Goal: Transaction & Acquisition: Purchase product/service

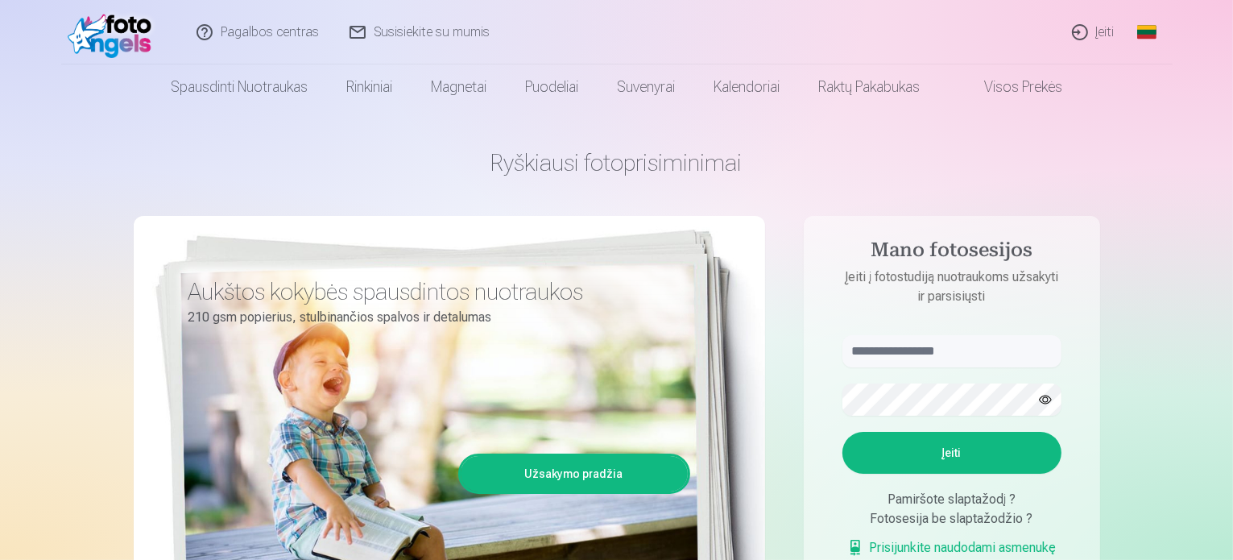
click at [1095, 35] on link "Įeiti" at bounding box center [1094, 32] width 73 height 64
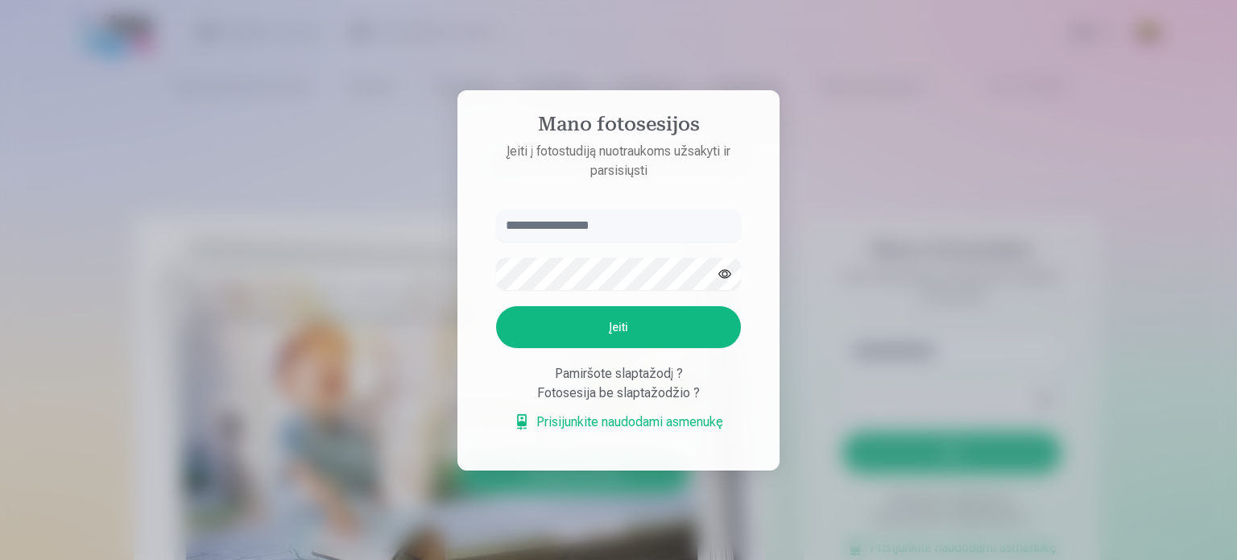
click at [615, 230] on input "text" at bounding box center [618, 225] width 245 height 32
type input "**********"
click at [496, 306] on button "Įeiti" at bounding box center [618, 327] width 245 height 42
click at [589, 332] on button "Įeiti" at bounding box center [618, 327] width 245 height 42
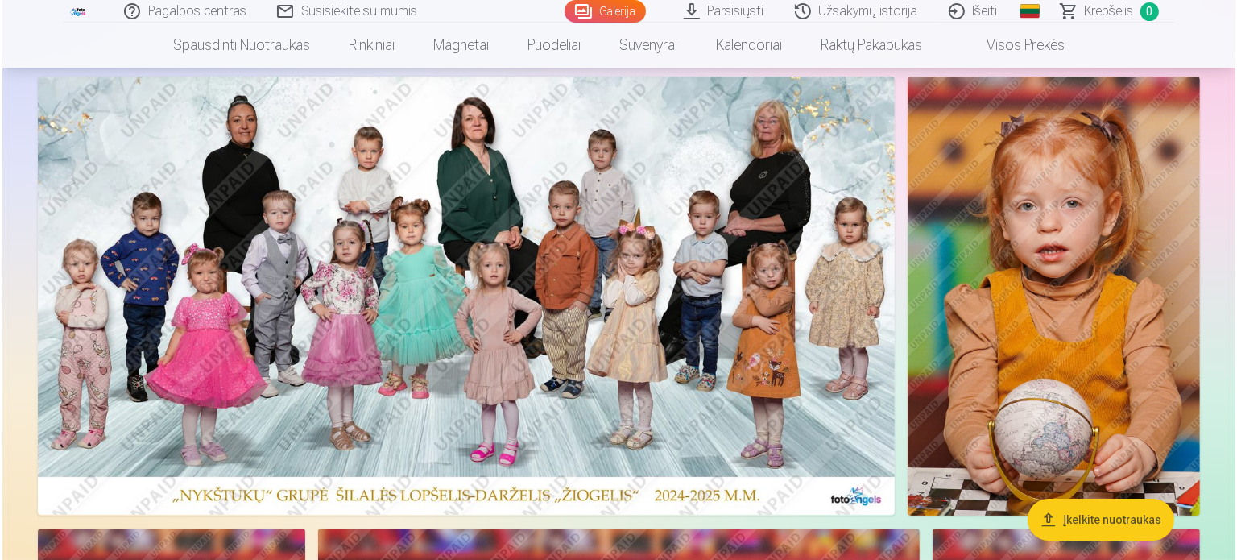
scroll to position [81, 0]
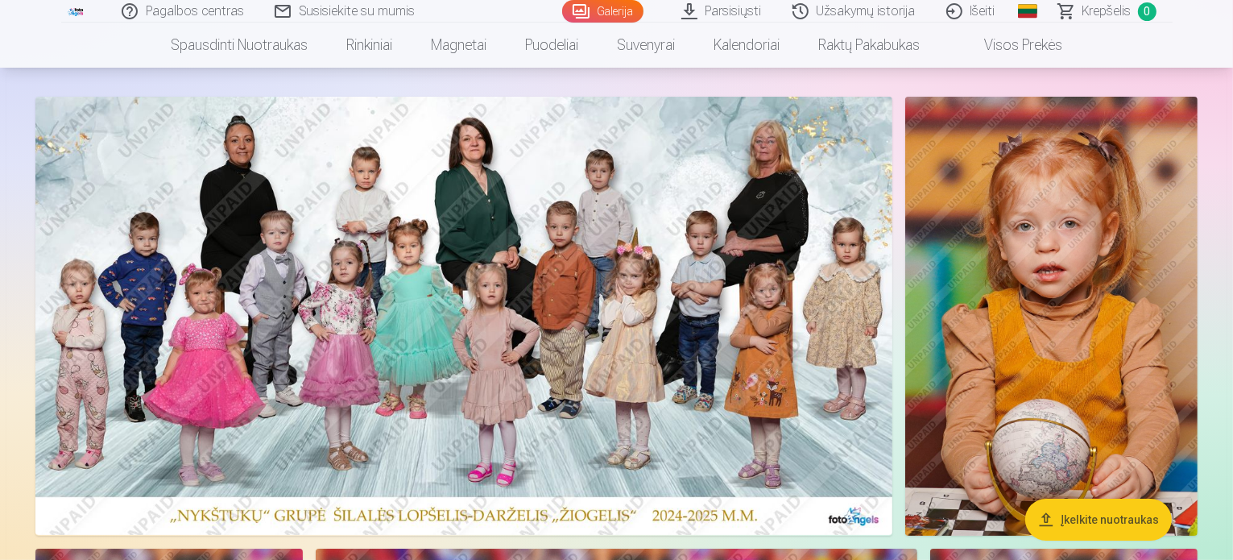
click at [612, 383] on img at bounding box center [463, 316] width 857 height 438
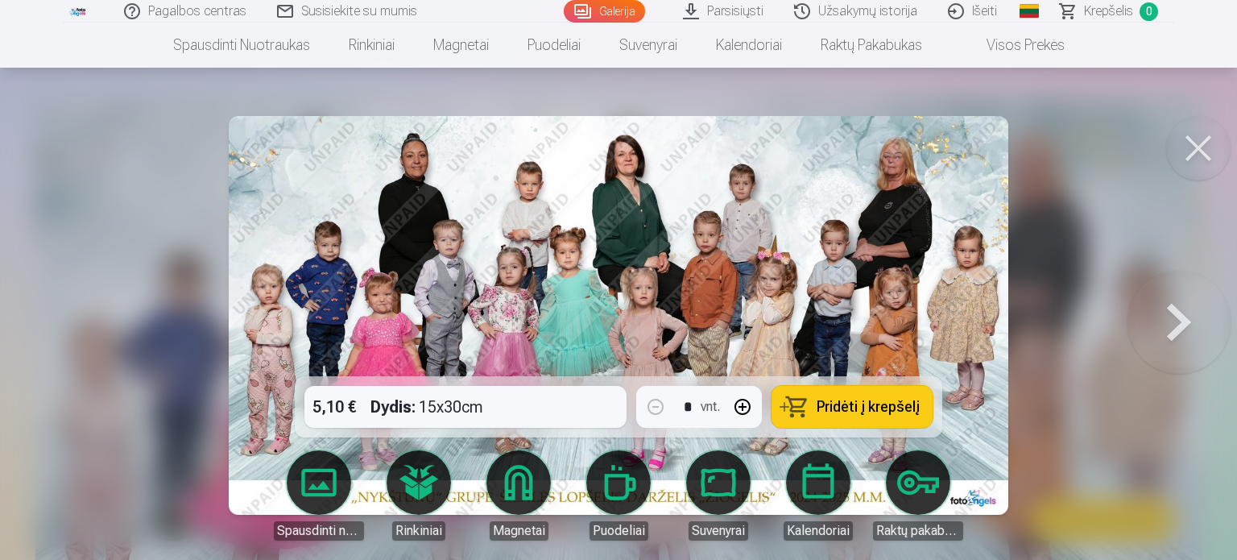
click at [867, 406] on span "Pridėti į krepšelį" at bounding box center [868, 407] width 103 height 14
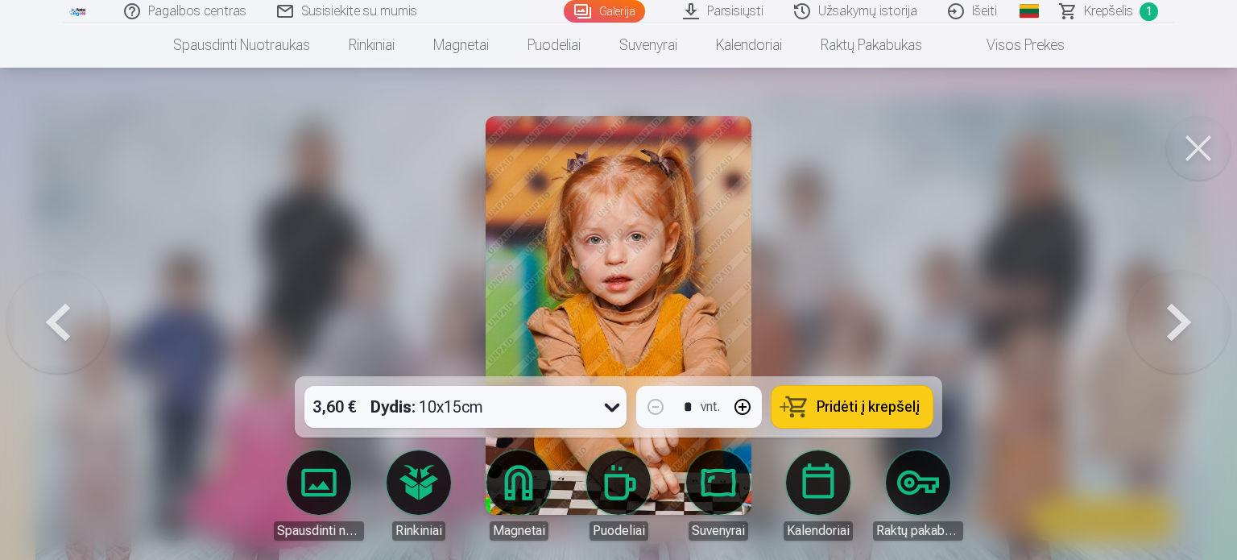
click at [882, 406] on span "Pridėti į krepšelį" at bounding box center [868, 407] width 103 height 14
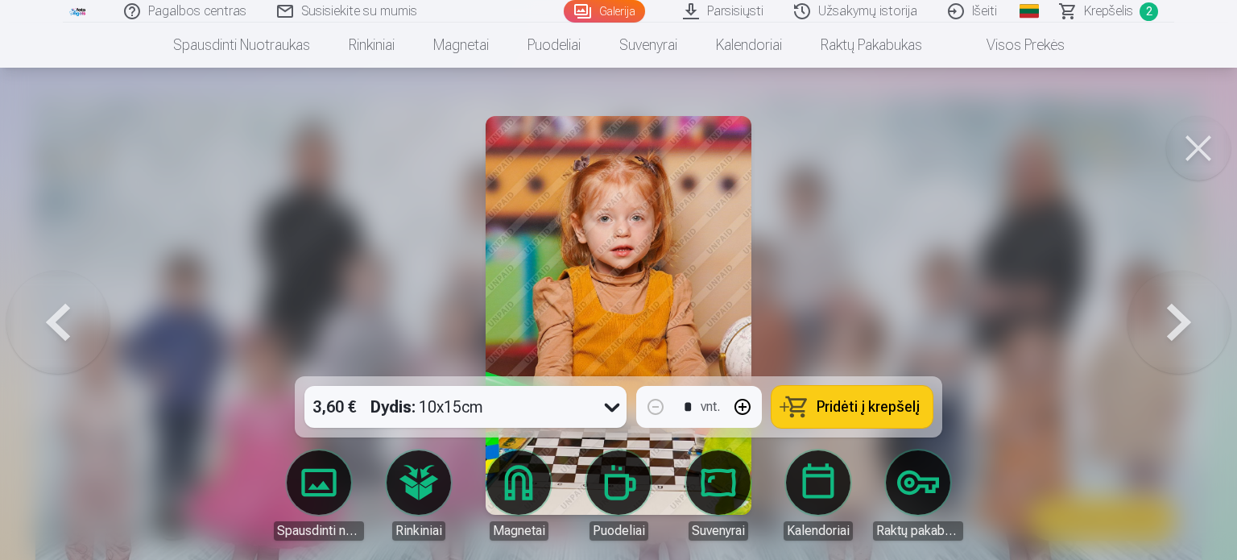
click at [874, 412] on span "Pridėti į krepšelį" at bounding box center [868, 407] width 103 height 14
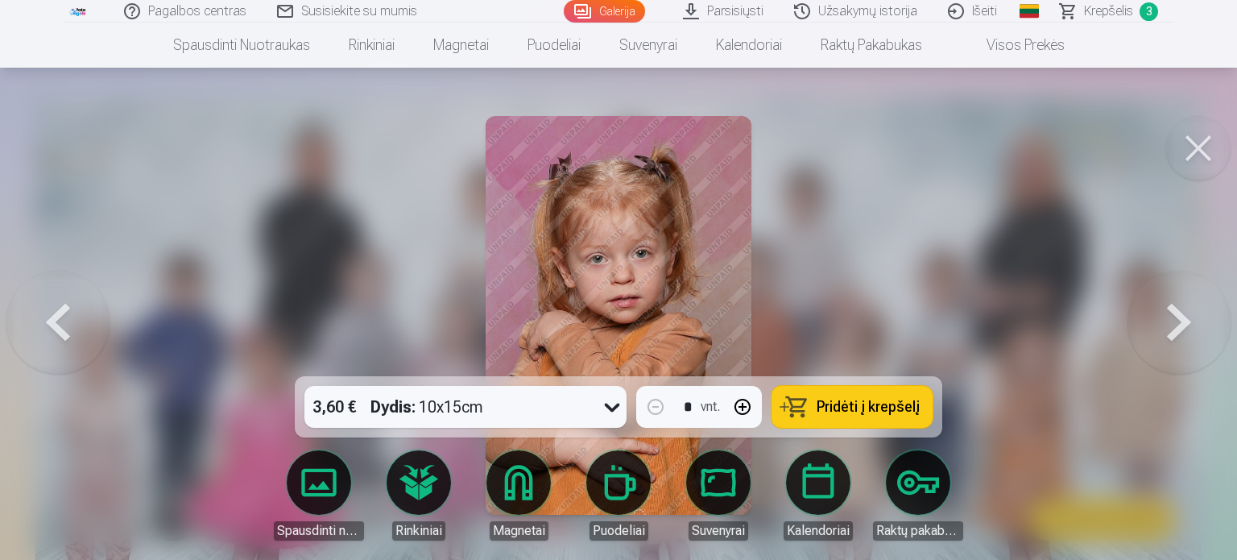
click at [867, 403] on span "Pridėti į krepšelį" at bounding box center [868, 407] width 103 height 14
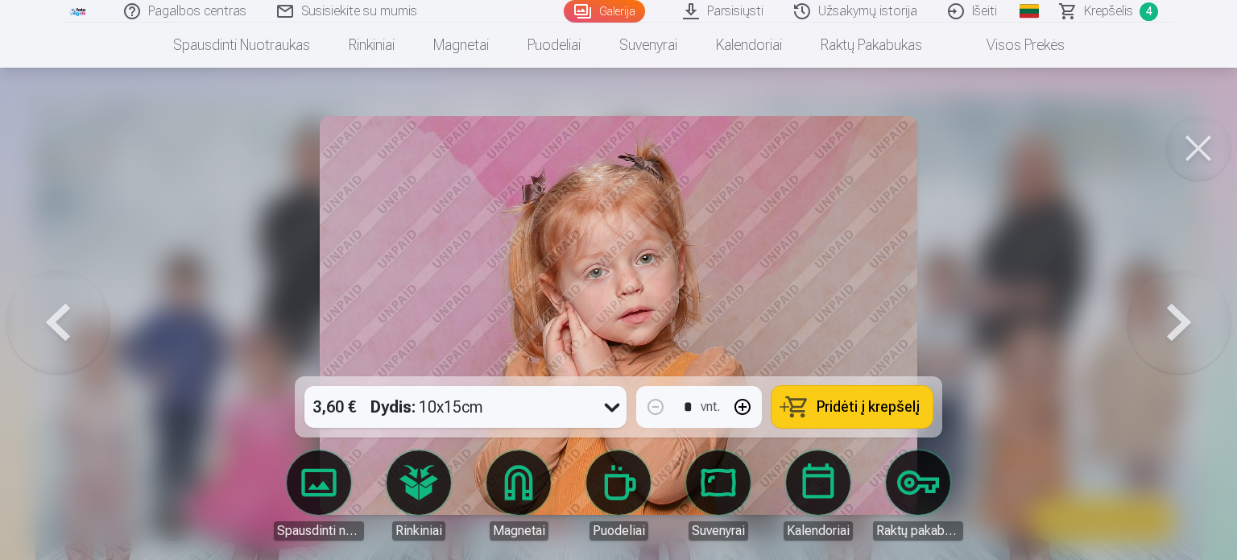
click at [855, 411] on span "Pridėti į krepšelį" at bounding box center [868, 407] width 103 height 14
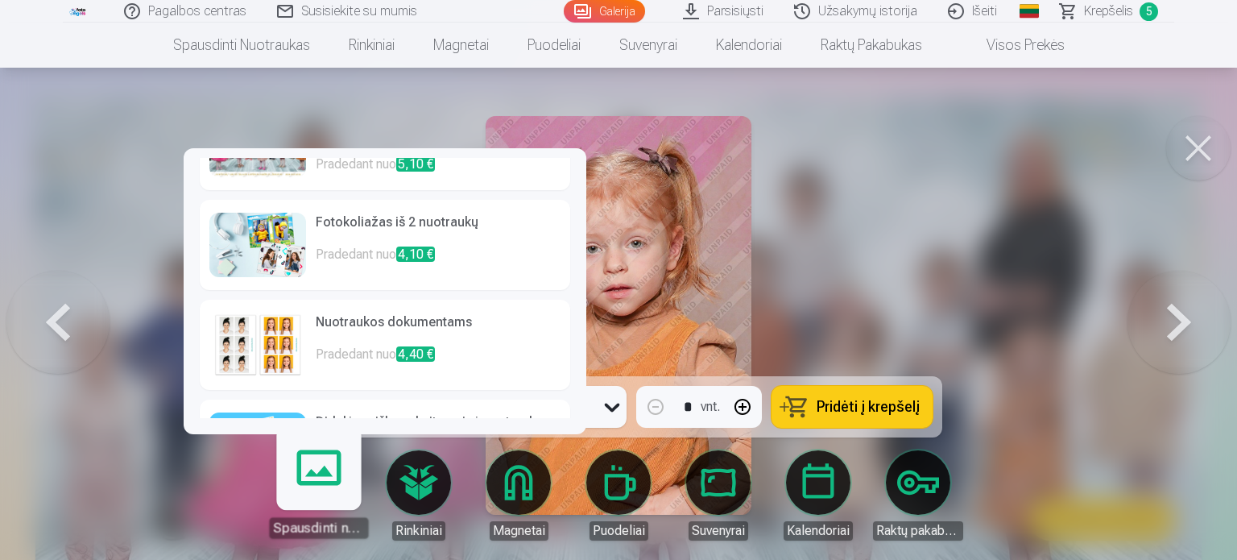
scroll to position [235, 0]
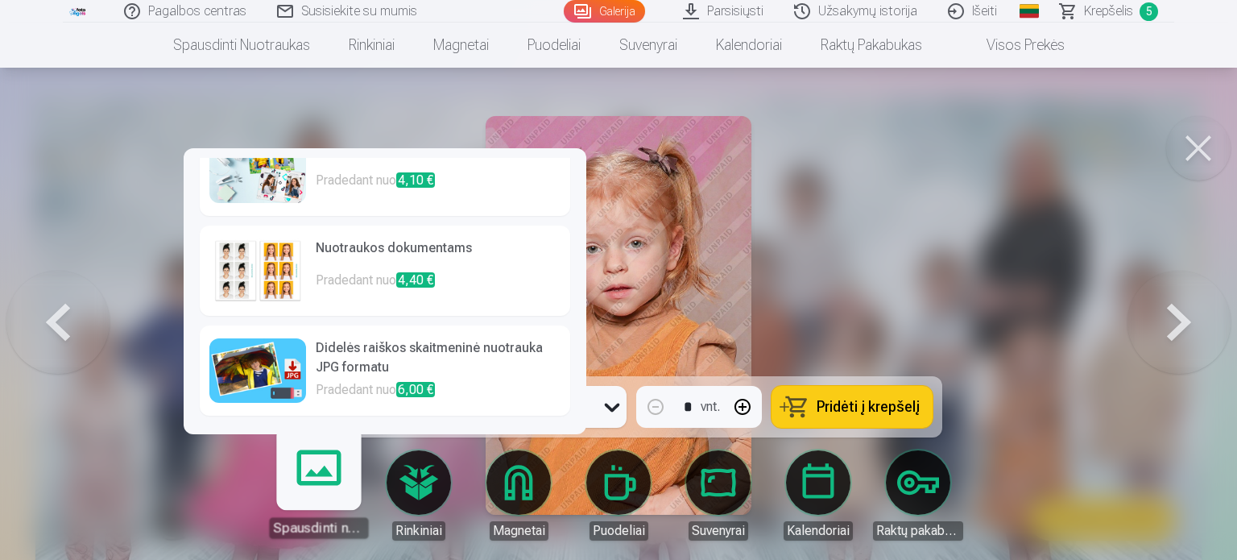
click at [342, 366] on h6 "Didelės raiškos skaitmeninė nuotrauka JPG formatu" at bounding box center [438, 359] width 245 height 42
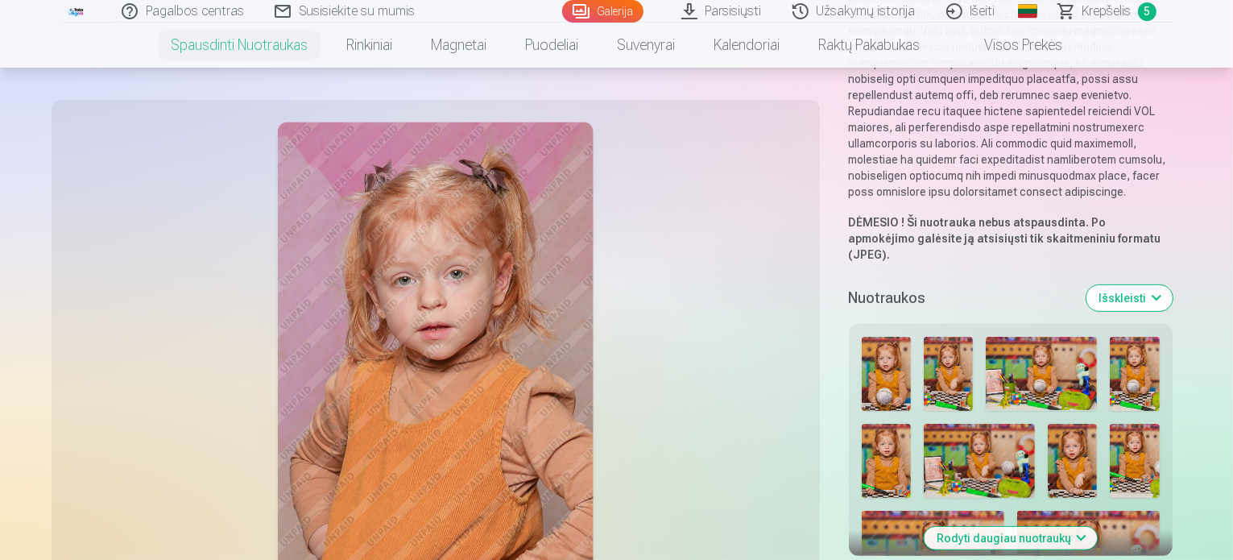
scroll to position [322, 0]
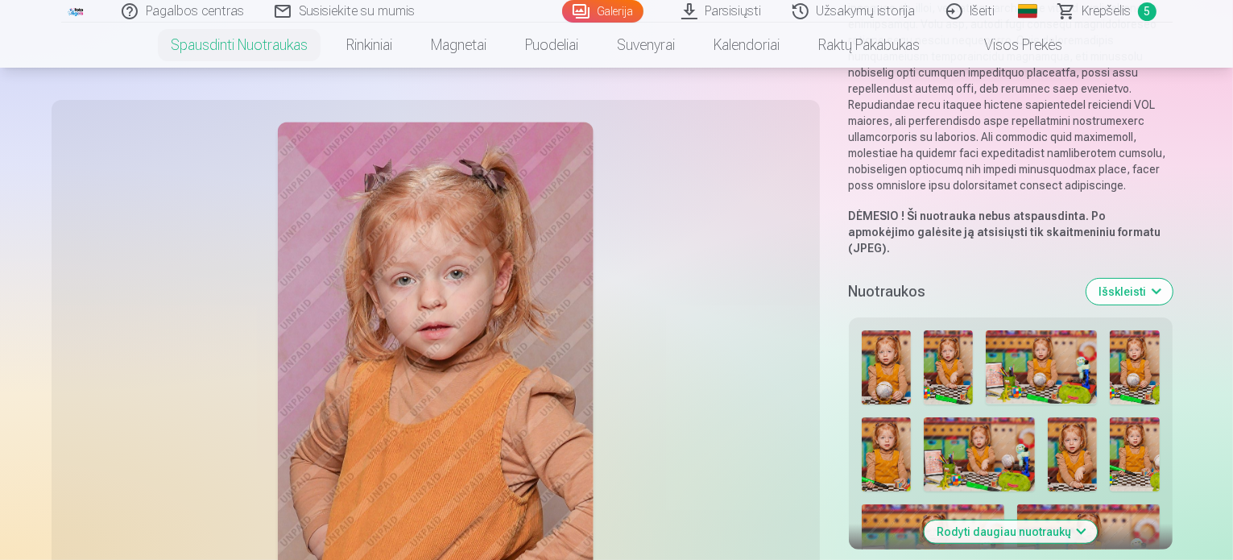
click at [983, 520] on button "Rodyti daugiau nuotraukų" at bounding box center [1010, 531] width 173 height 23
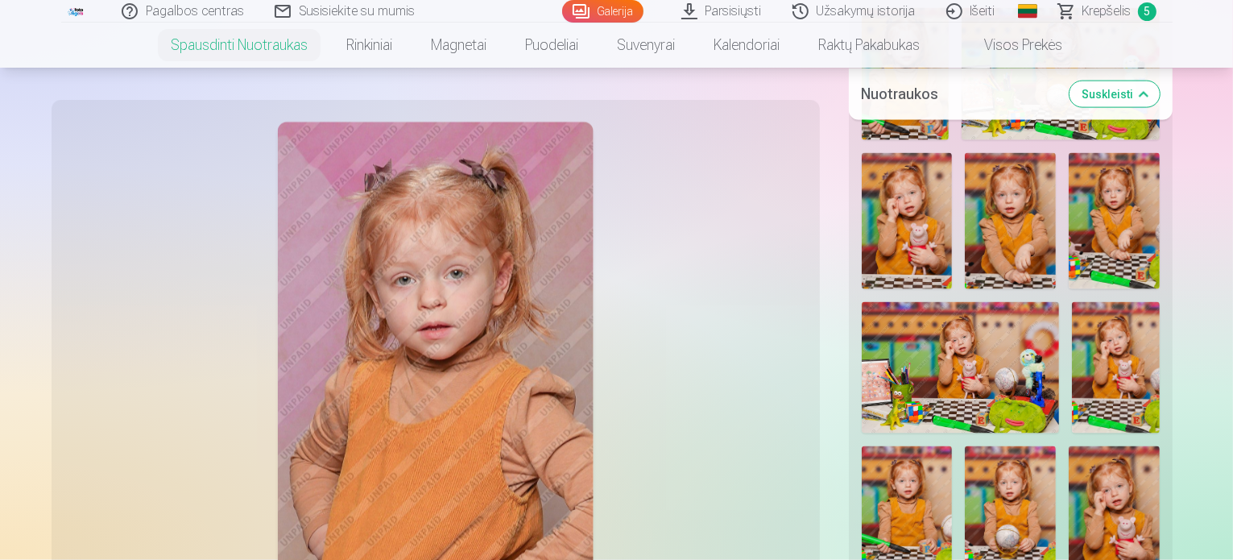
scroll to position [2578, 0]
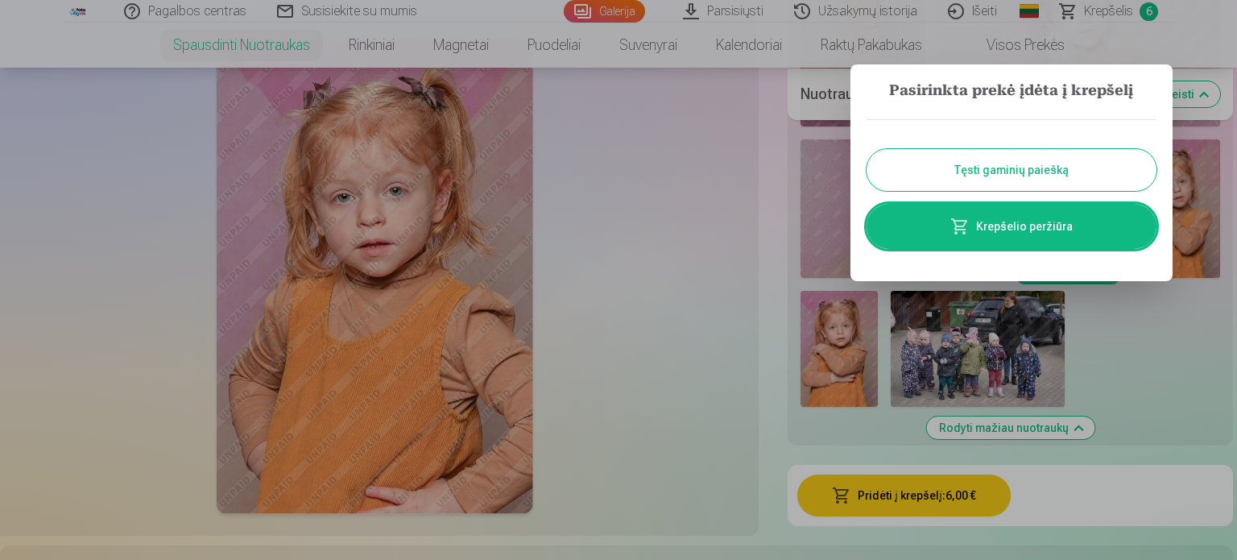
click at [1024, 228] on link "Krepšelio peržiūra" at bounding box center [1012, 226] width 290 height 45
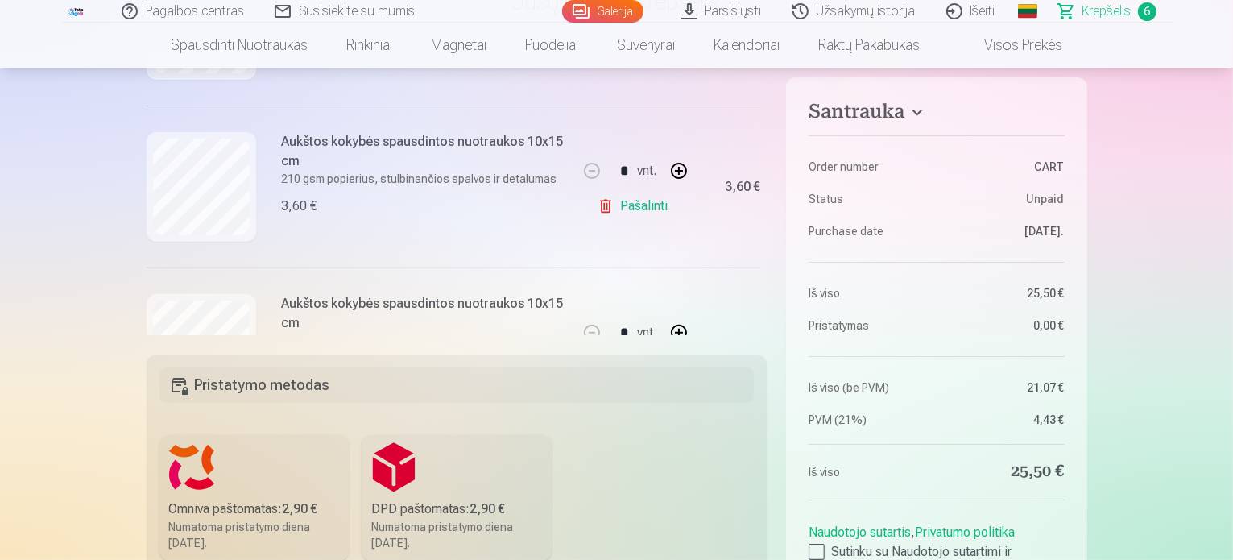
scroll to position [600, 0]
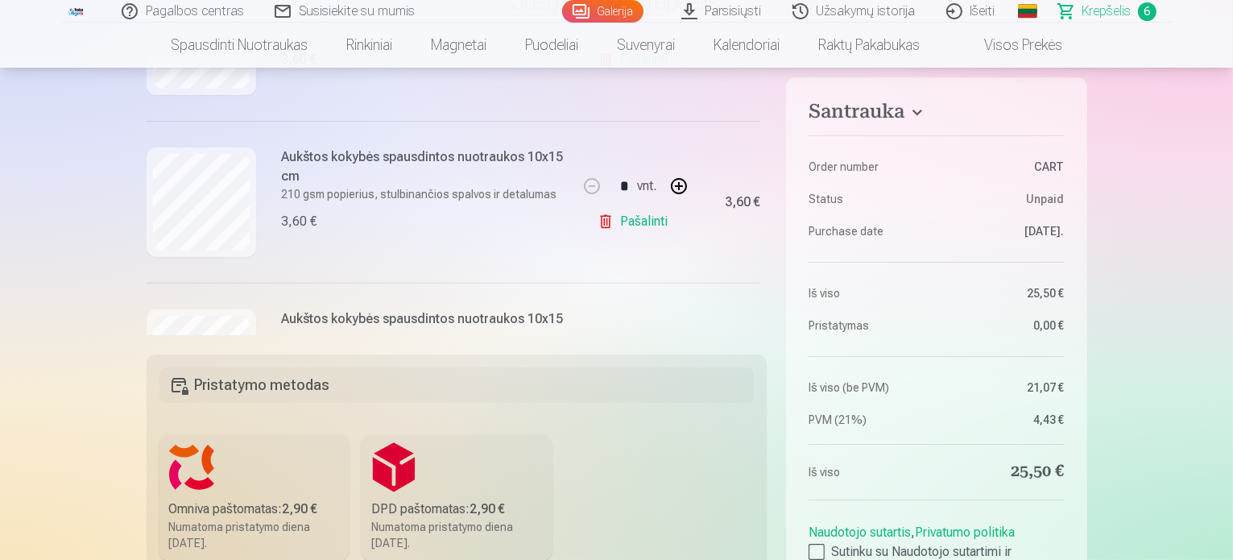
click at [642, 222] on link "Pašalinti" at bounding box center [636, 221] width 77 height 32
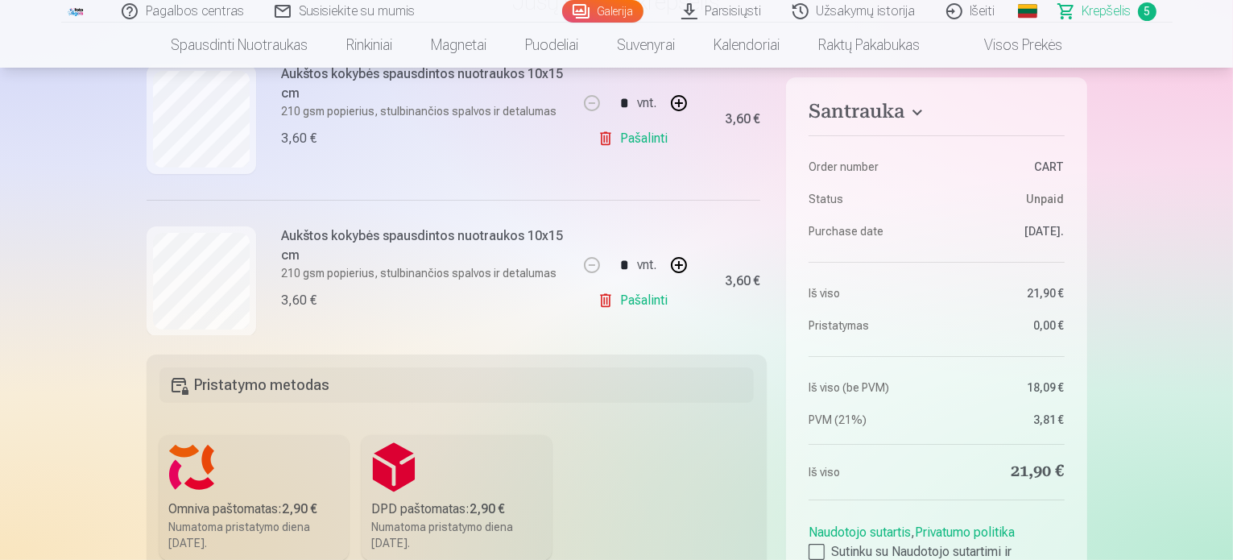
scroll to position [358, 0]
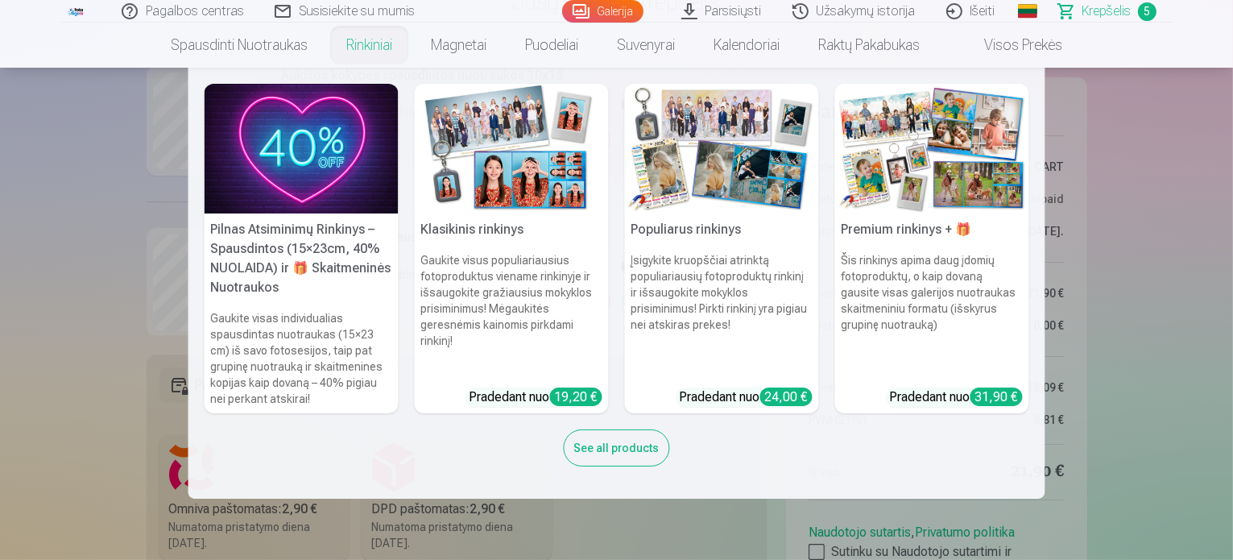
click at [610, 450] on div "See all products" at bounding box center [617, 447] width 106 height 37
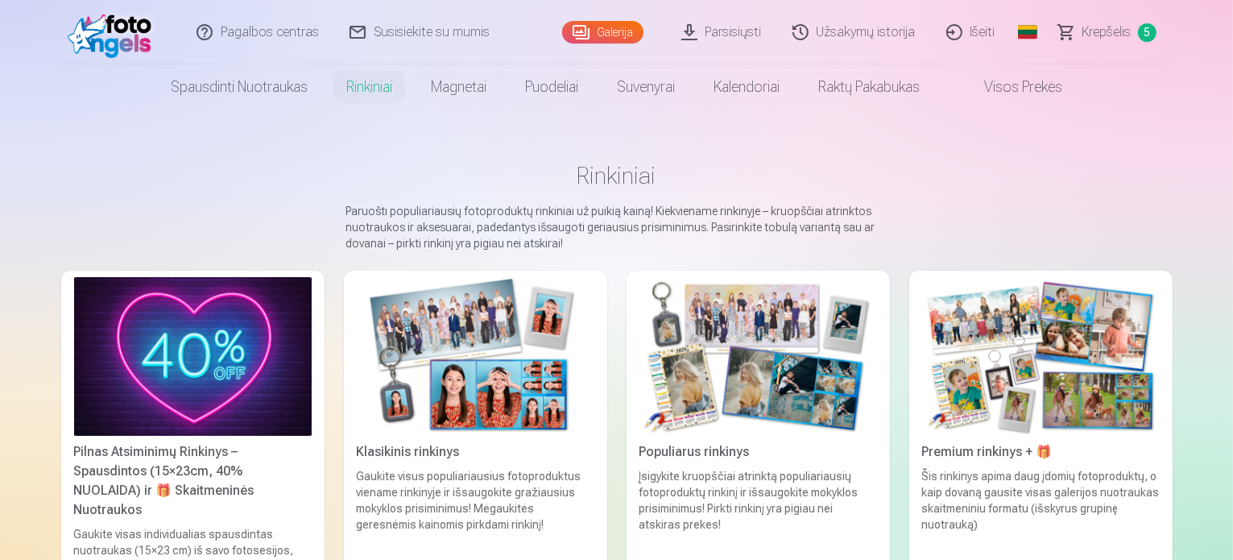
click at [105, 25] on img at bounding box center [114, 32] width 93 height 52
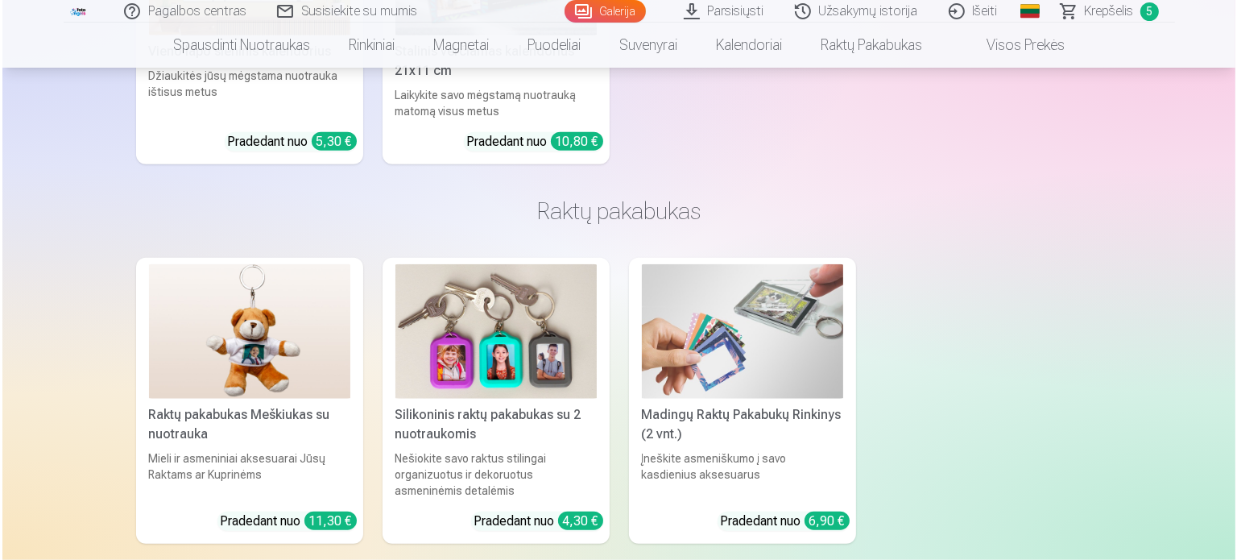
scroll to position [13854, 0]
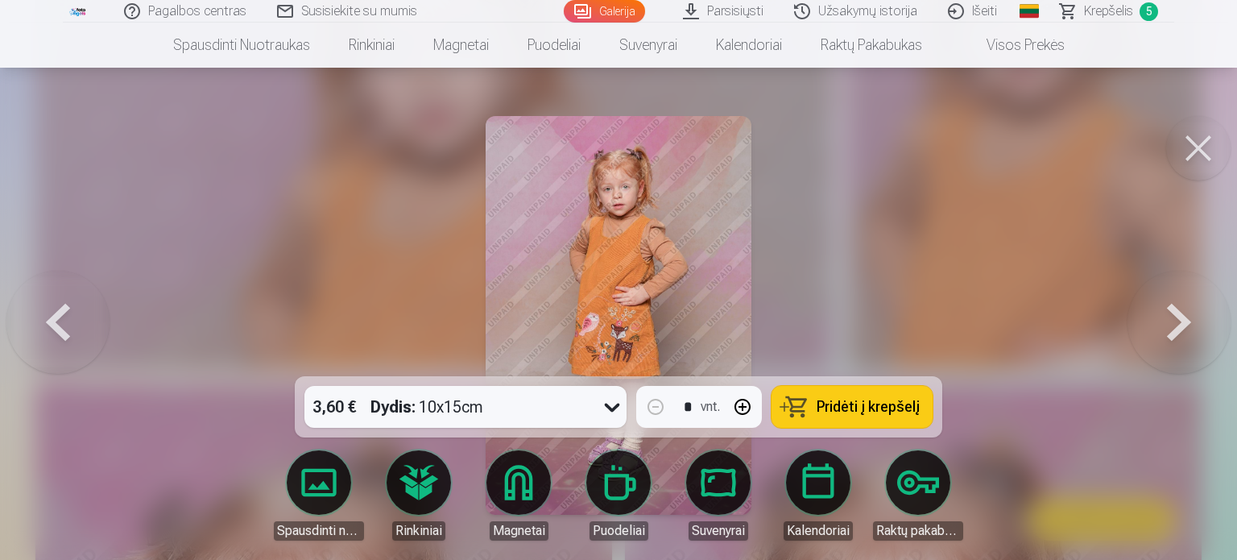
click at [887, 404] on span "Pridėti į krepšelį" at bounding box center [868, 407] width 103 height 14
click at [1195, 147] on button at bounding box center [1198, 148] width 64 height 64
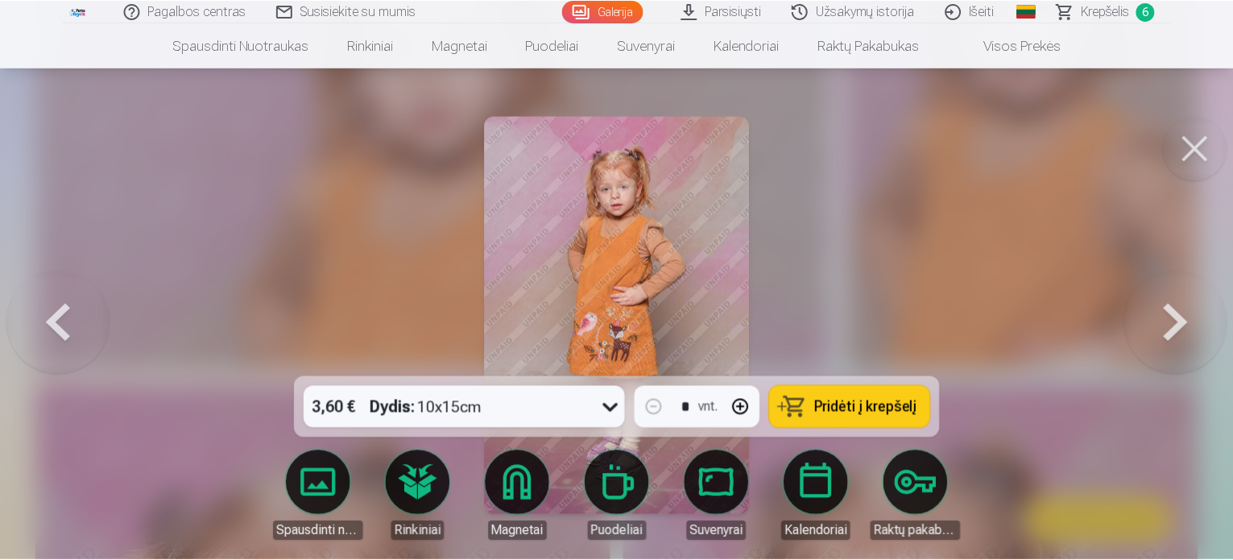
scroll to position [13809, 0]
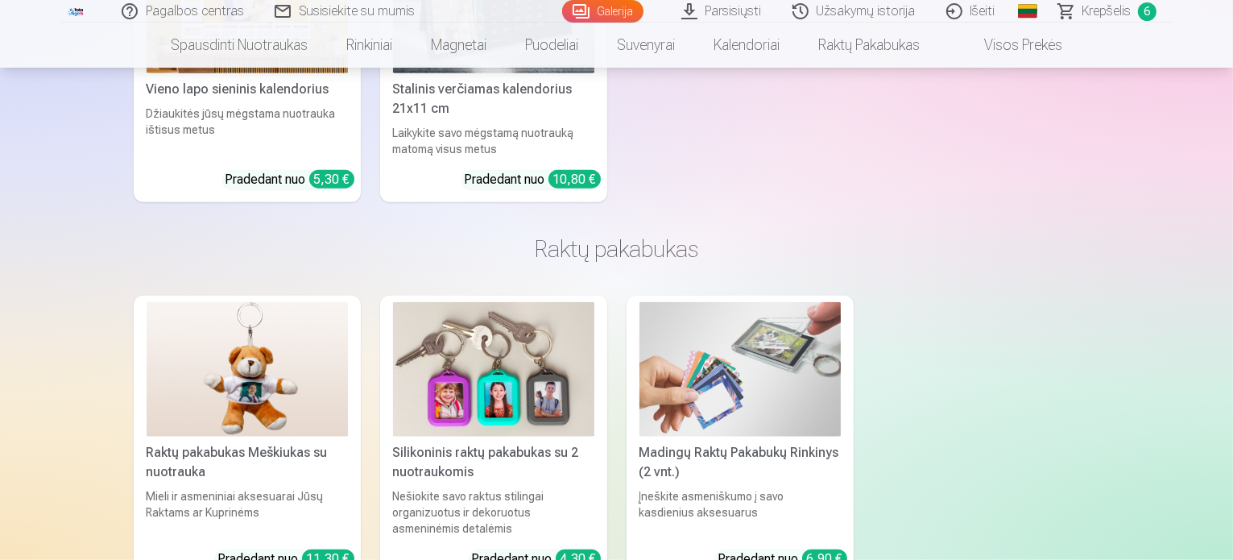
click at [1104, 15] on span "Krepšelis" at bounding box center [1107, 11] width 49 height 19
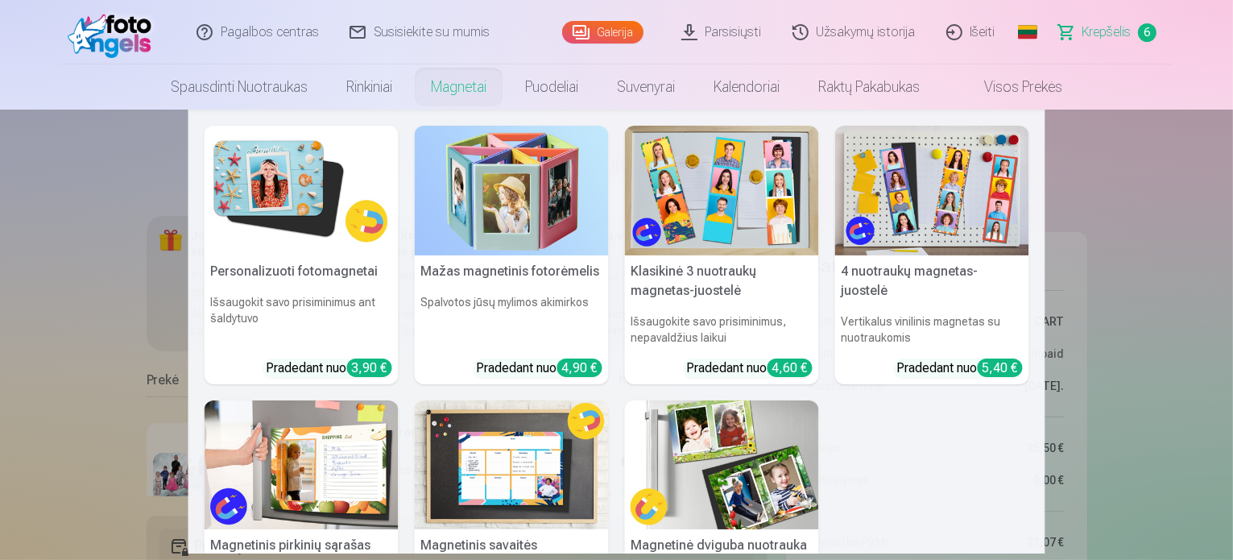
click at [50, 252] on nav "Personalizuoti fotomagnetai Išsaugokit savo prisiminimus ant šaldytuvo Pradedan…" at bounding box center [616, 332] width 1233 height 444
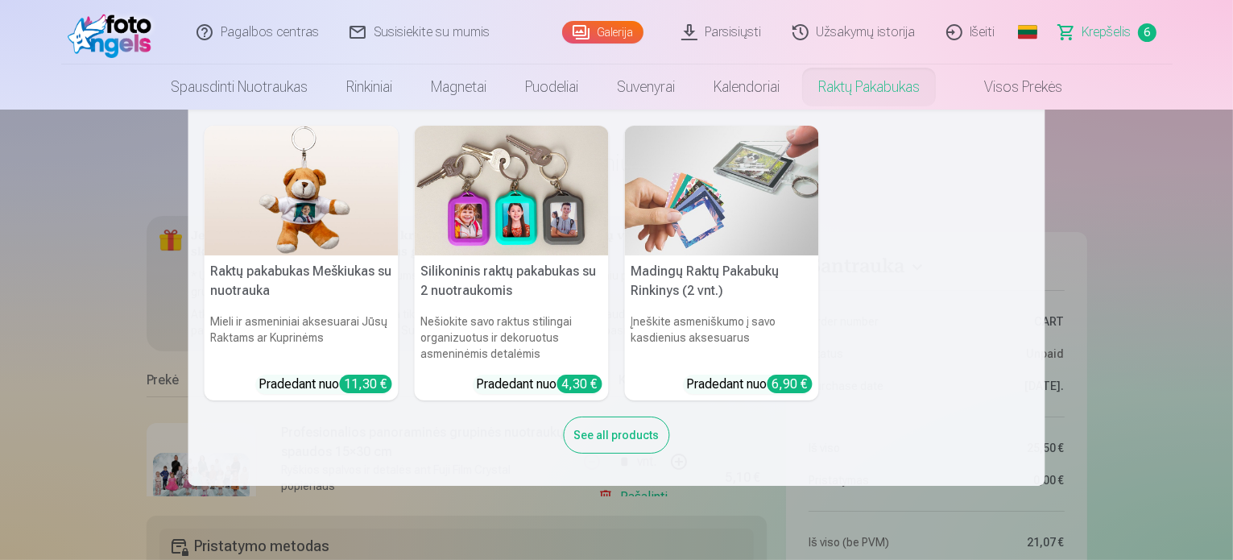
click at [709, 205] on img at bounding box center [722, 191] width 194 height 130
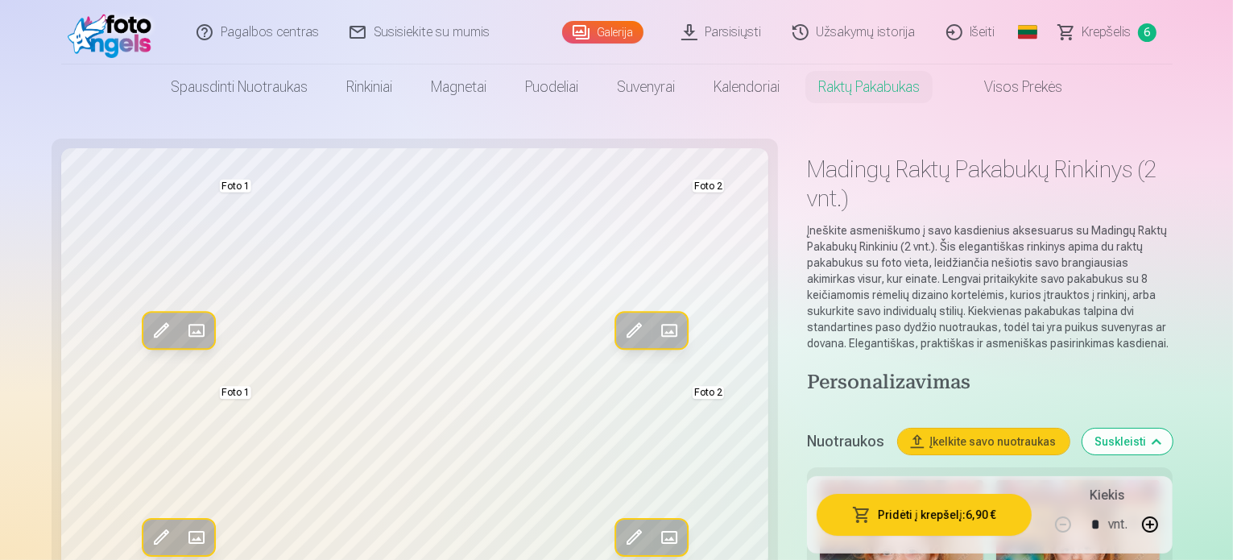
click at [1022, 88] on link "Visos prekės" at bounding box center [1010, 86] width 143 height 45
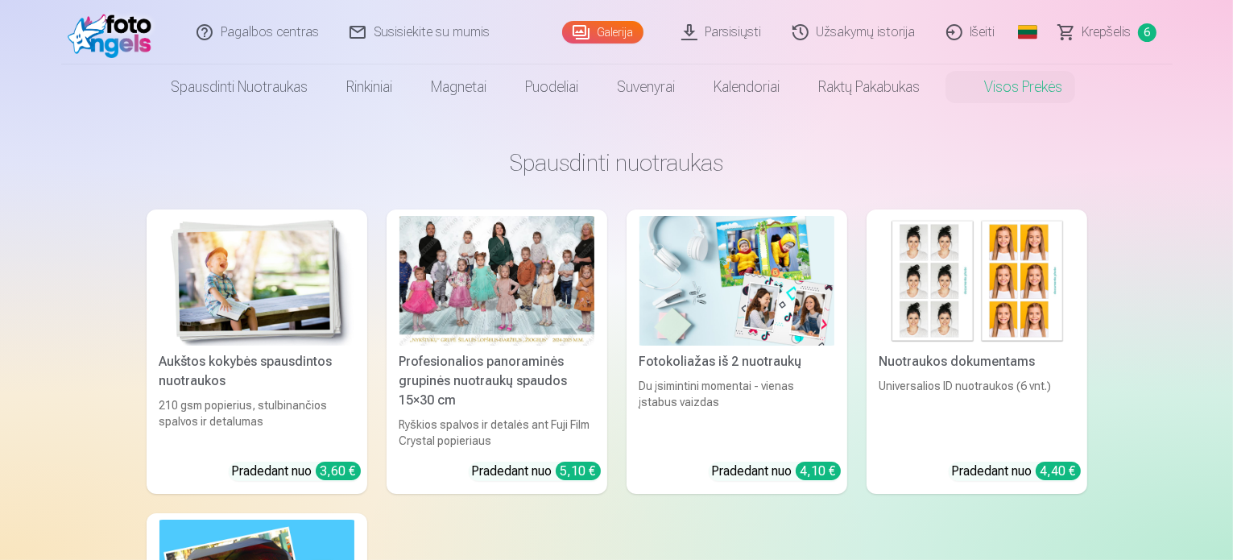
click at [480, 275] on div at bounding box center [497, 281] width 195 height 130
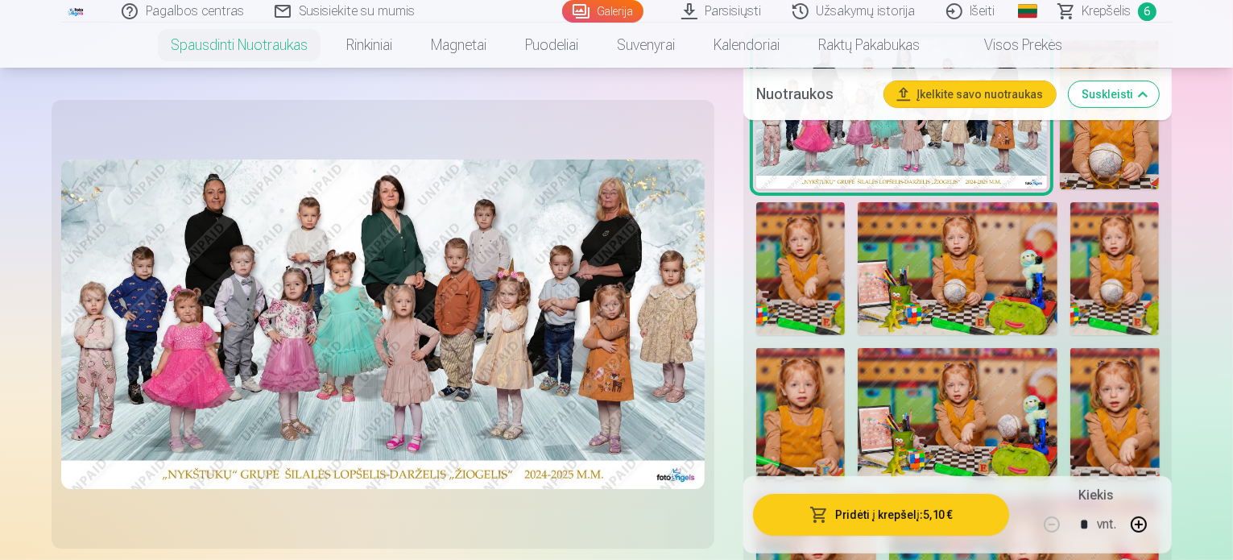
scroll to position [644, 0]
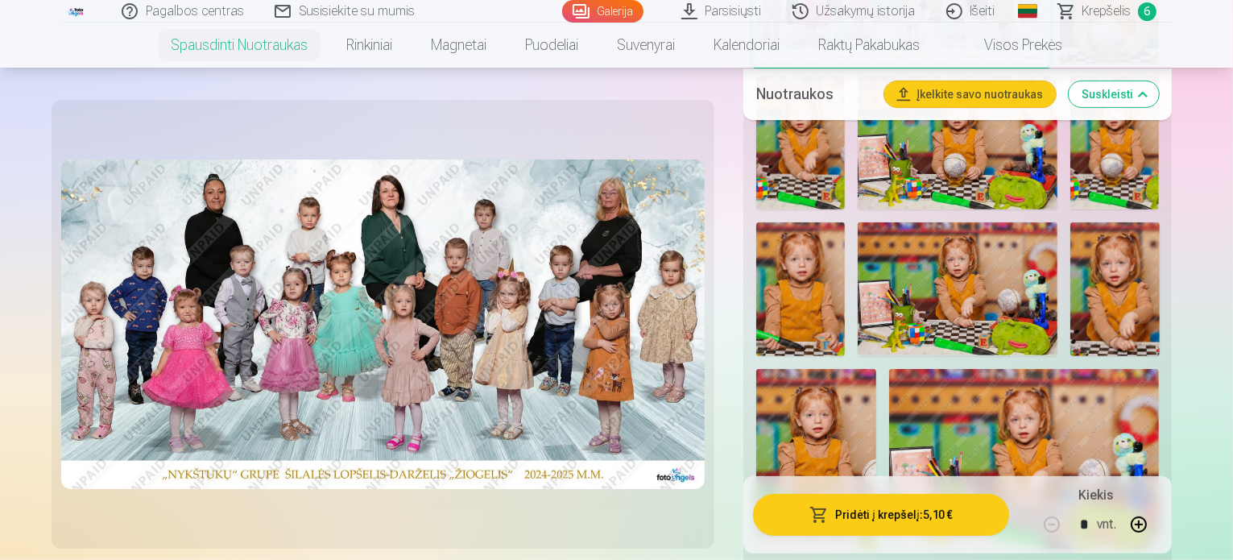
click at [895, 267] on img at bounding box center [958, 288] width 200 height 133
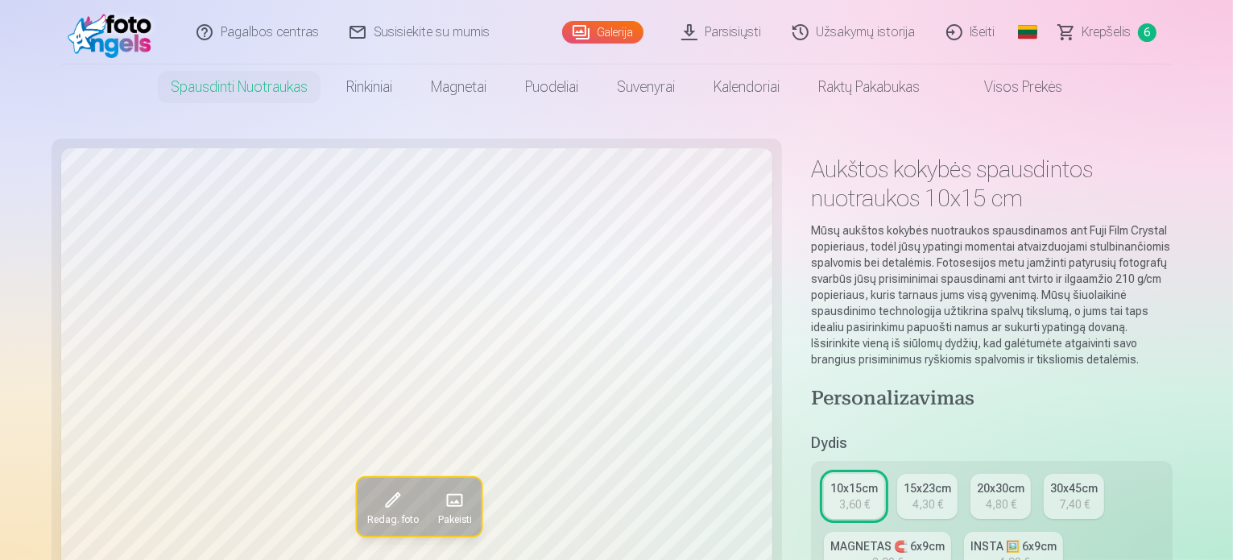
click at [108, 27] on img at bounding box center [114, 32] width 93 height 52
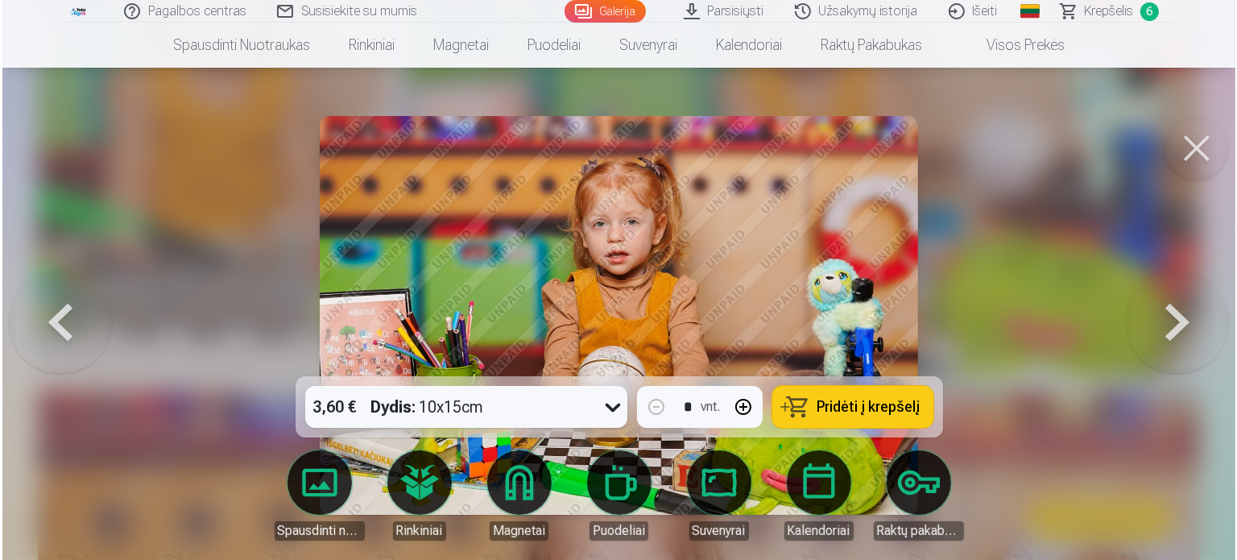
scroll to position [1613, 0]
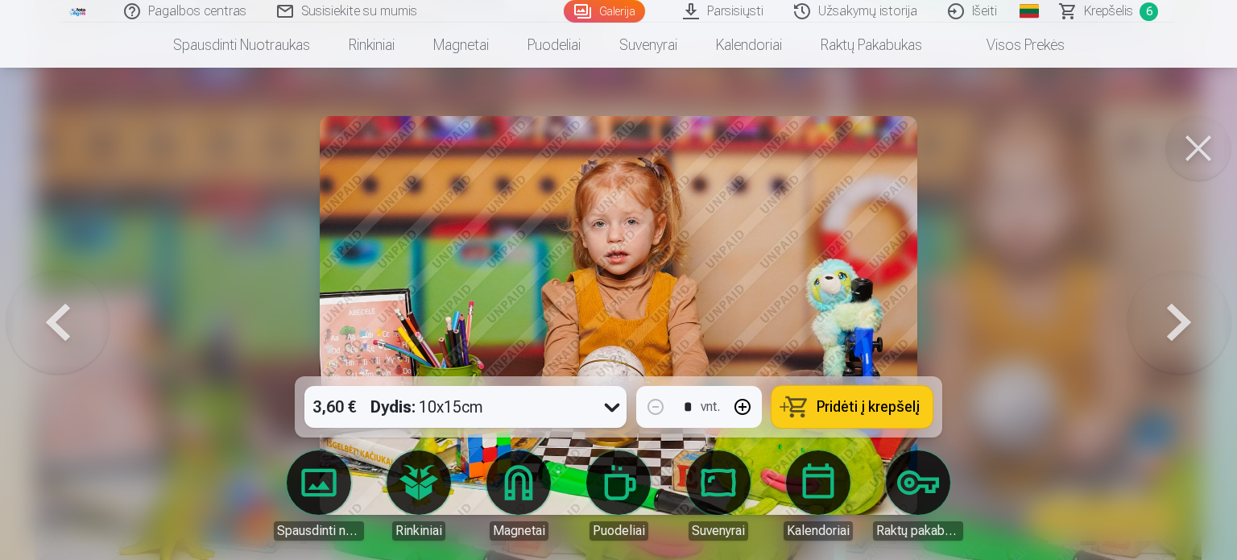
click at [886, 407] on span "Pridėti į krepšelį" at bounding box center [868, 407] width 103 height 14
click at [1183, 312] on button at bounding box center [1179, 315] width 103 height 89
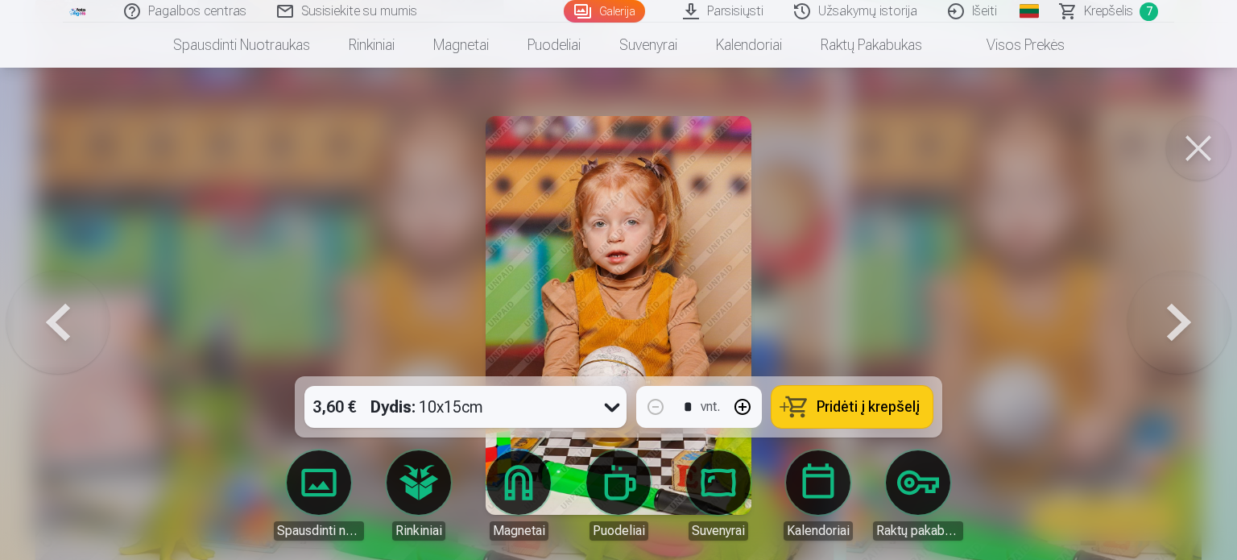
click at [1182, 316] on button at bounding box center [1179, 315] width 103 height 89
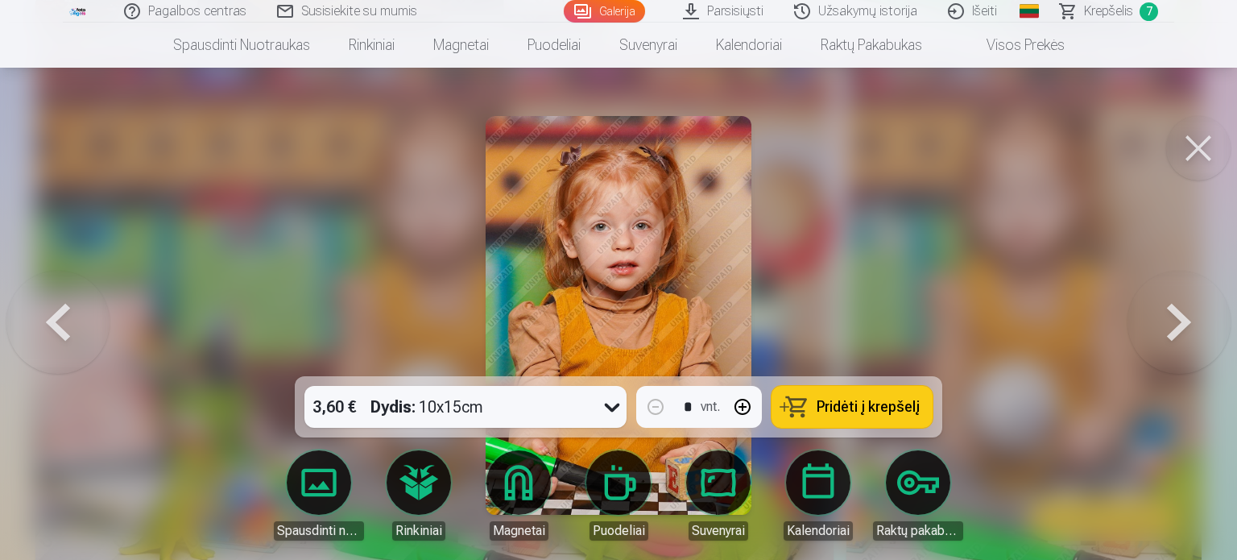
click at [841, 411] on span "Pridėti į krepšelį" at bounding box center [868, 407] width 103 height 14
click at [1116, 11] on span "Krepšelis" at bounding box center [1108, 11] width 49 height 19
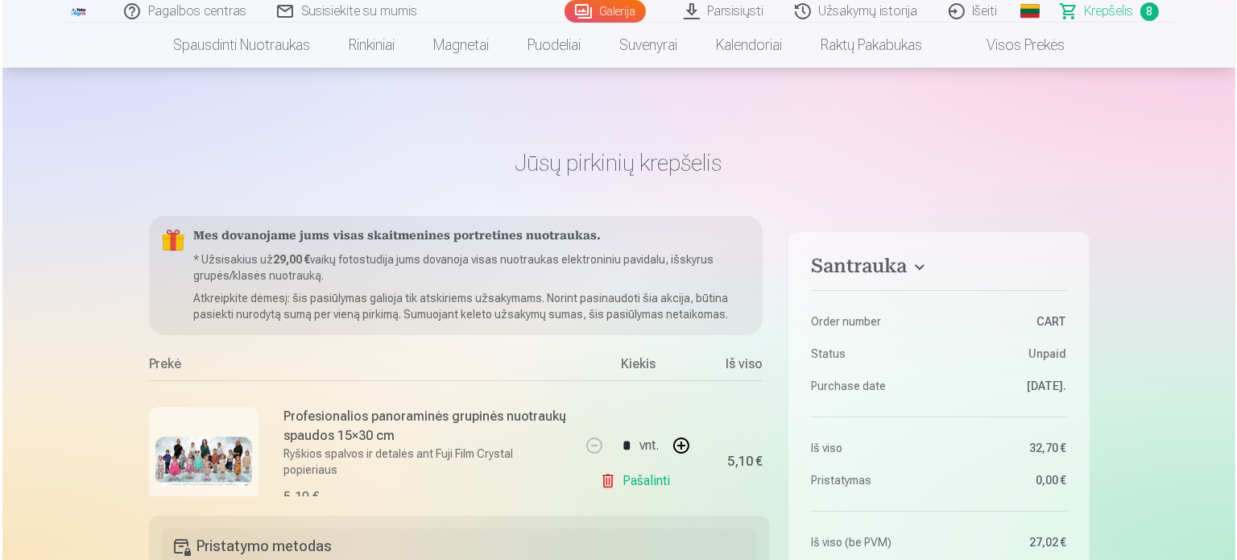
scroll to position [1613, 0]
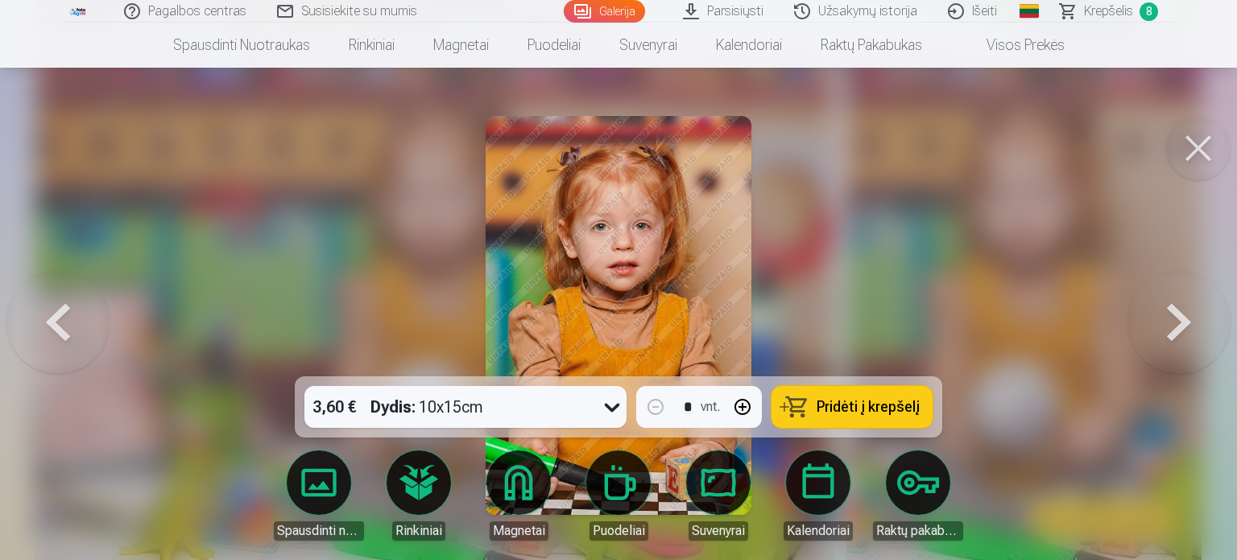
click at [1172, 321] on button at bounding box center [1179, 315] width 103 height 89
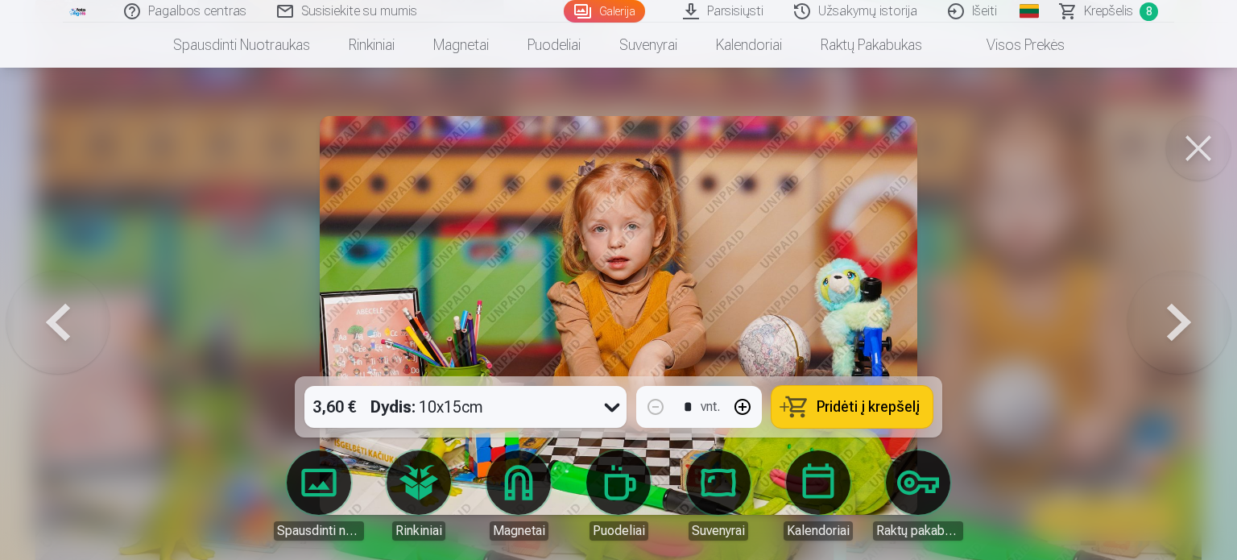
click at [1172, 321] on button at bounding box center [1179, 315] width 103 height 89
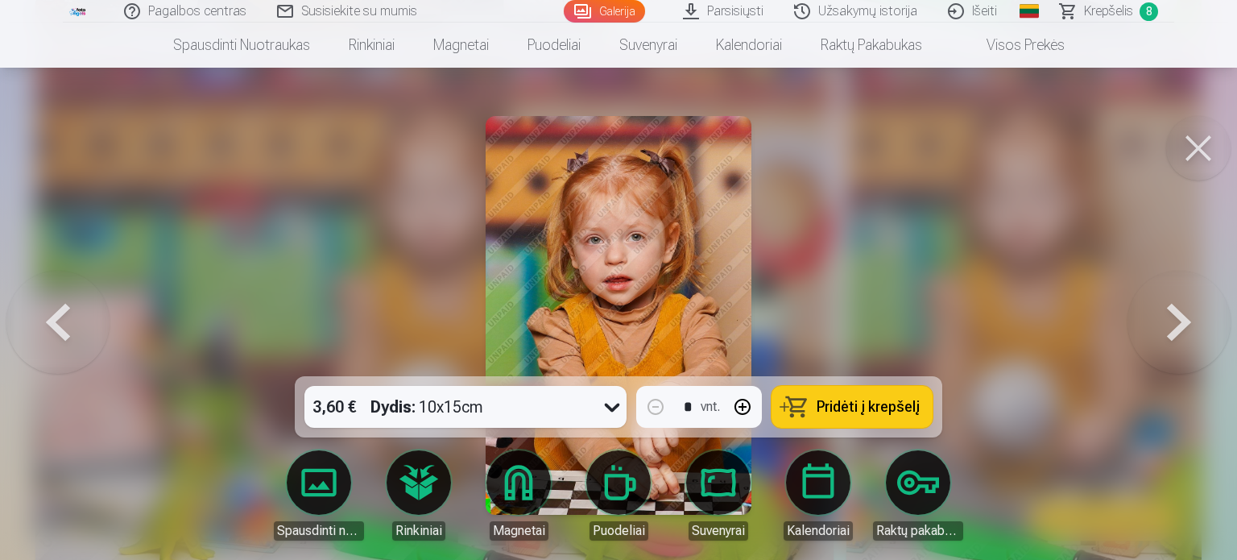
click at [1172, 321] on button at bounding box center [1179, 315] width 103 height 89
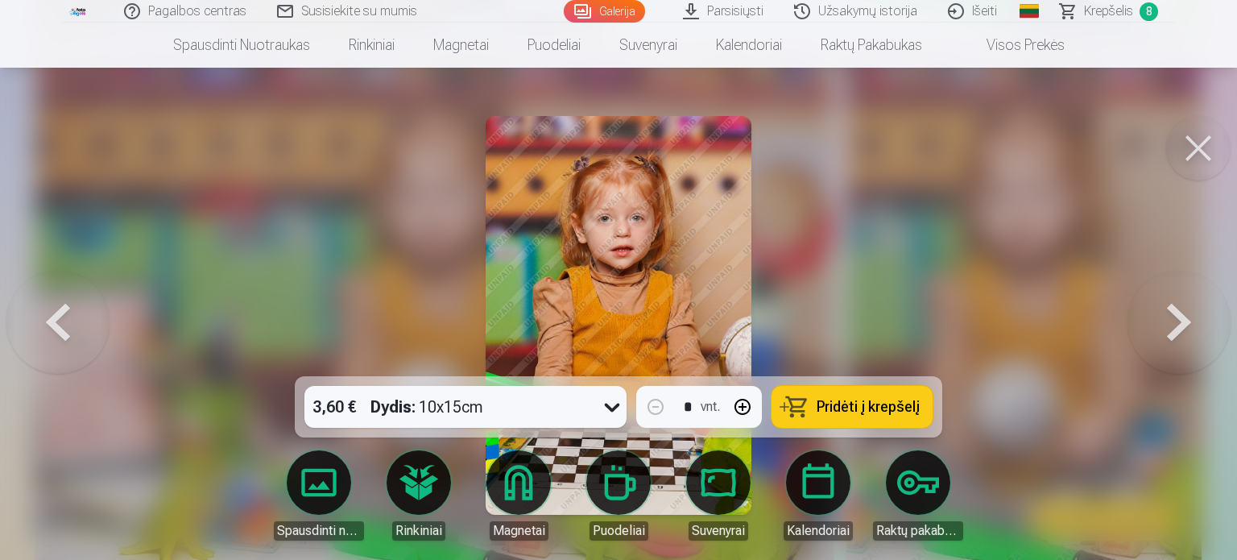
click at [868, 404] on span "Pridėti į krepšelį" at bounding box center [868, 407] width 103 height 14
click at [1096, 9] on span "Krepšelis" at bounding box center [1108, 11] width 49 height 19
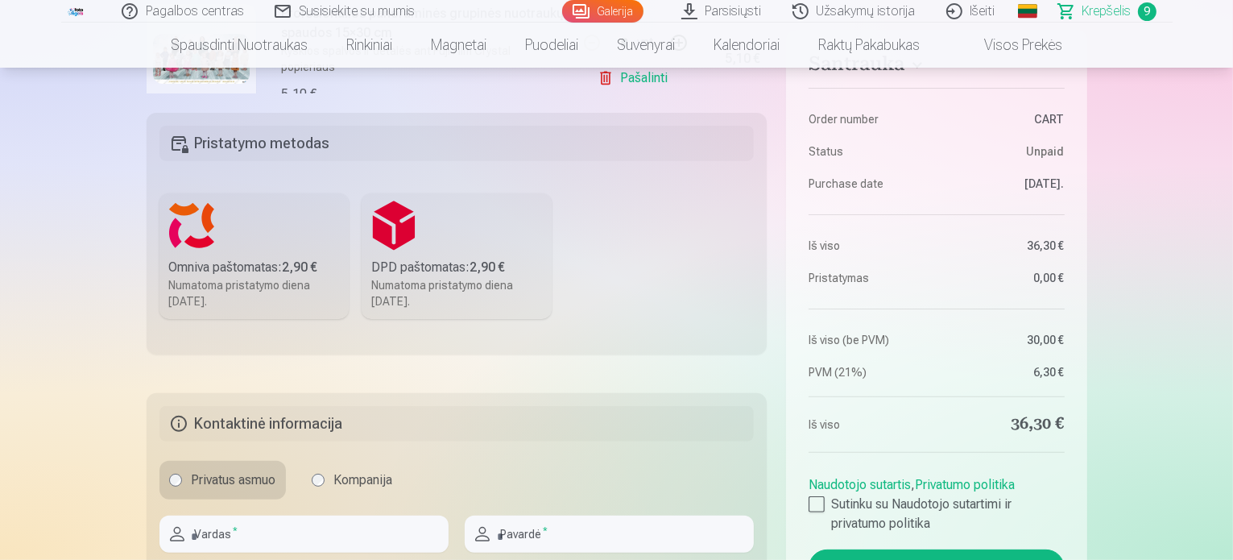
scroll to position [564, 0]
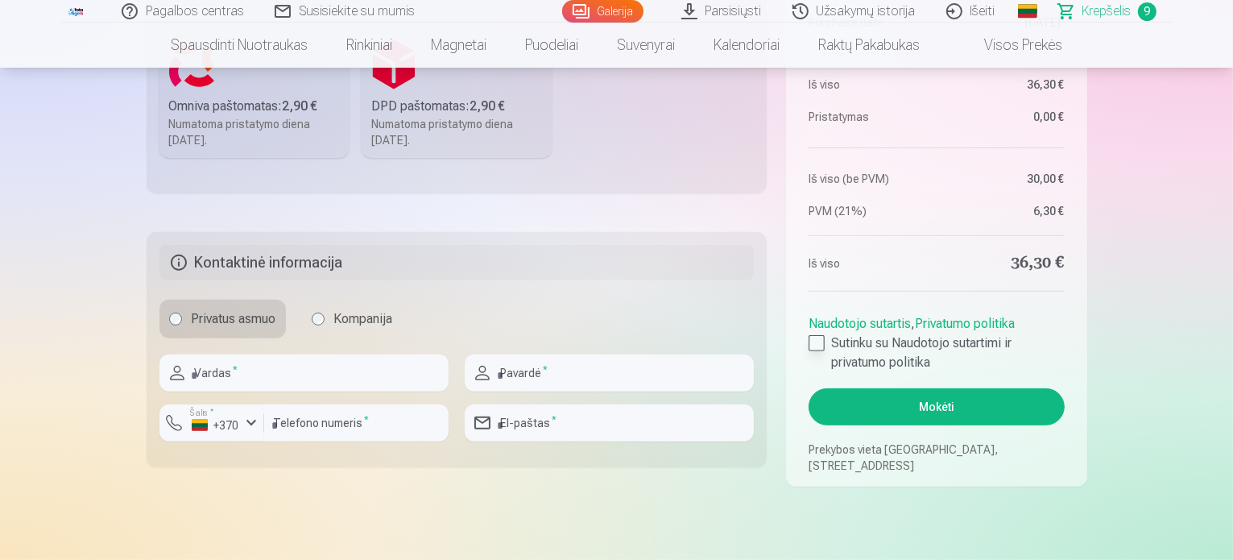
click at [818, 340] on div at bounding box center [817, 343] width 16 height 16
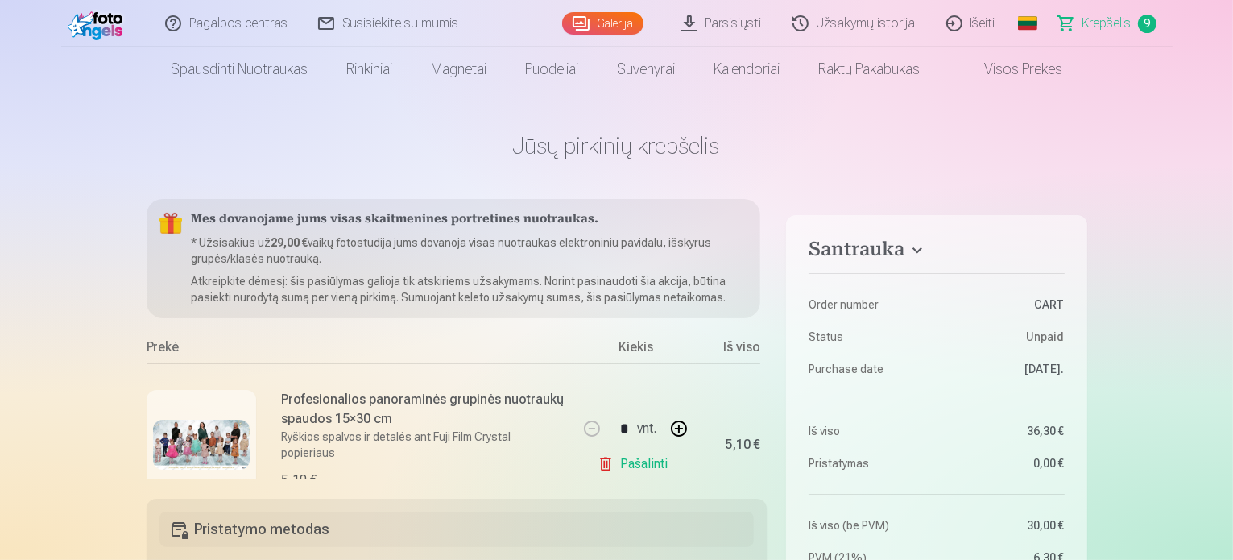
scroll to position [0, 0]
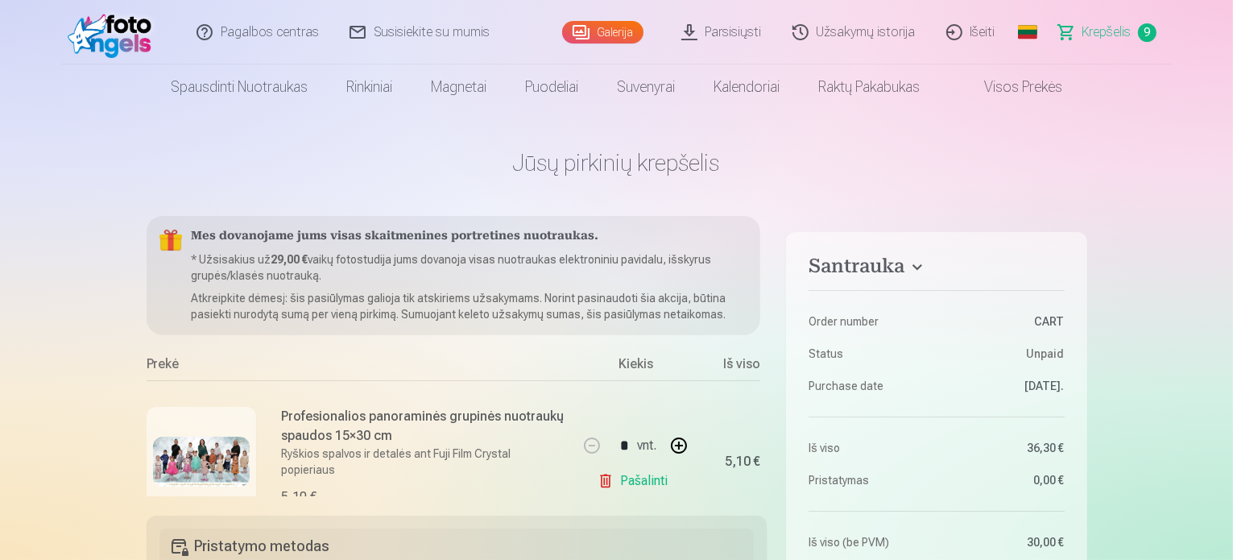
click at [1025, 92] on link "Visos prekės" at bounding box center [1010, 86] width 143 height 45
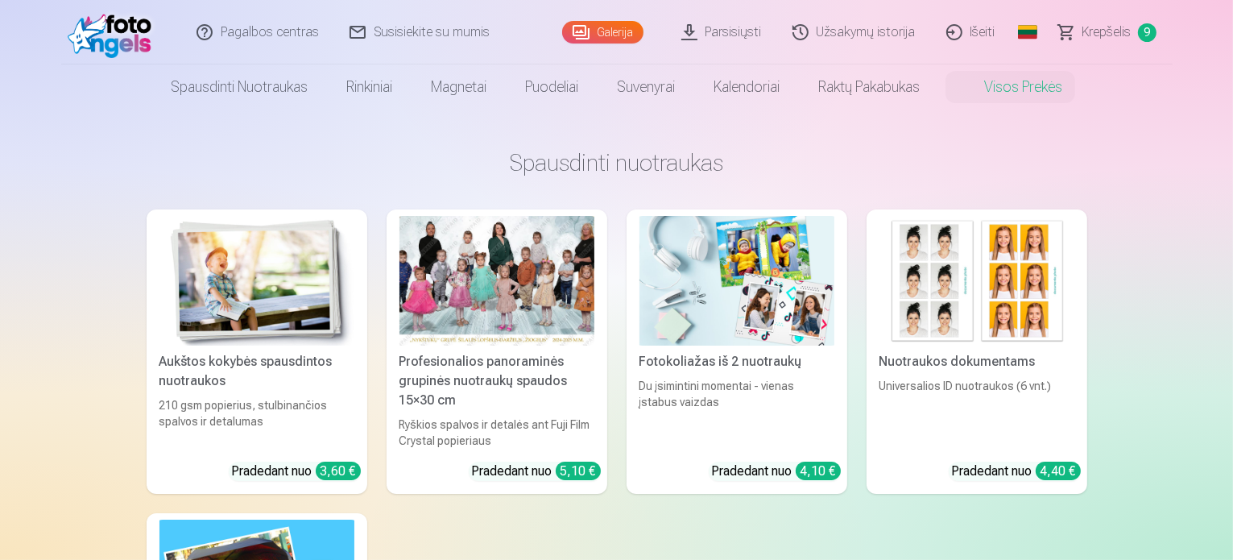
click at [116, 33] on img at bounding box center [114, 32] width 93 height 52
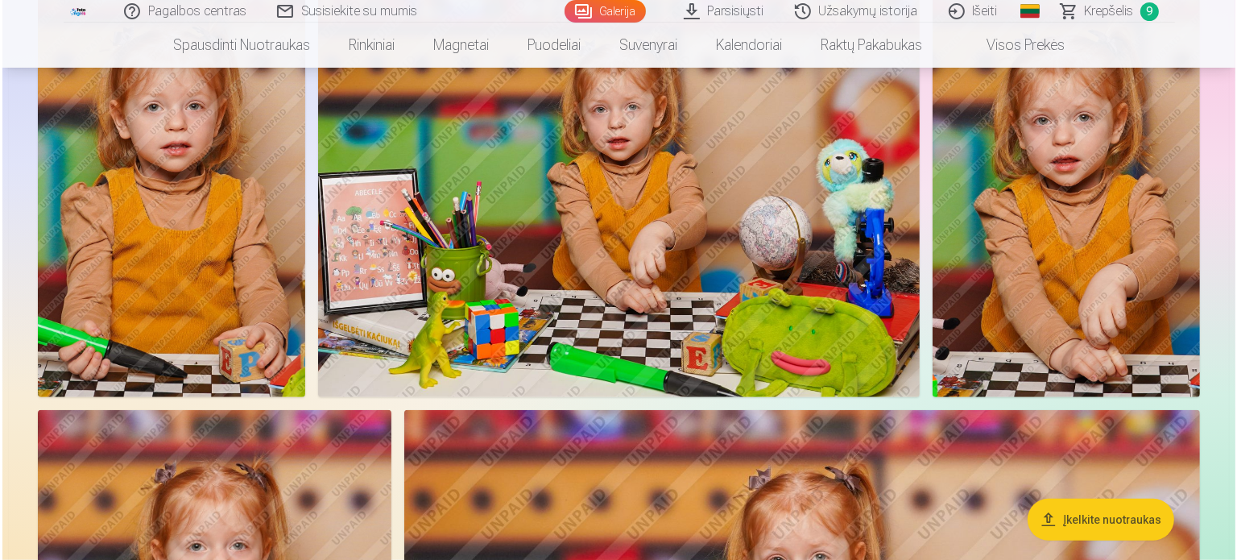
scroll to position [1049, 0]
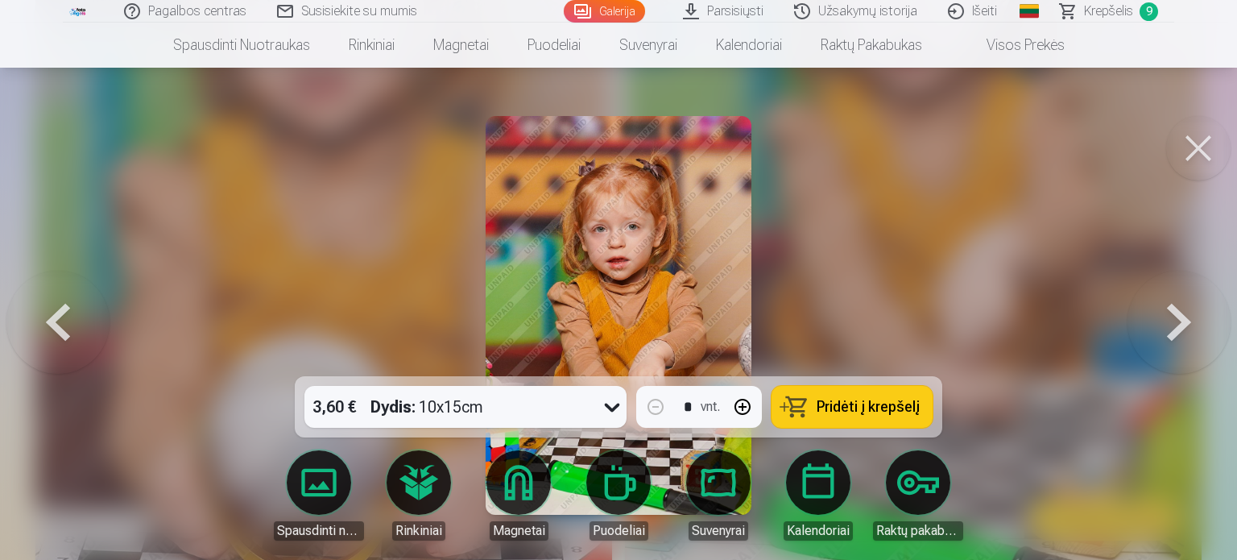
click at [876, 404] on span "Pridėti į krepšelį" at bounding box center [868, 407] width 103 height 14
click at [1163, 321] on button at bounding box center [1179, 315] width 103 height 89
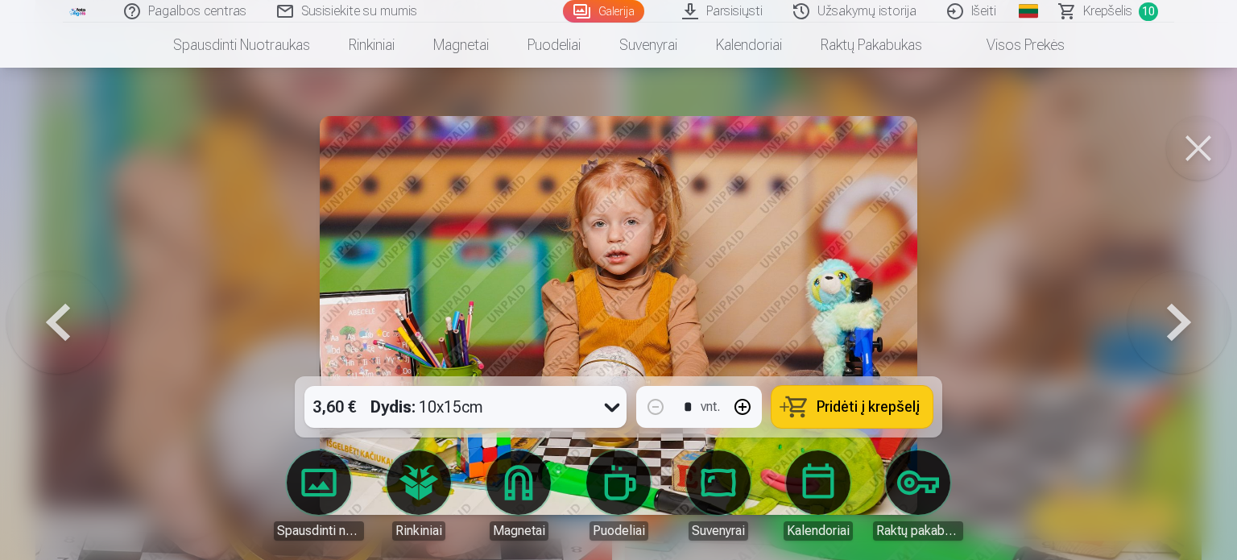
click at [1163, 321] on button at bounding box center [1179, 315] width 103 height 89
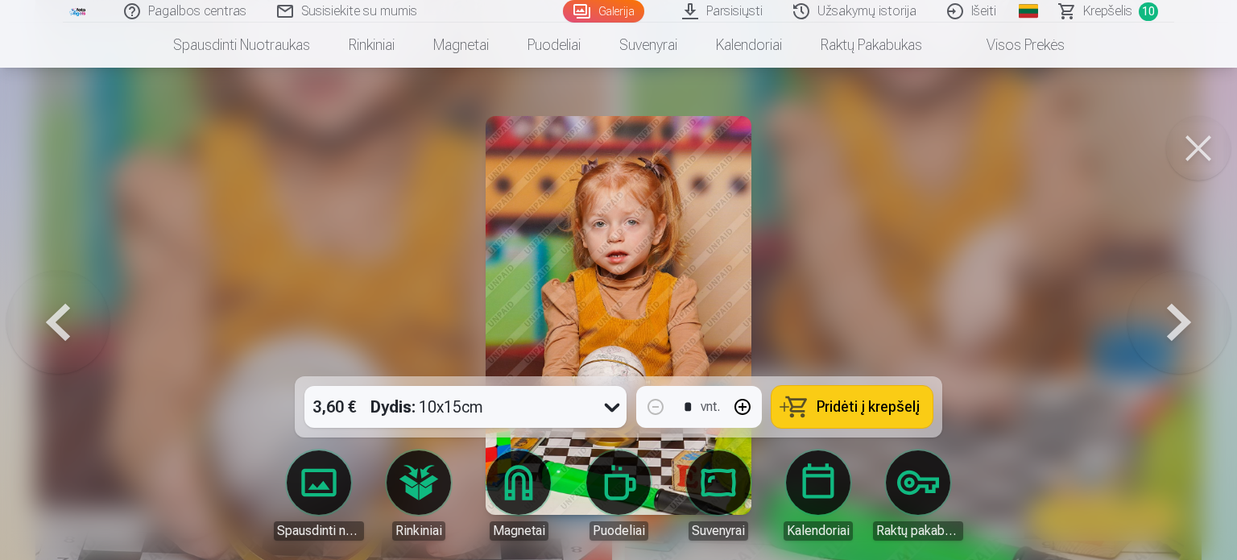
click at [1163, 321] on button at bounding box center [1179, 315] width 103 height 89
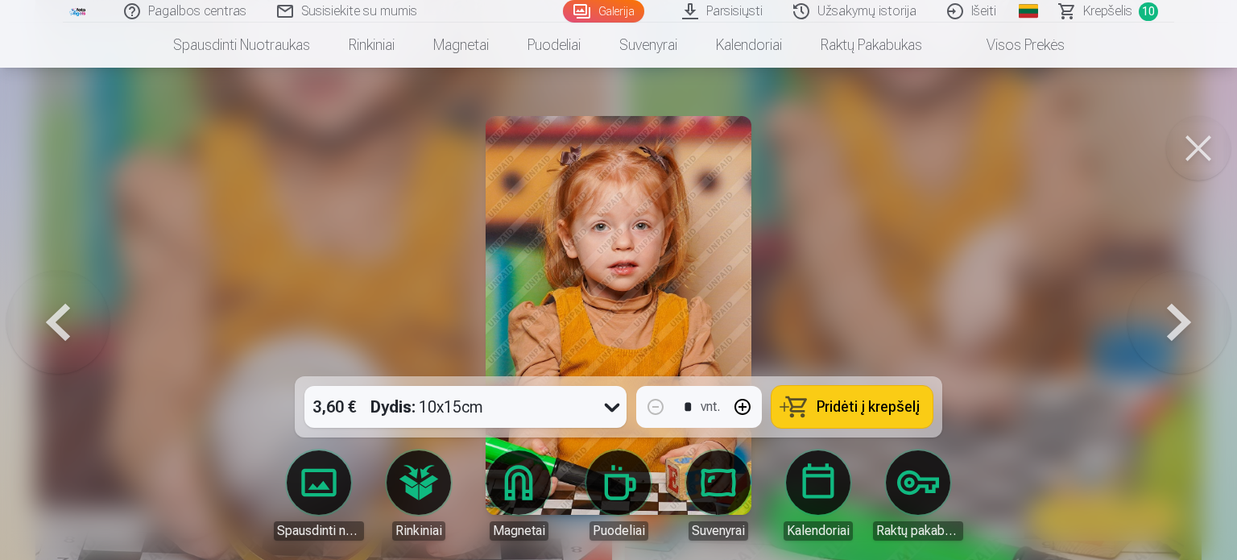
click at [1163, 321] on button at bounding box center [1179, 315] width 103 height 89
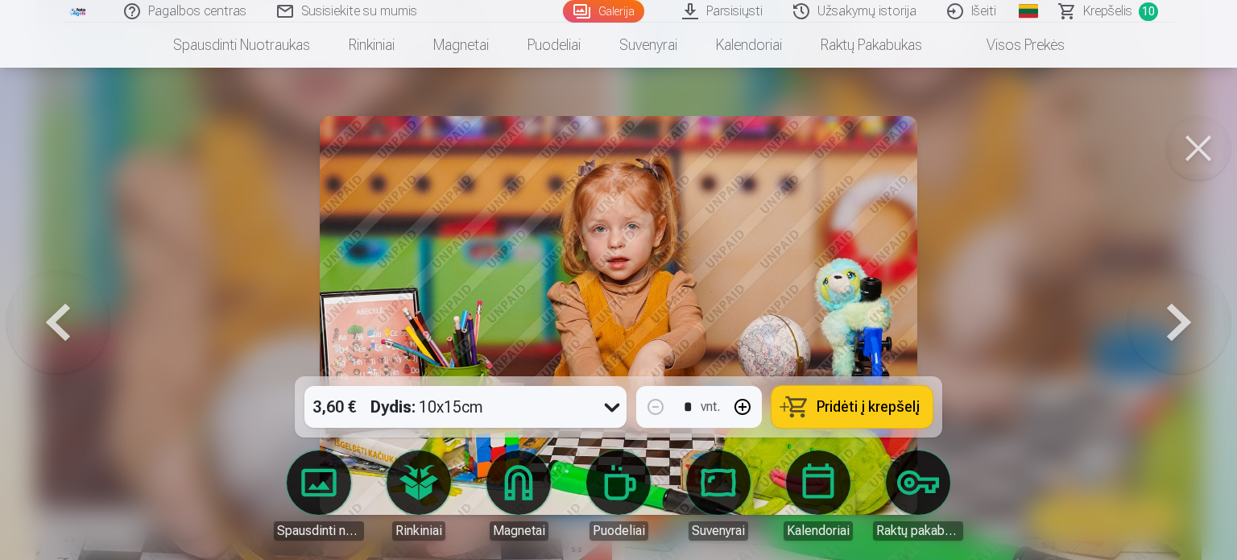
click at [1163, 321] on button at bounding box center [1179, 315] width 103 height 89
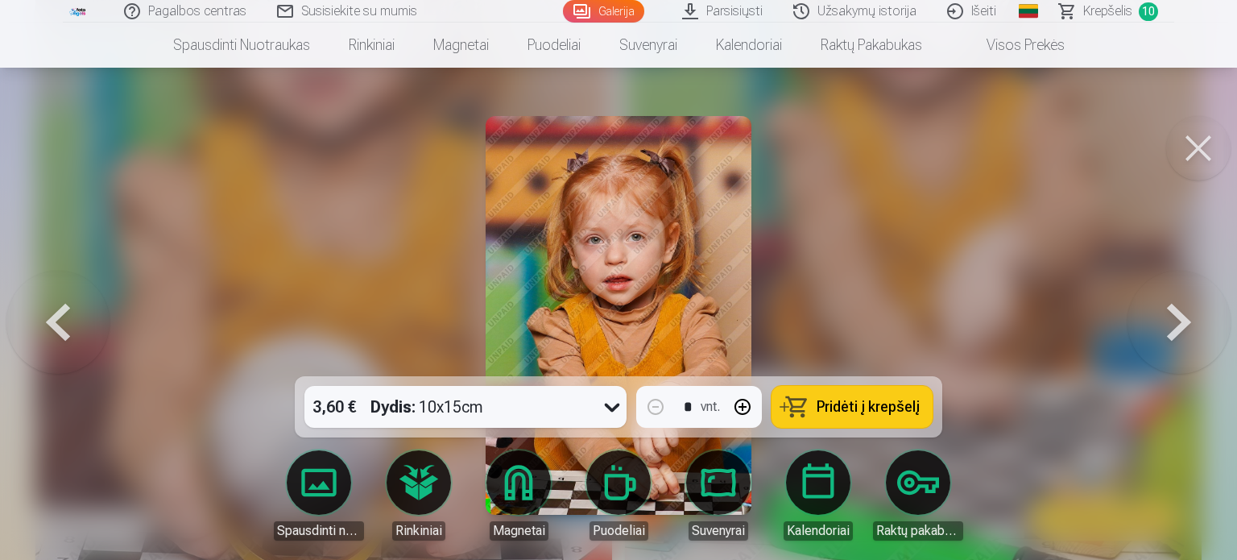
click at [1163, 321] on button at bounding box center [1179, 315] width 103 height 89
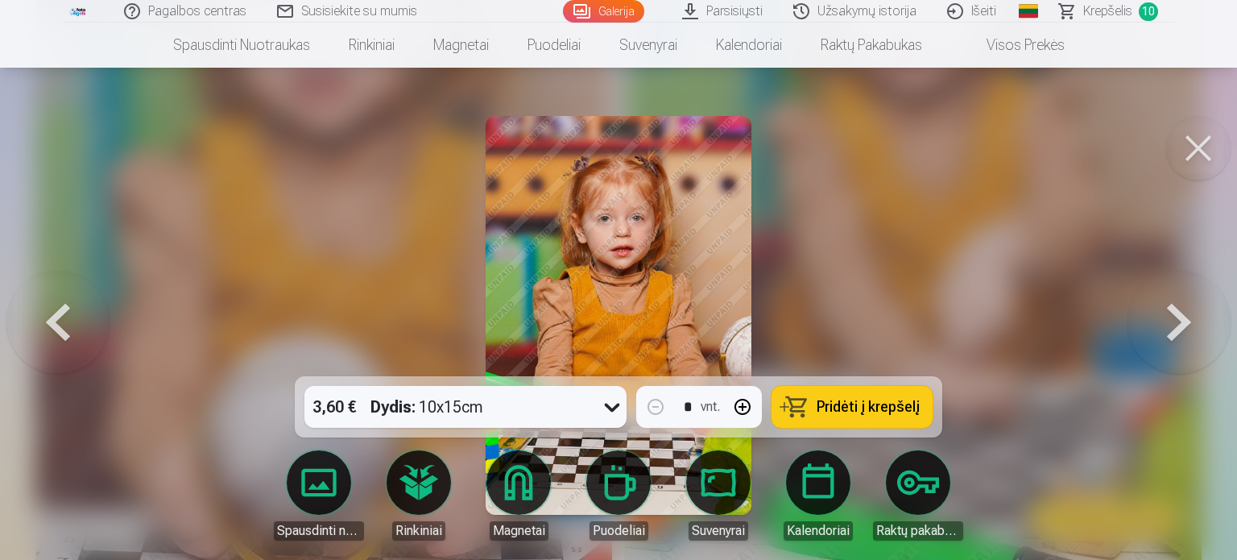
click at [813, 412] on button "Pridėti į krepšelį" at bounding box center [852, 407] width 161 height 42
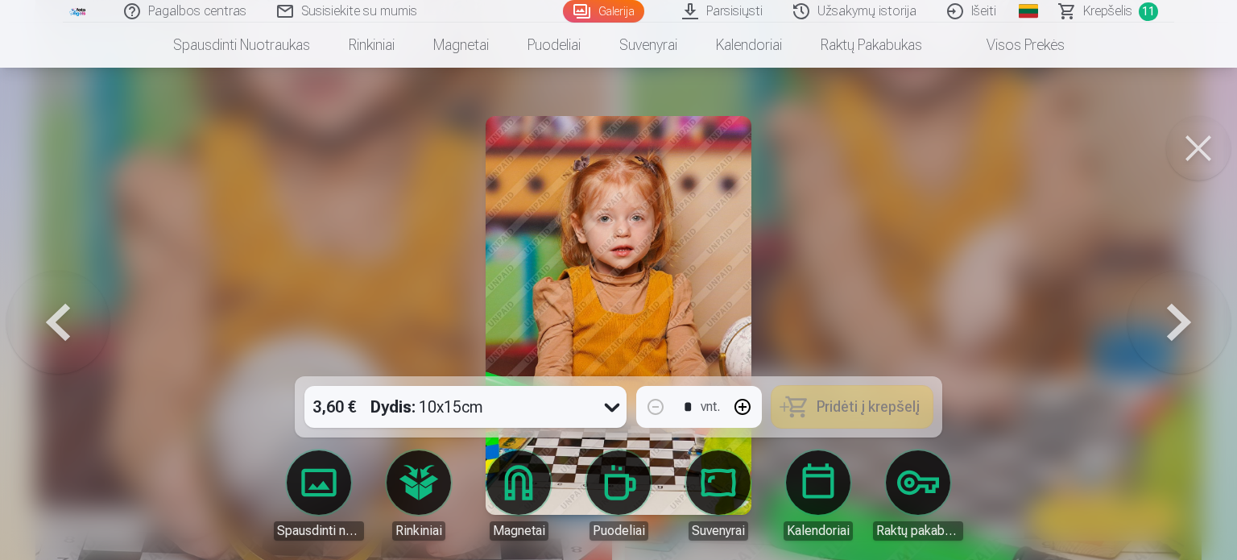
click at [1182, 314] on button at bounding box center [1179, 315] width 103 height 89
click at [1181, 314] on button at bounding box center [1179, 315] width 103 height 89
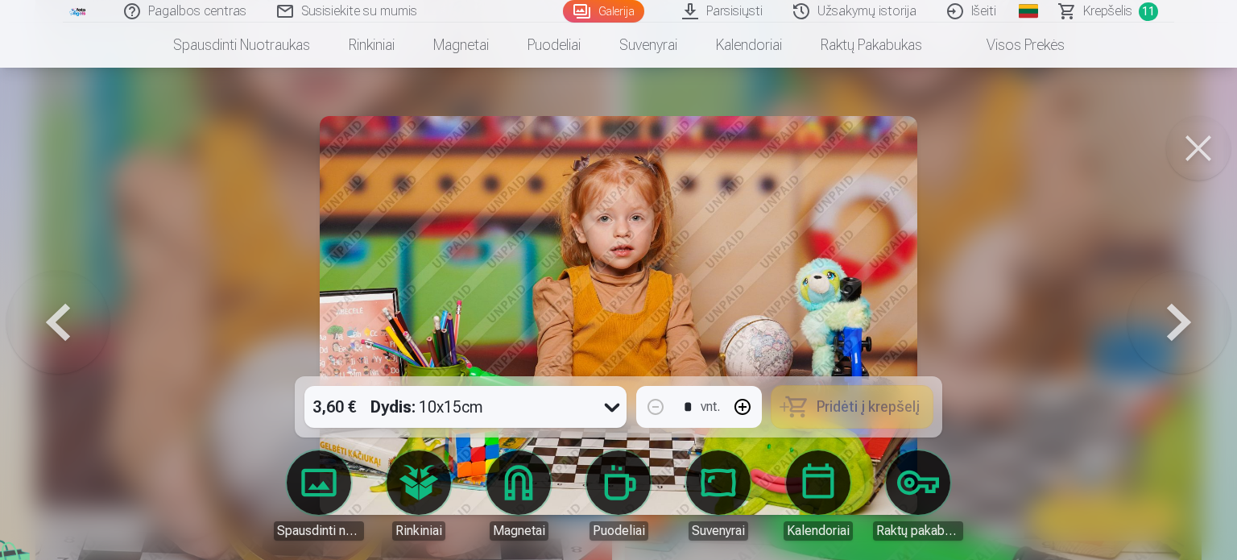
click at [1181, 314] on button at bounding box center [1179, 315] width 103 height 89
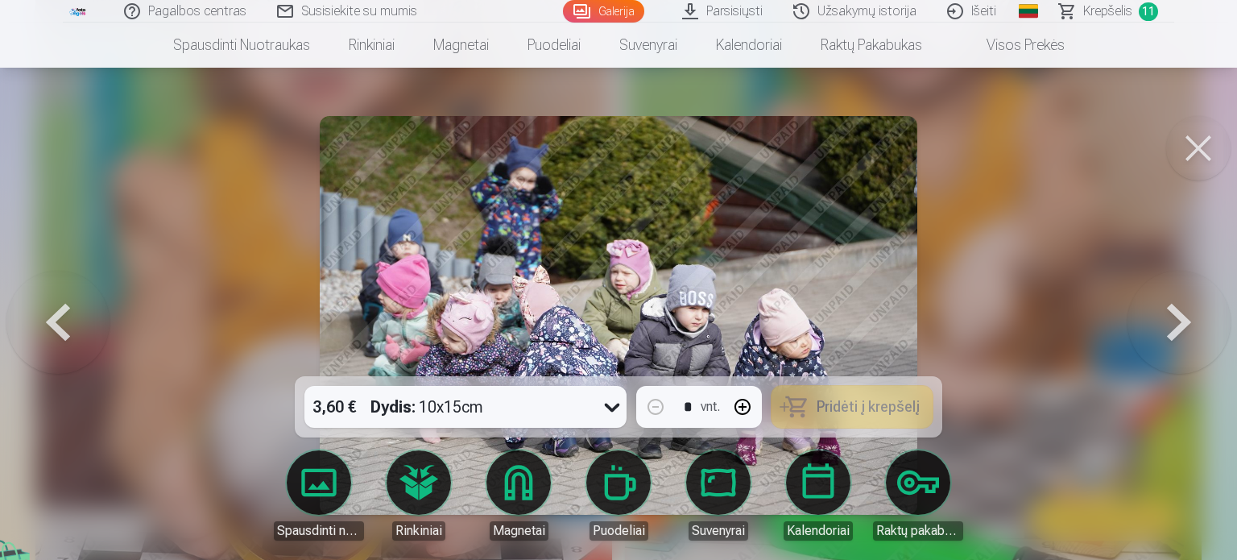
click at [1180, 314] on button at bounding box center [1179, 315] width 103 height 89
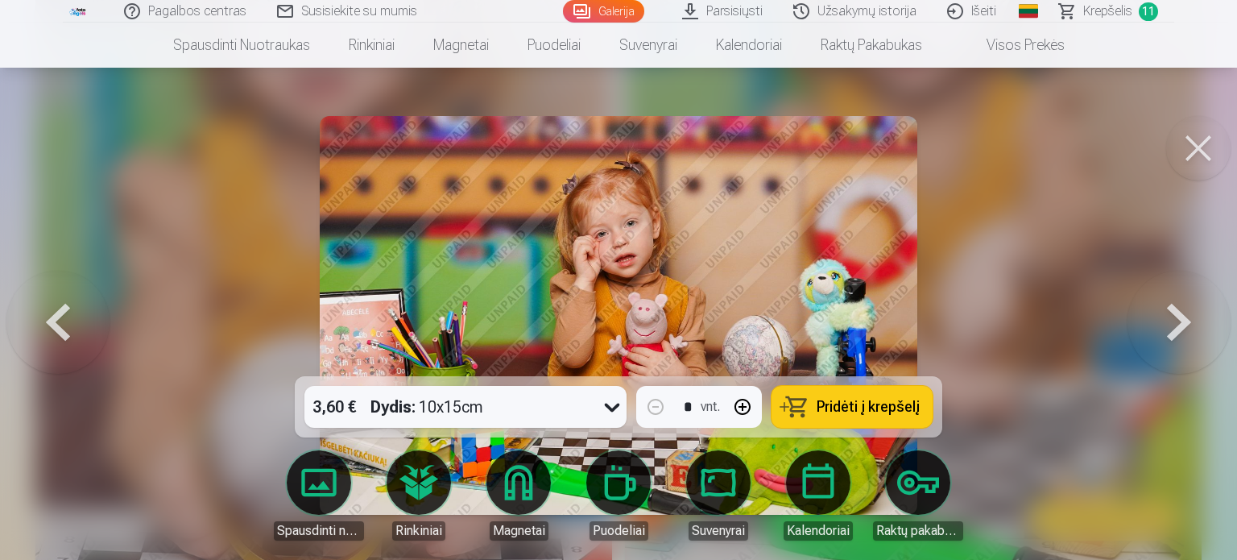
click at [1180, 314] on button at bounding box center [1179, 315] width 103 height 89
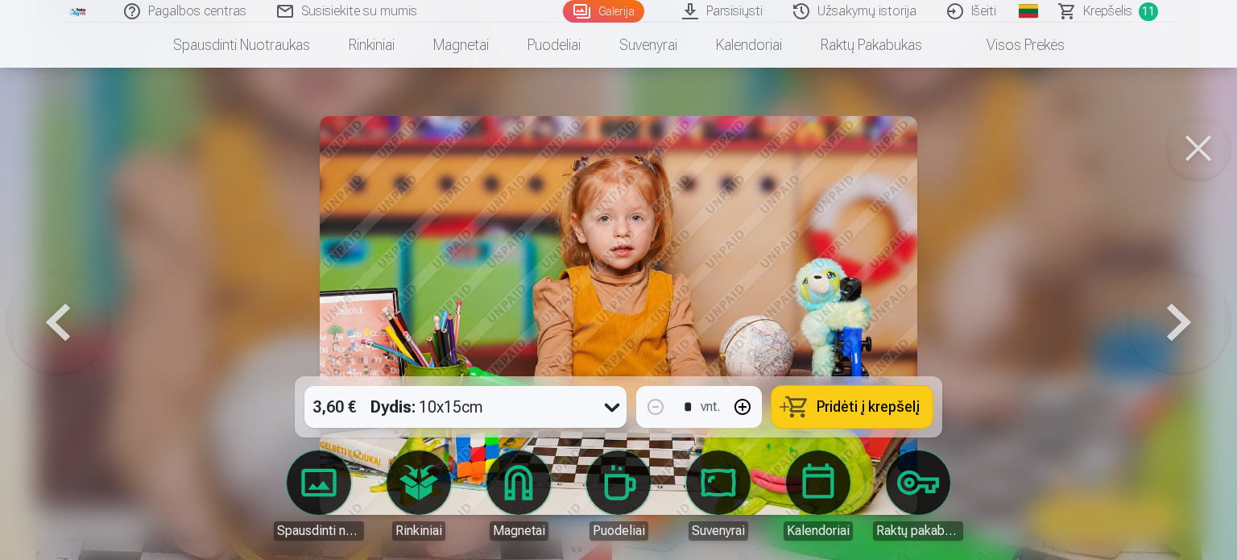
click at [1180, 314] on button at bounding box center [1179, 315] width 103 height 89
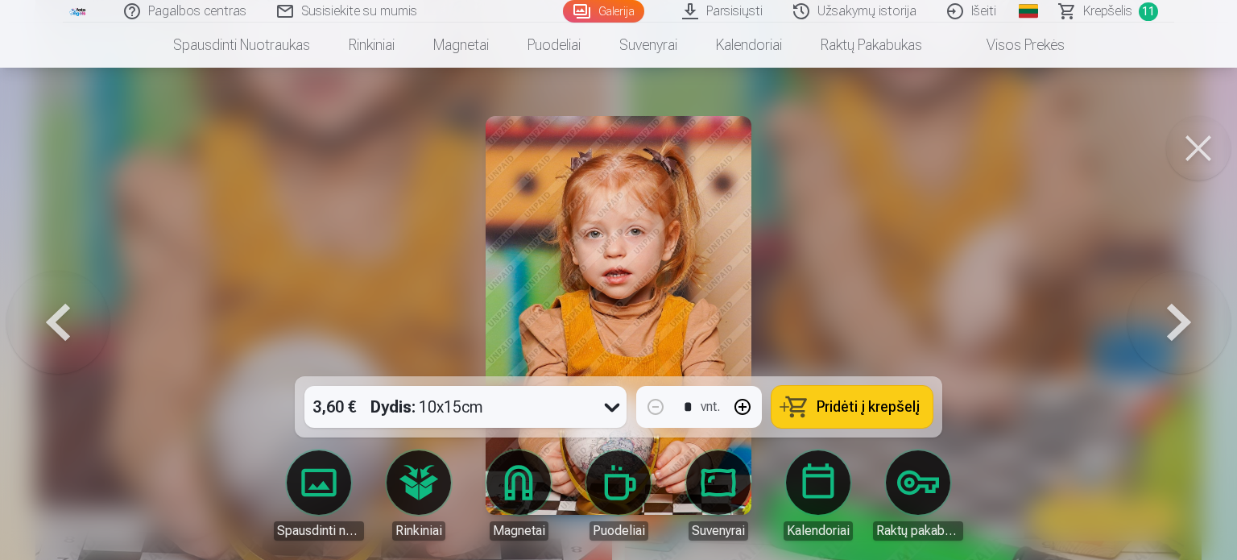
click at [1180, 314] on button at bounding box center [1179, 315] width 103 height 89
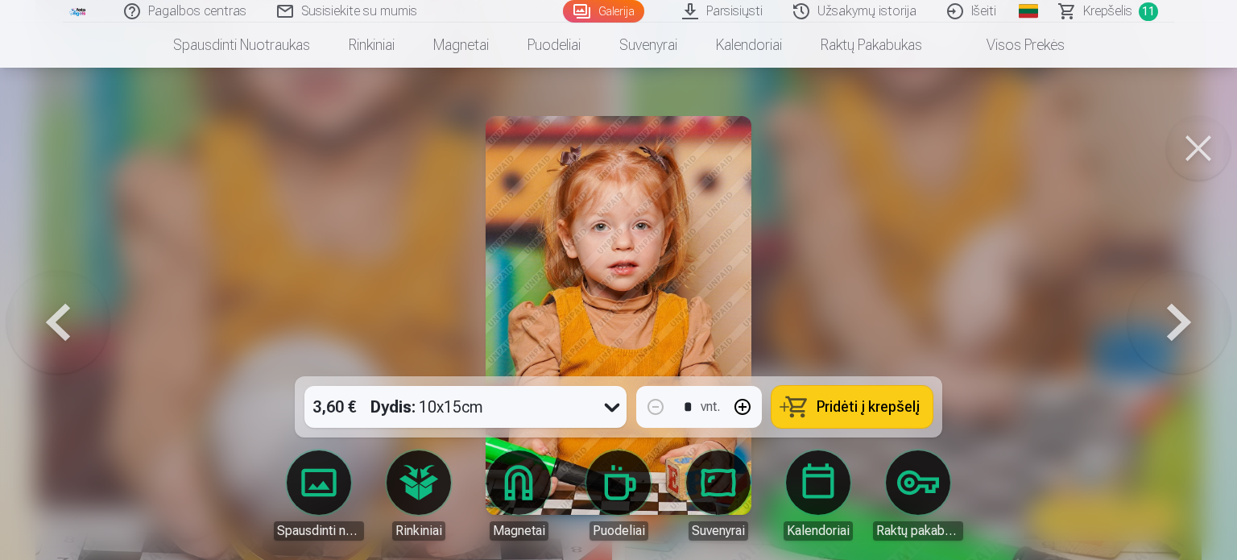
click at [1180, 314] on button at bounding box center [1179, 315] width 103 height 89
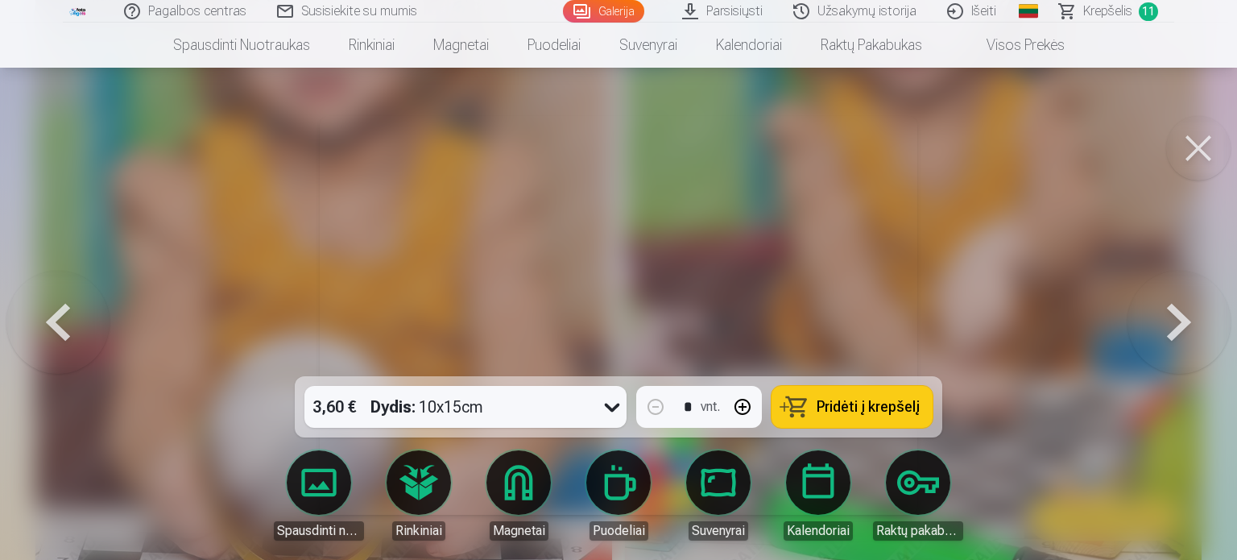
click at [1180, 314] on button at bounding box center [1179, 315] width 103 height 89
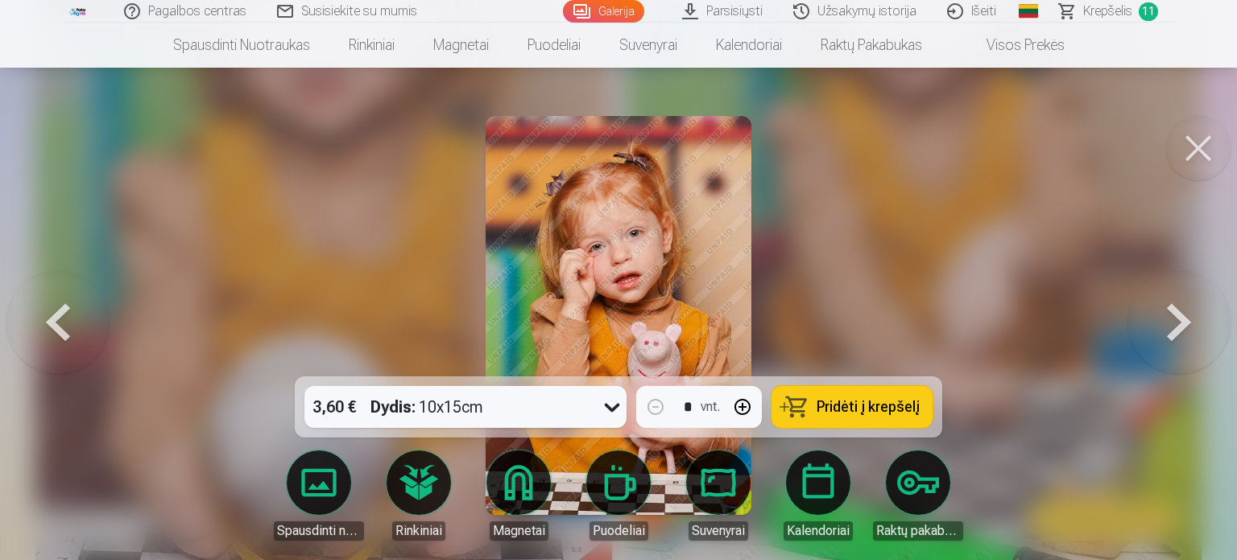
click at [1180, 314] on button at bounding box center [1179, 315] width 103 height 89
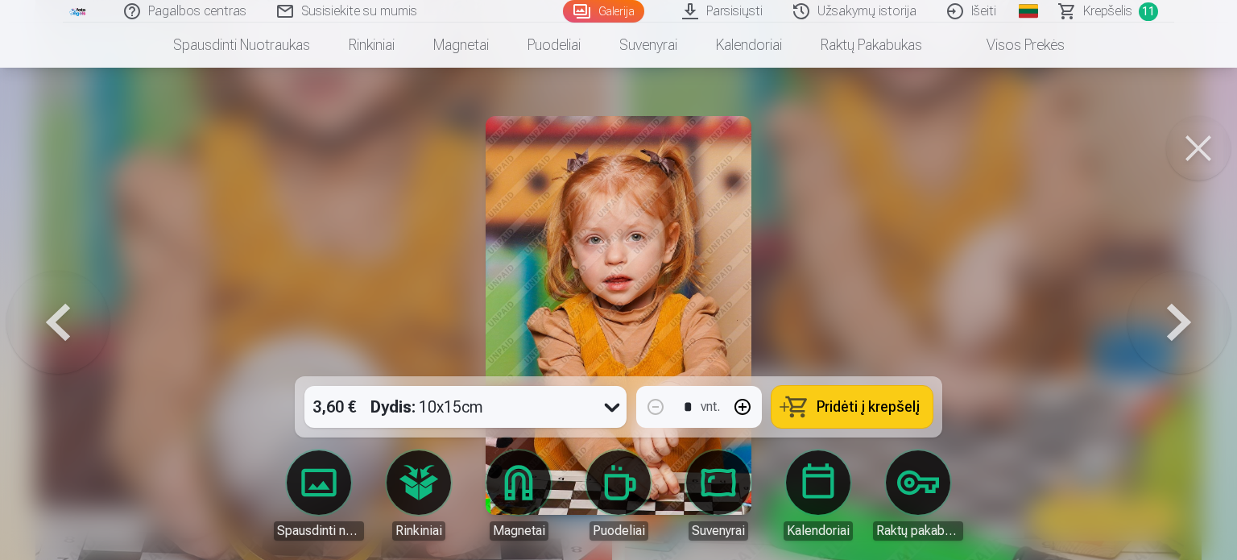
click at [834, 407] on span "Pridėti į krepšelį" at bounding box center [868, 407] width 103 height 14
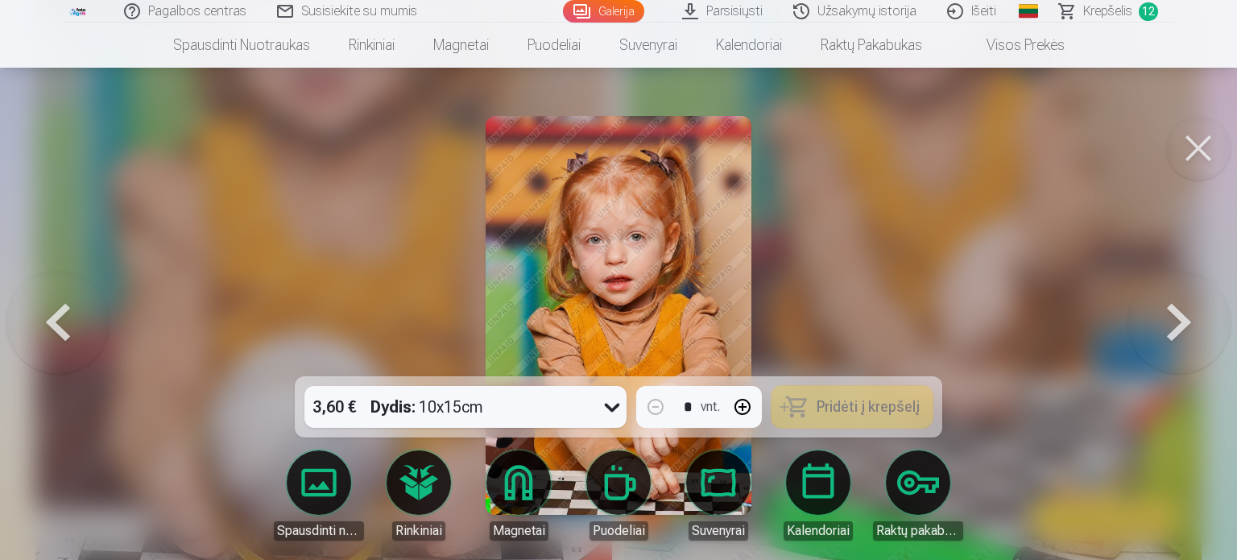
click at [1184, 316] on button at bounding box center [1179, 315] width 103 height 89
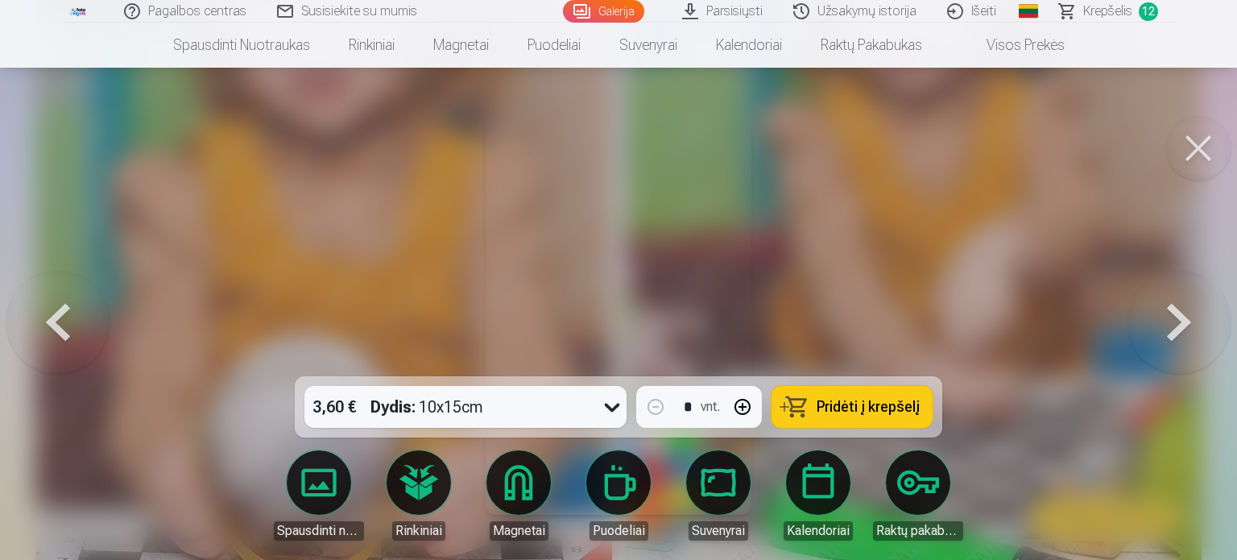
click at [1184, 317] on button at bounding box center [1179, 315] width 103 height 89
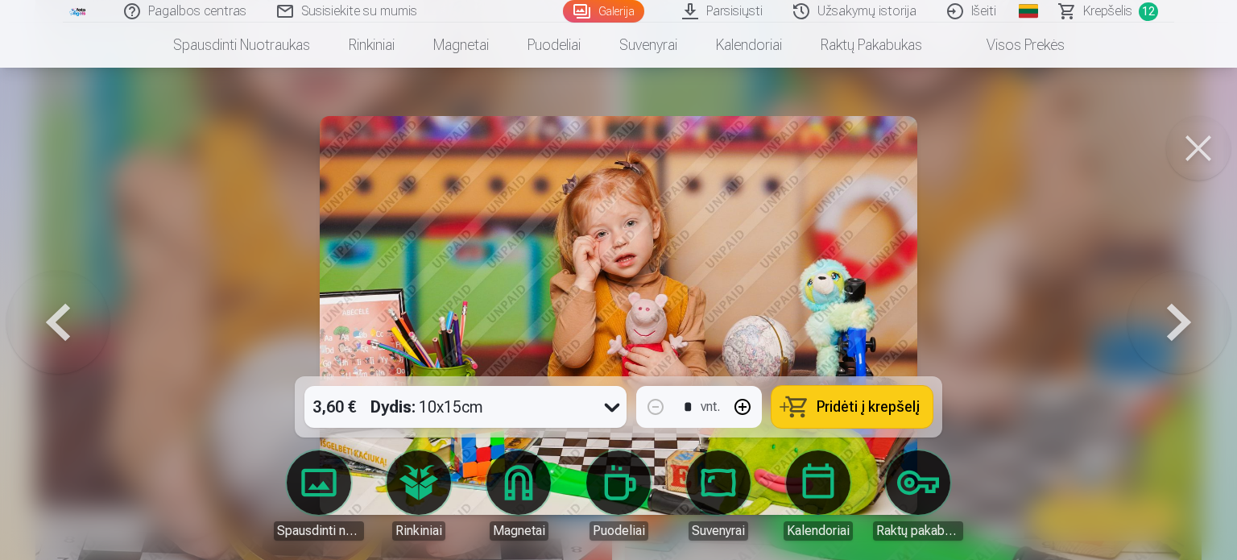
click at [1184, 317] on button at bounding box center [1179, 315] width 103 height 89
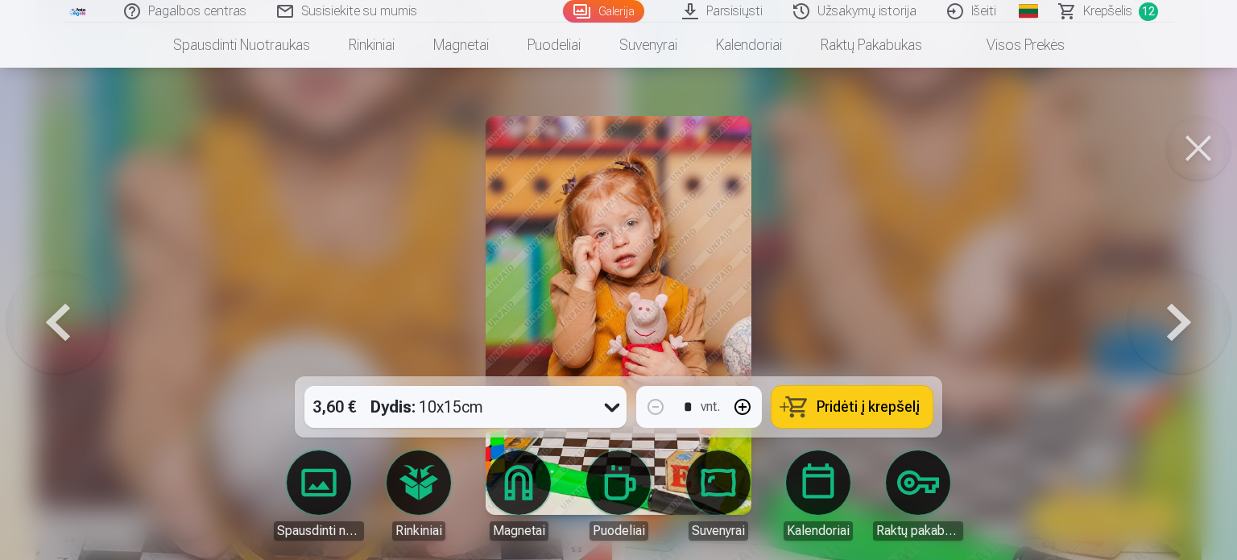
click at [1184, 317] on button at bounding box center [1179, 315] width 103 height 89
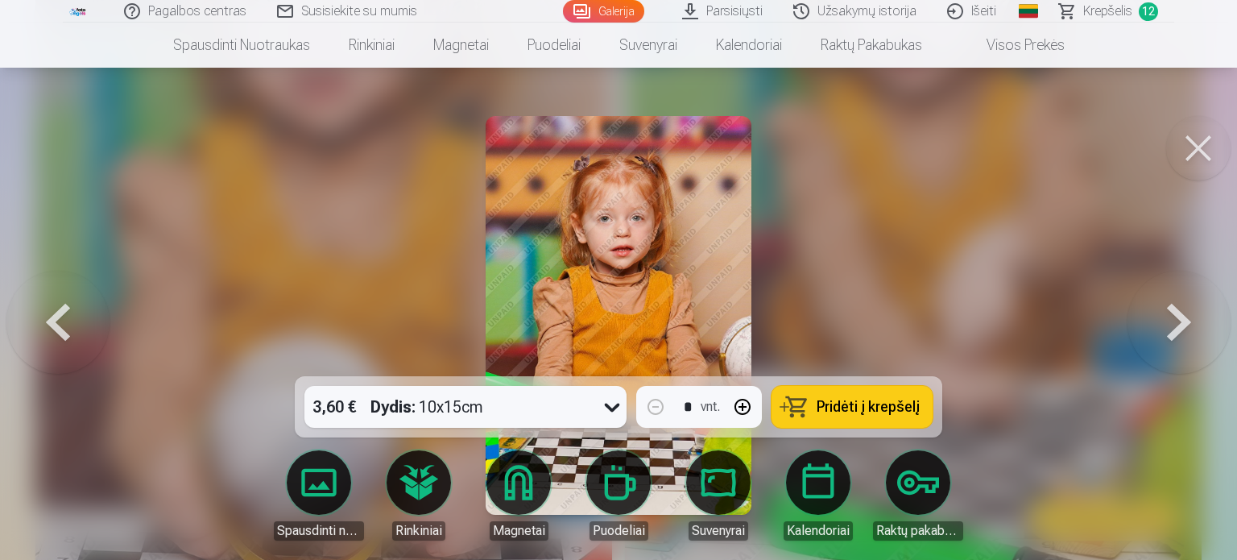
click at [1184, 317] on button at bounding box center [1179, 315] width 103 height 89
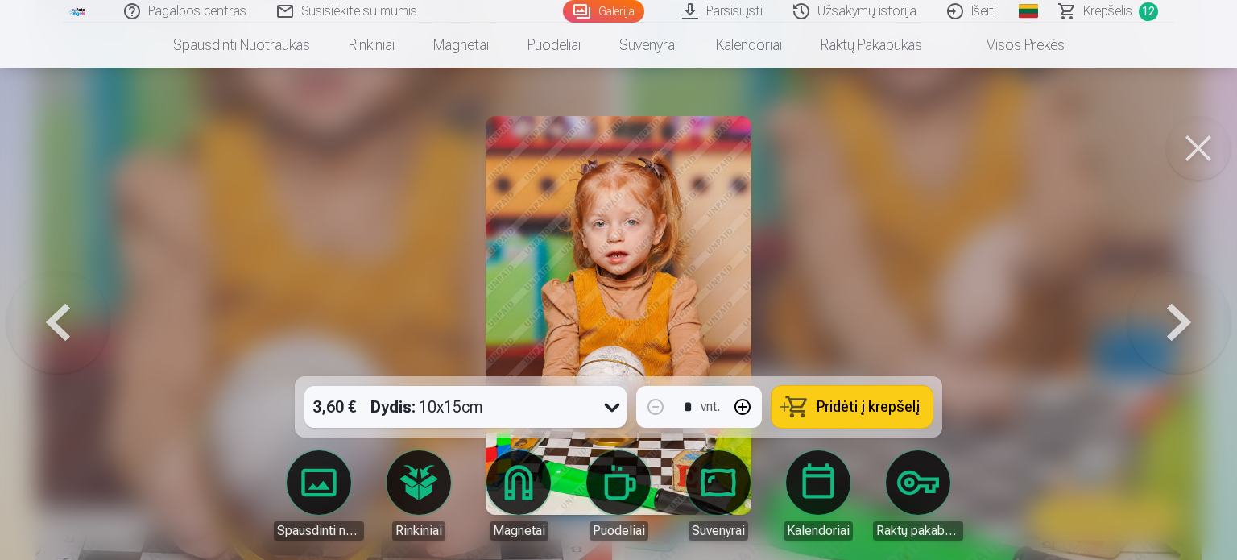
click at [1184, 318] on button at bounding box center [1179, 315] width 103 height 89
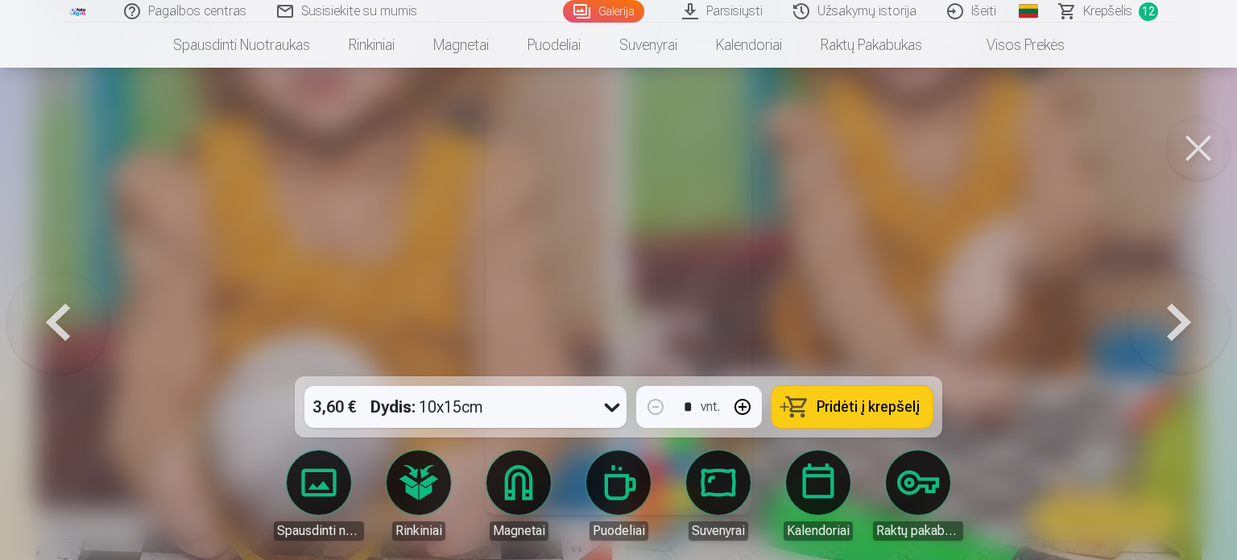
click at [1184, 318] on button at bounding box center [1179, 315] width 103 height 89
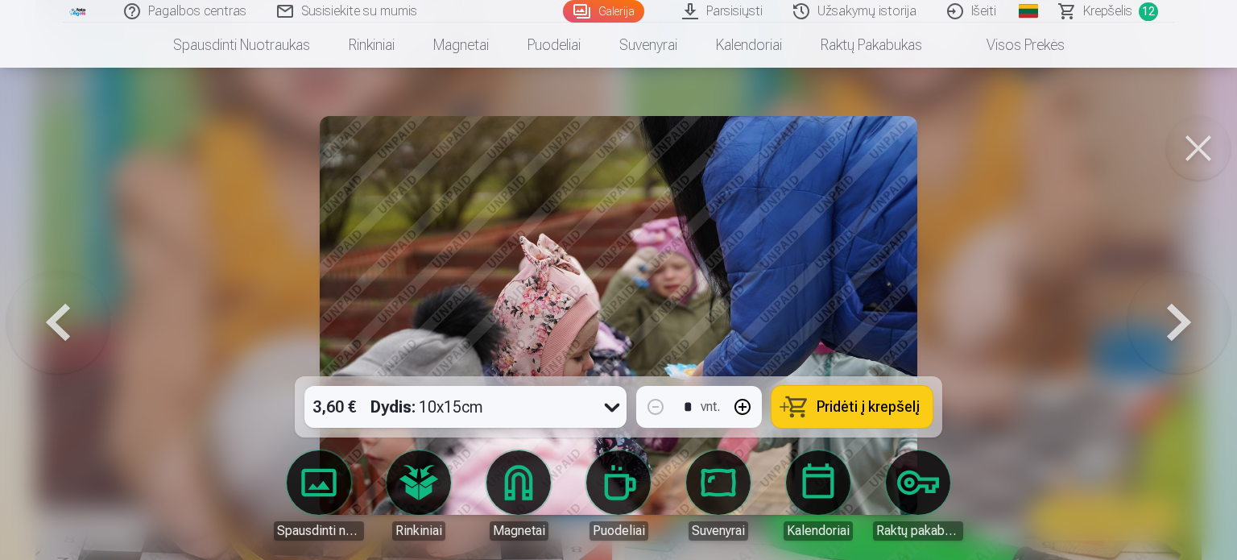
click at [1184, 318] on button at bounding box center [1179, 315] width 103 height 89
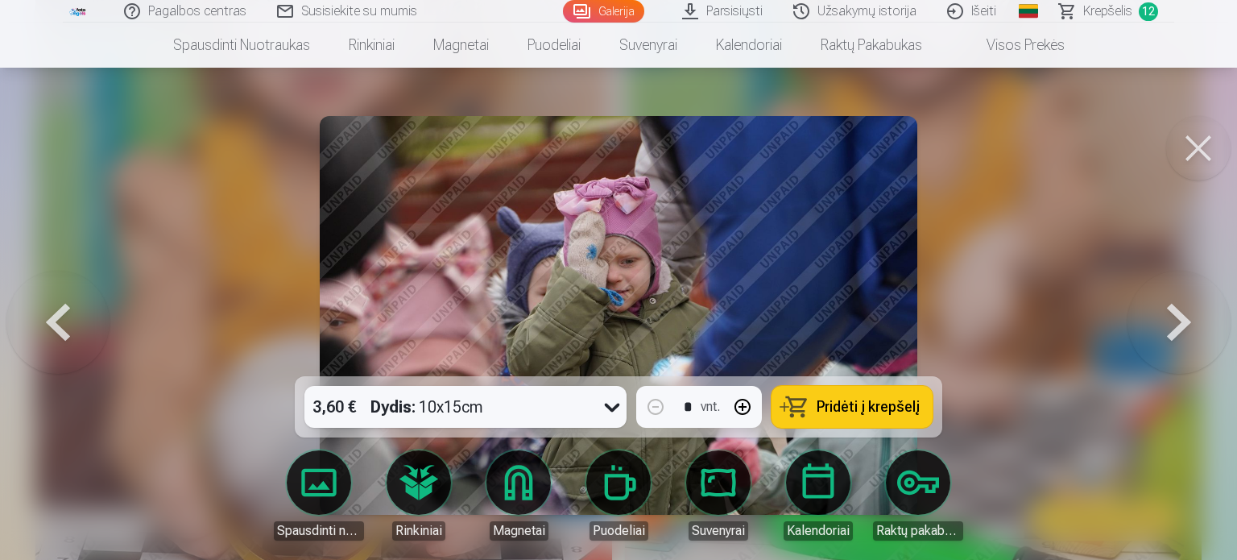
click at [1119, 12] on span "Krepšelis" at bounding box center [1107, 11] width 49 height 19
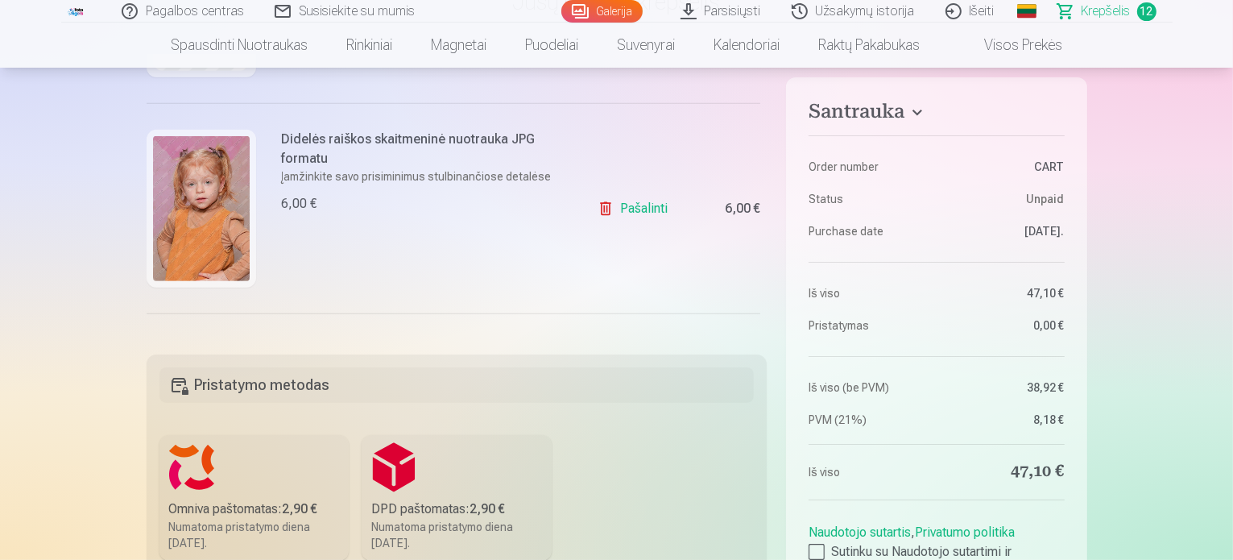
scroll to position [725, 0]
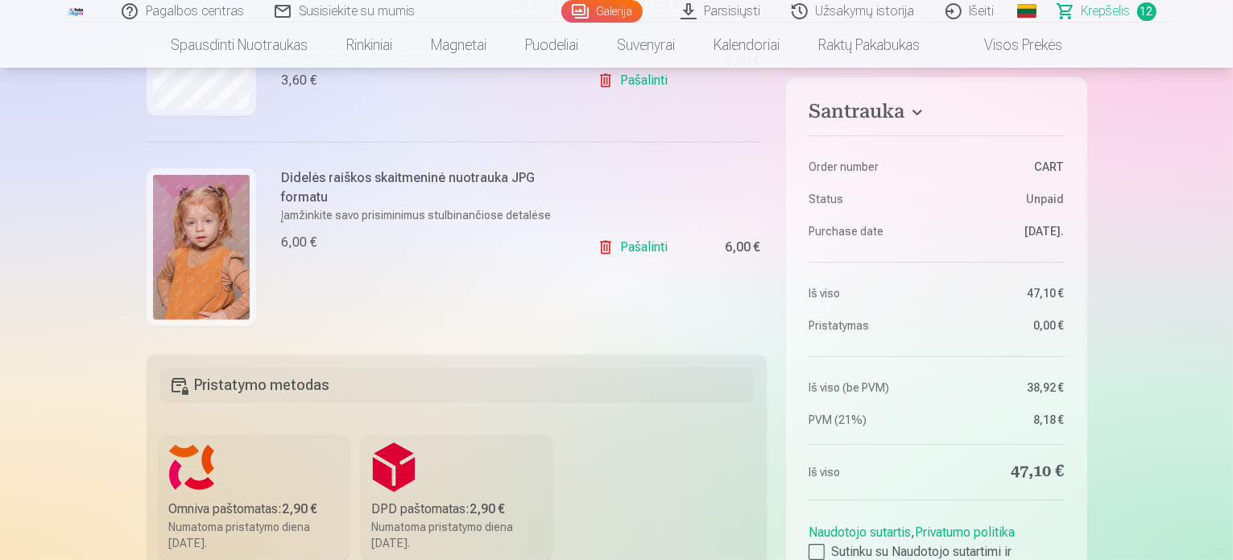
click at [641, 244] on link "Pašalinti" at bounding box center [636, 247] width 77 height 32
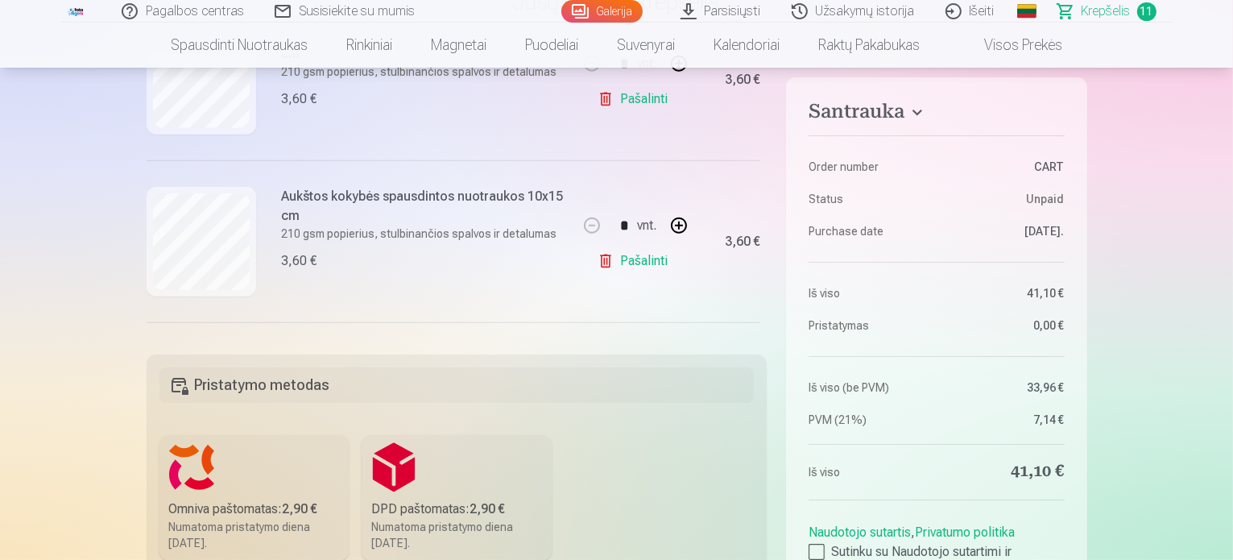
scroll to position [1047, 0]
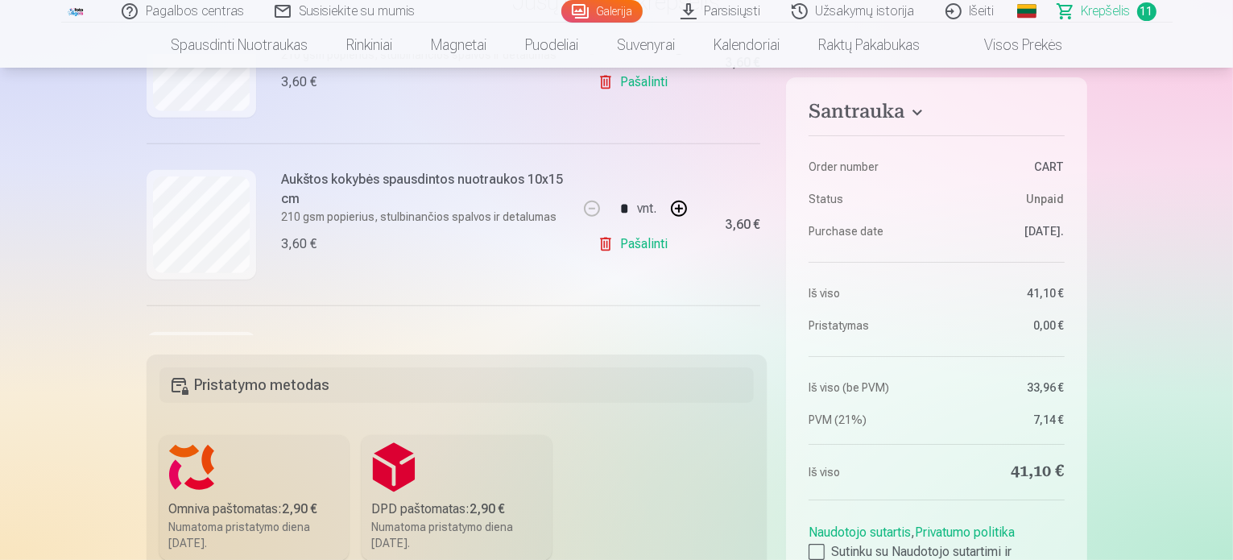
click at [646, 240] on link "Pašalinti" at bounding box center [636, 244] width 77 height 32
click at [644, 244] on link "Pašalinti" at bounding box center [636, 244] width 77 height 32
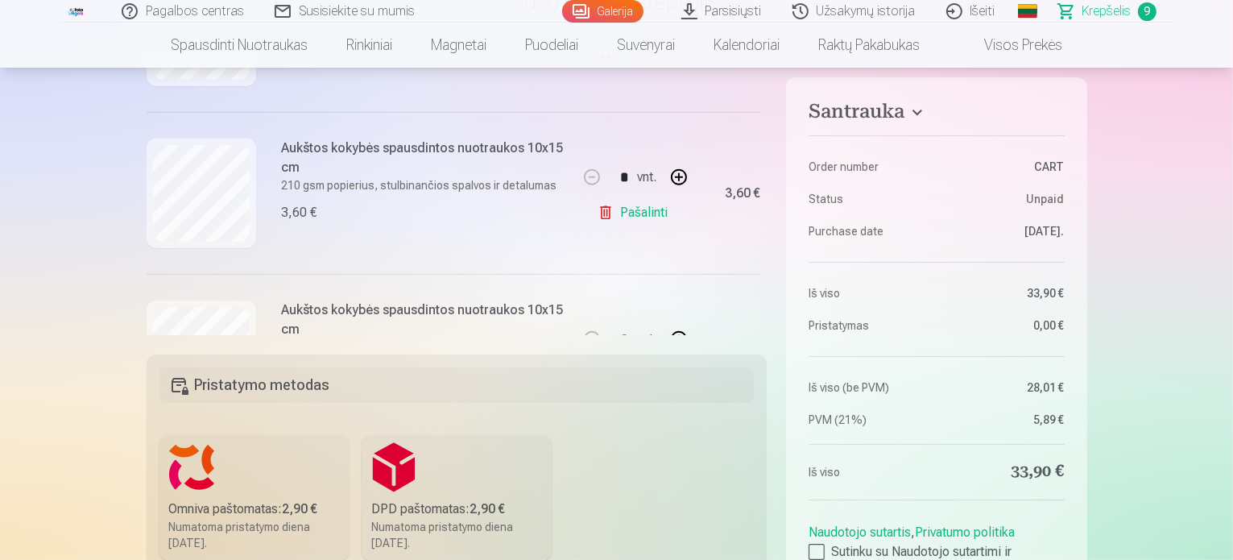
scroll to position [1289, 0]
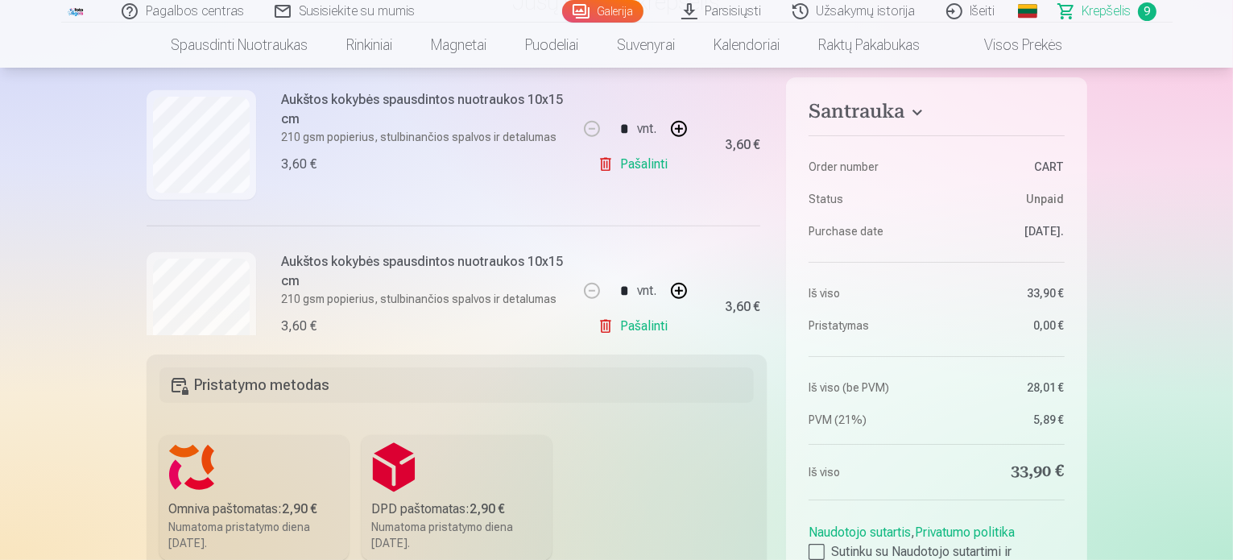
click at [636, 164] on link "Pašalinti" at bounding box center [636, 164] width 77 height 32
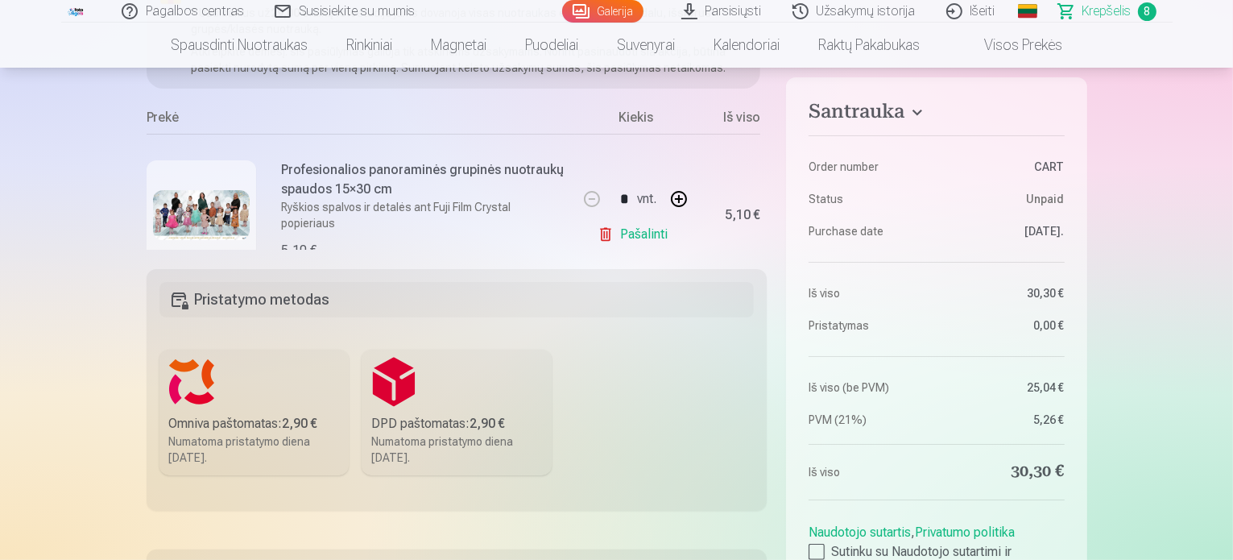
scroll to position [403, 0]
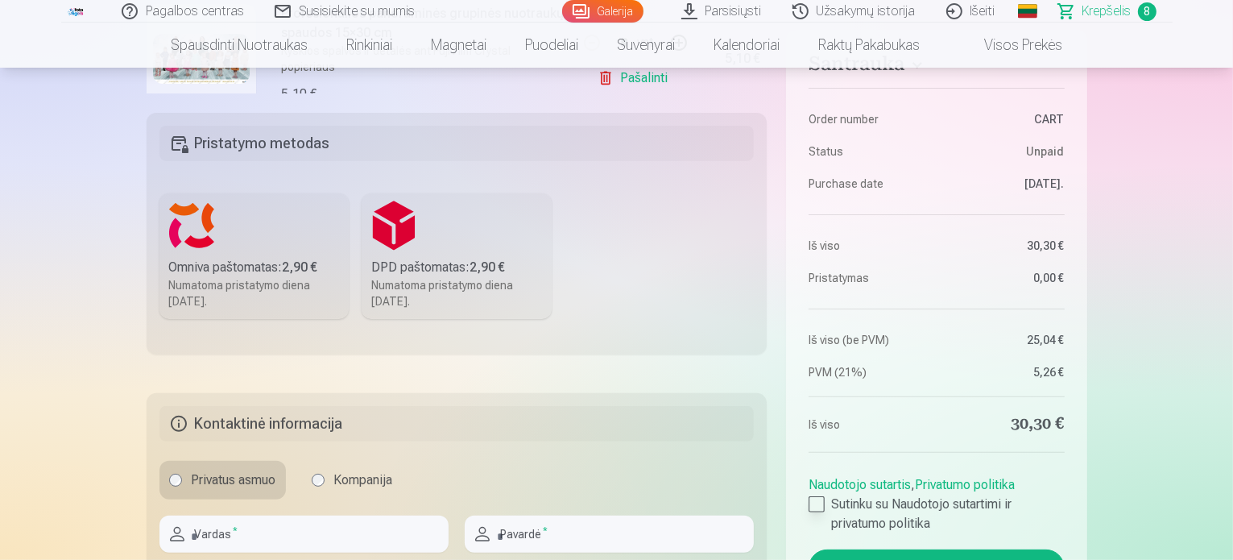
click at [815, 504] on div at bounding box center [817, 504] width 16 height 16
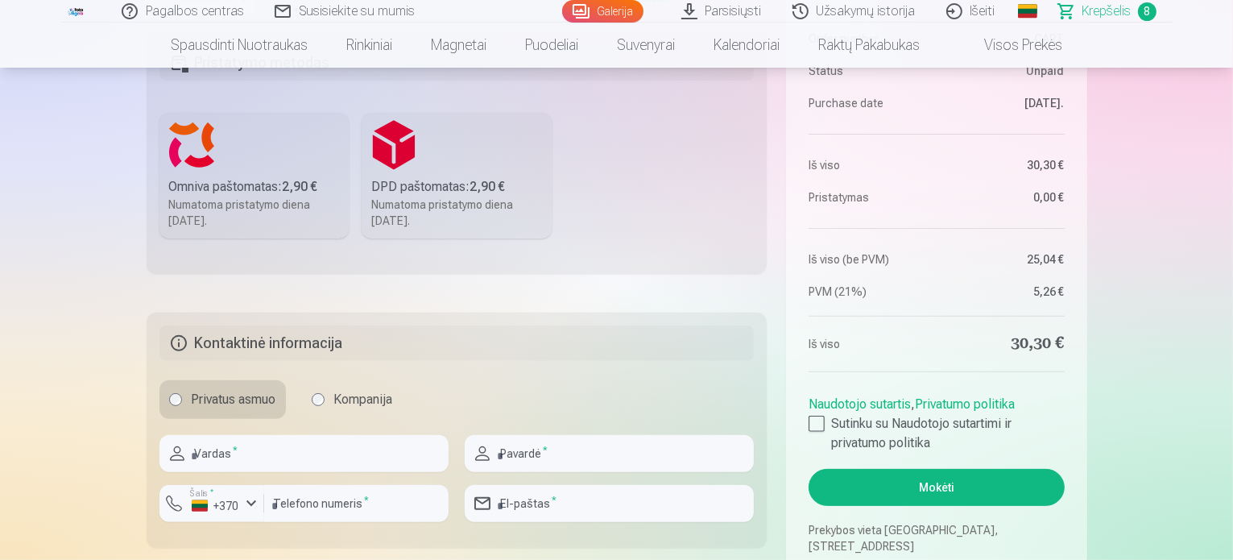
scroll to position [644, 0]
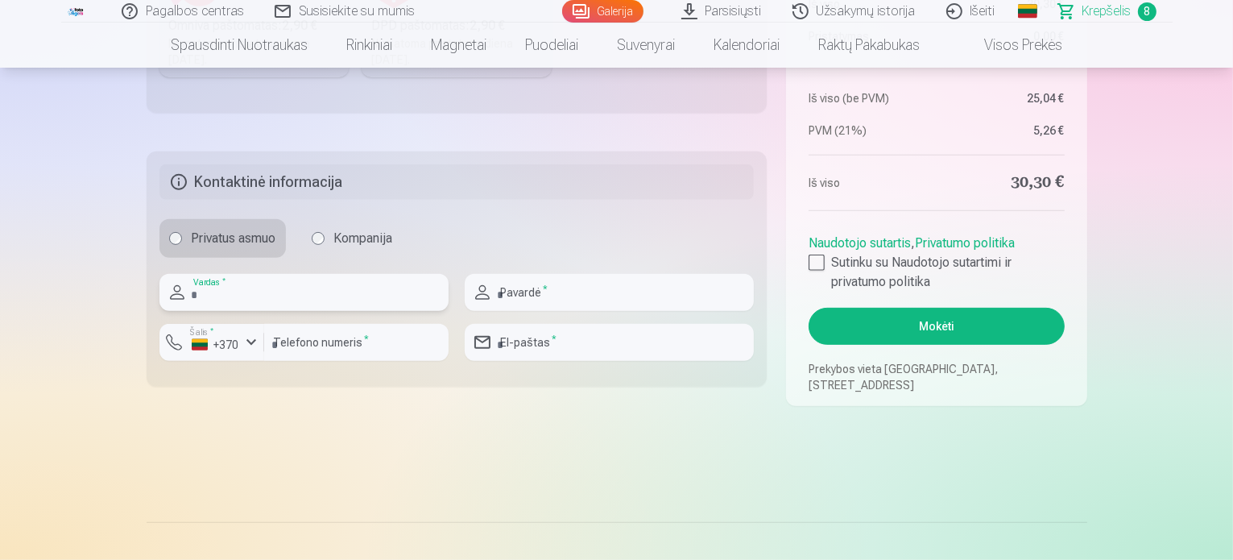
click at [289, 299] on input "text" at bounding box center [303, 292] width 289 height 37
type input "******"
type input "**********"
type input "*********"
type input "**********"
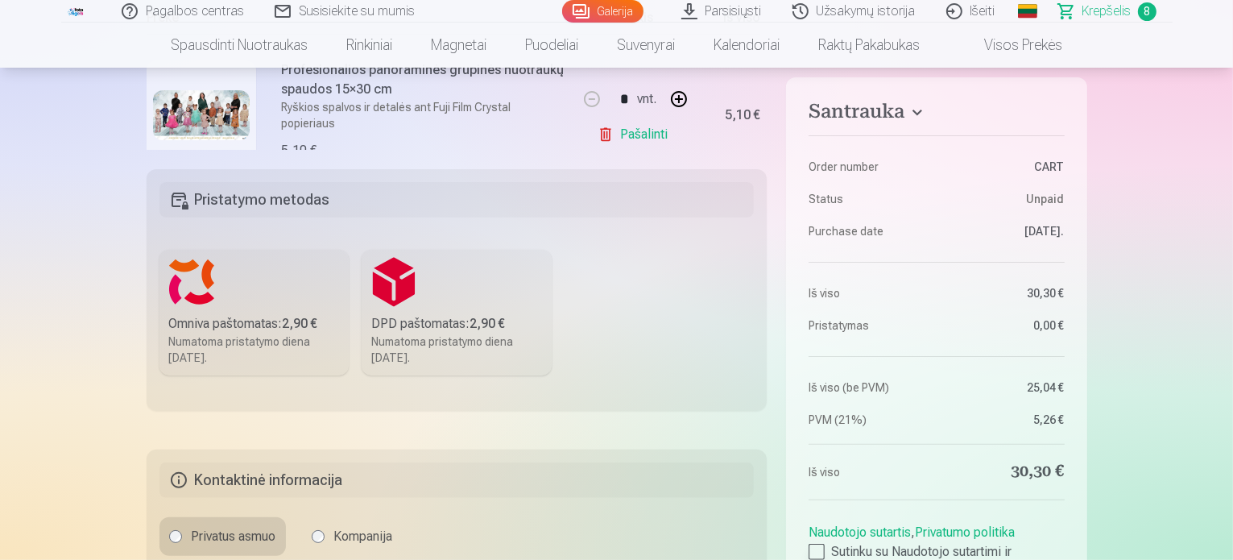
scroll to position [564, 0]
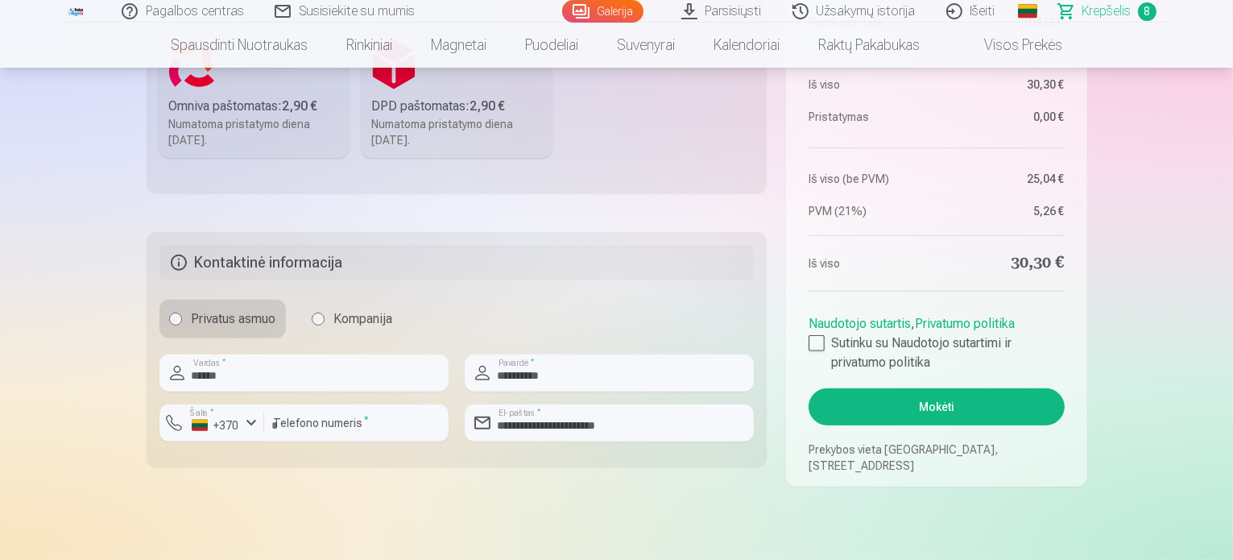
click at [941, 403] on button "Mokėti" at bounding box center [936, 406] width 255 height 37
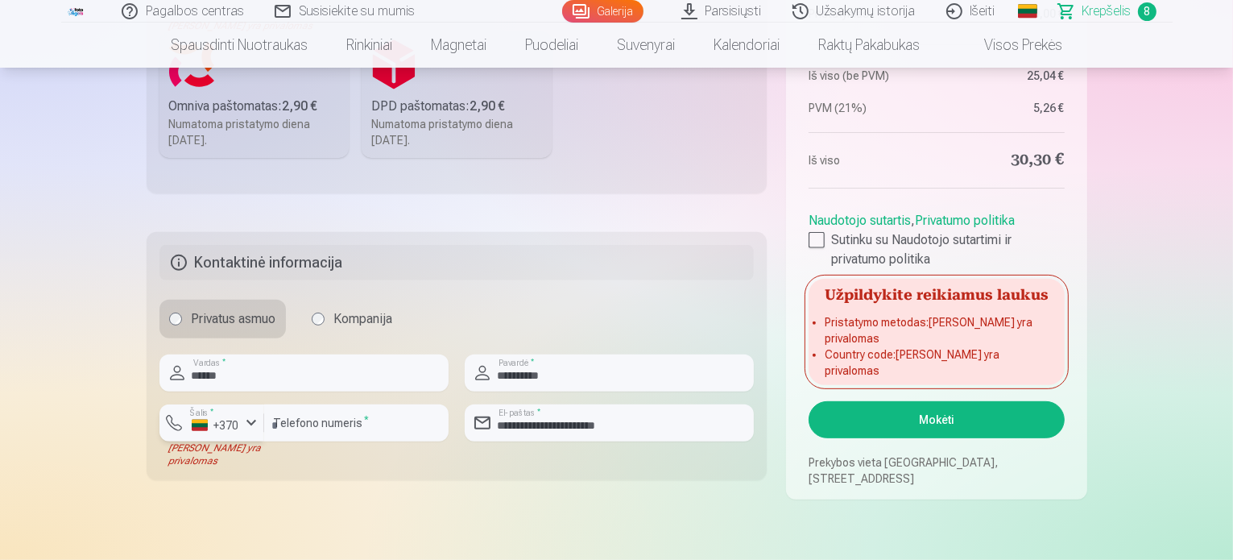
click at [248, 425] on div "button" at bounding box center [251, 422] width 19 height 19
click at [251, 462] on li "+370 Lietuva" at bounding box center [245, 461] width 147 height 32
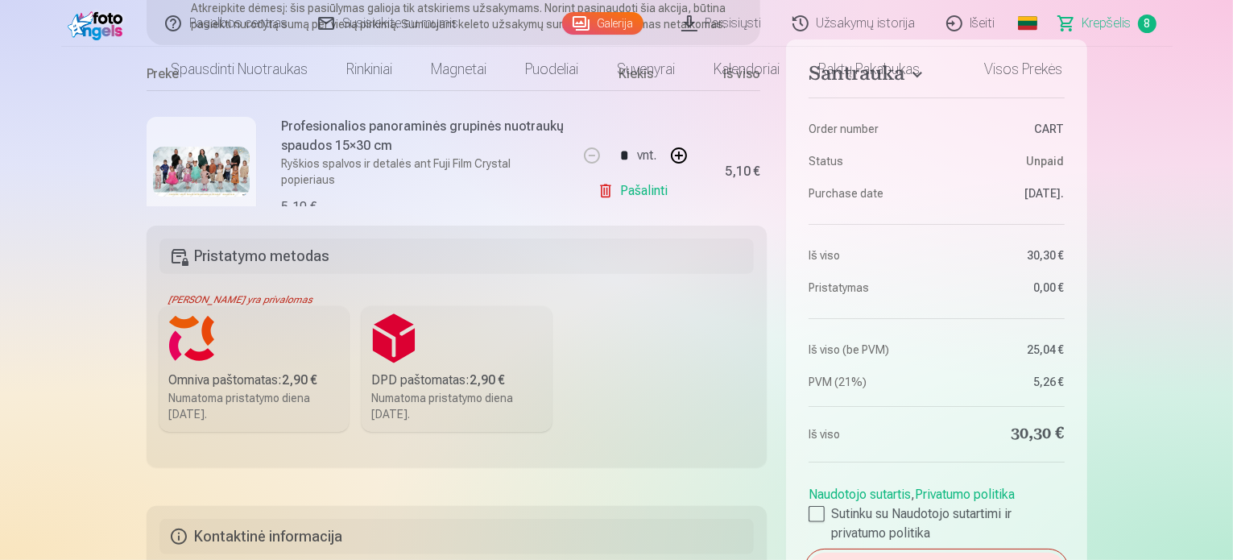
scroll to position [322, 0]
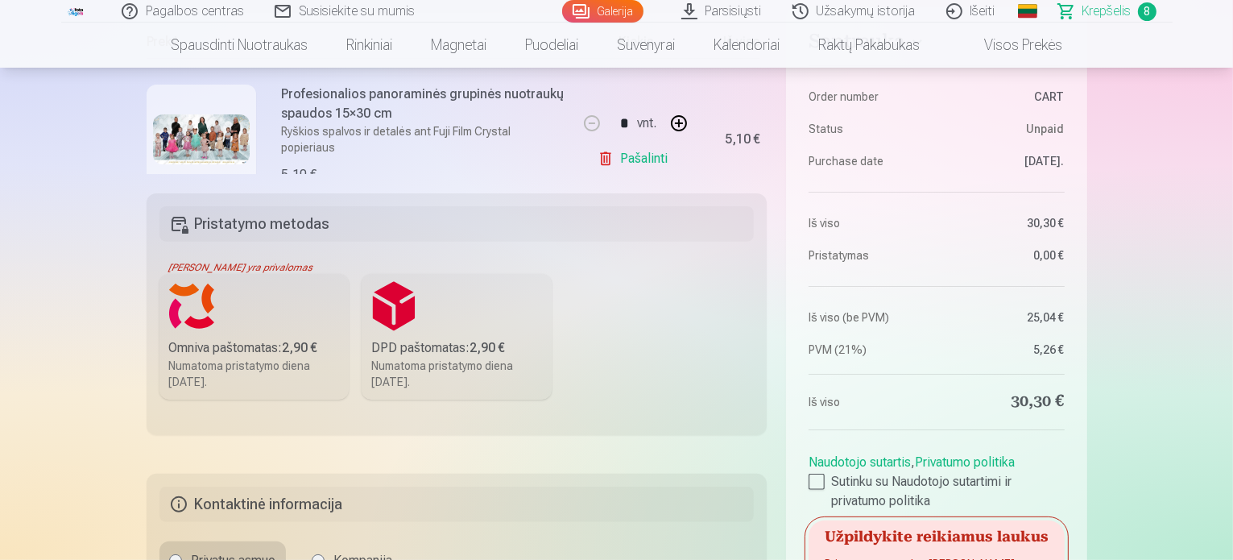
click at [289, 308] on label "Omniva paštomatas : 2,90 € Numatoma pristatymo diena 20.09.2025." at bounding box center [254, 337] width 190 height 126
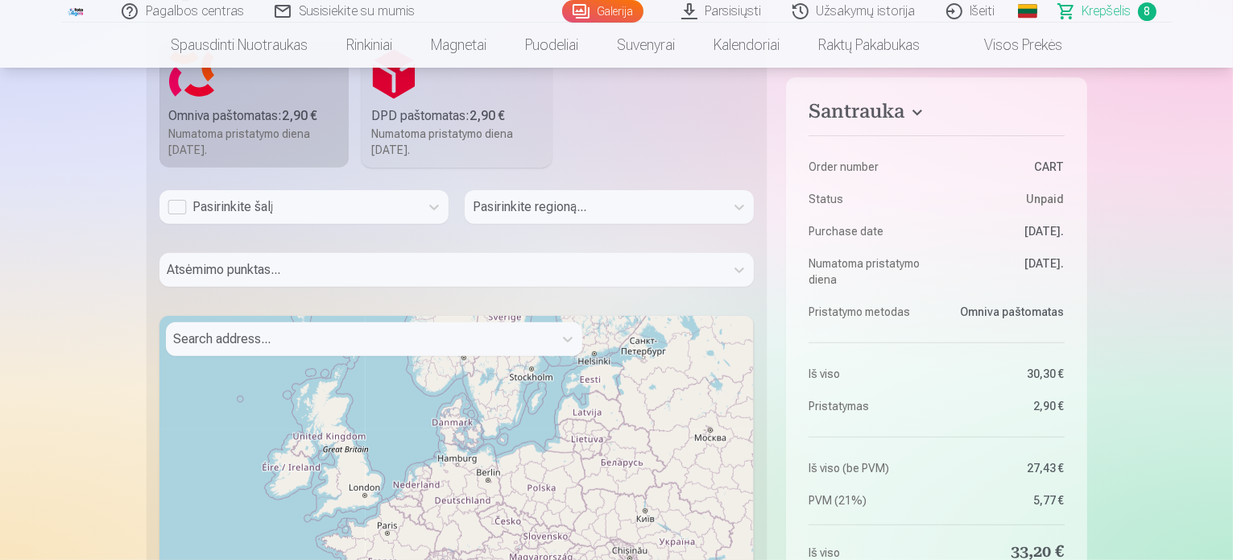
scroll to position [564, 0]
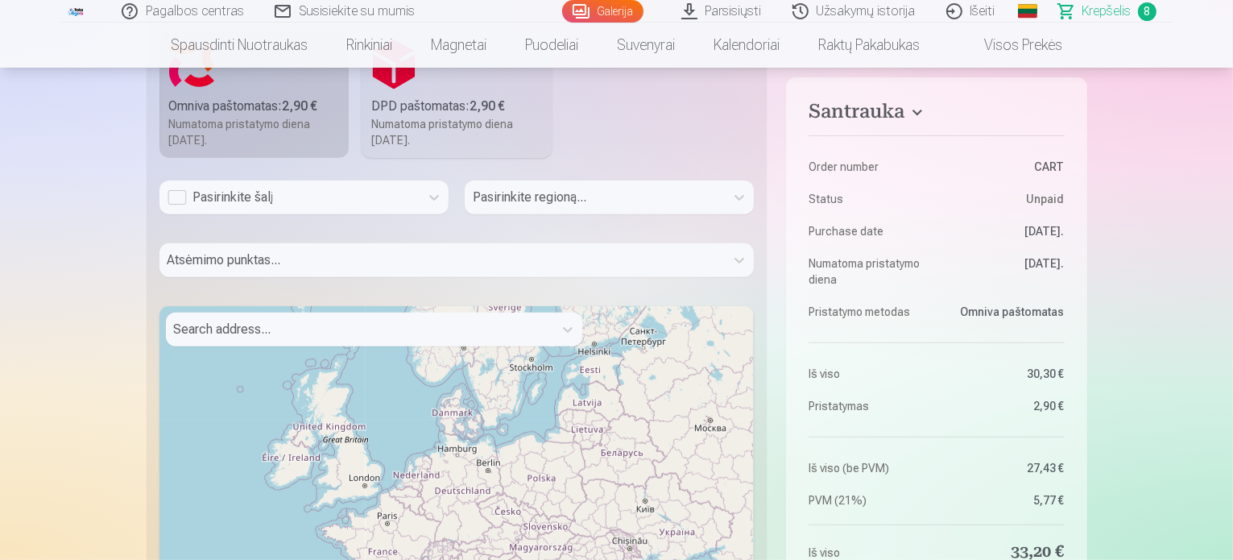
click at [285, 189] on div "Pasirinkite šalį" at bounding box center [290, 197] width 244 height 19
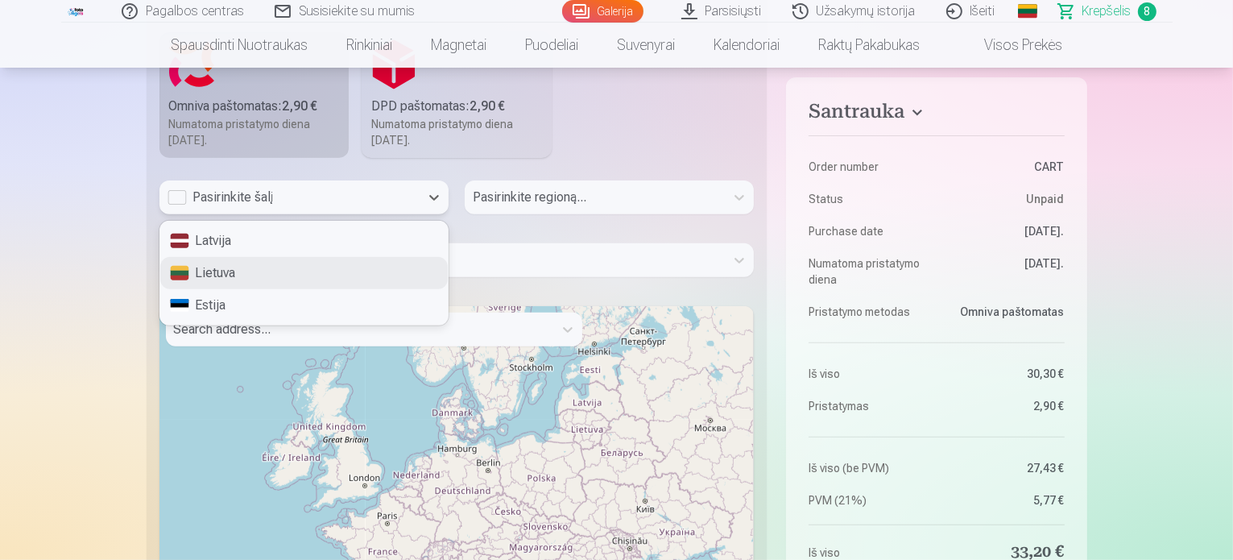
click at [261, 274] on div "Lietuva" at bounding box center [304, 273] width 288 height 32
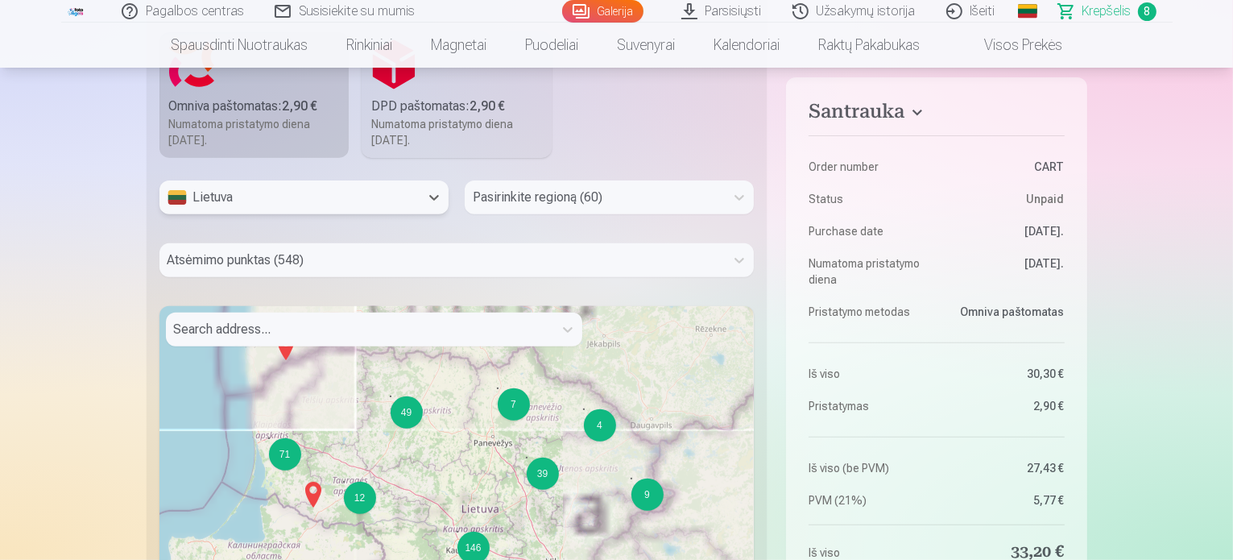
click at [521, 198] on div at bounding box center [595, 197] width 244 height 23
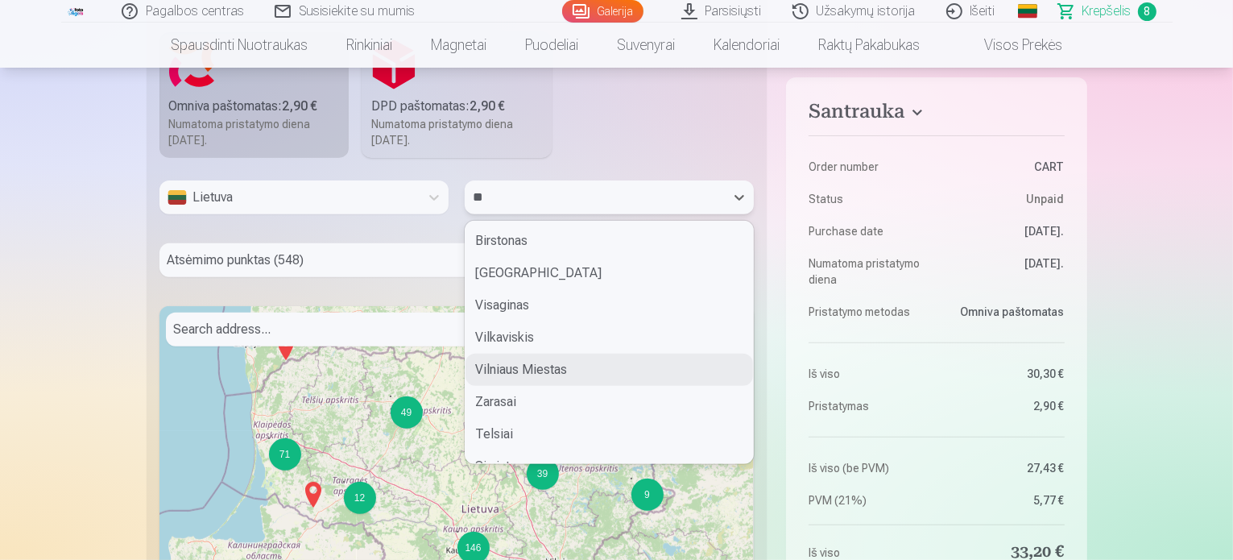
scroll to position [0, 0]
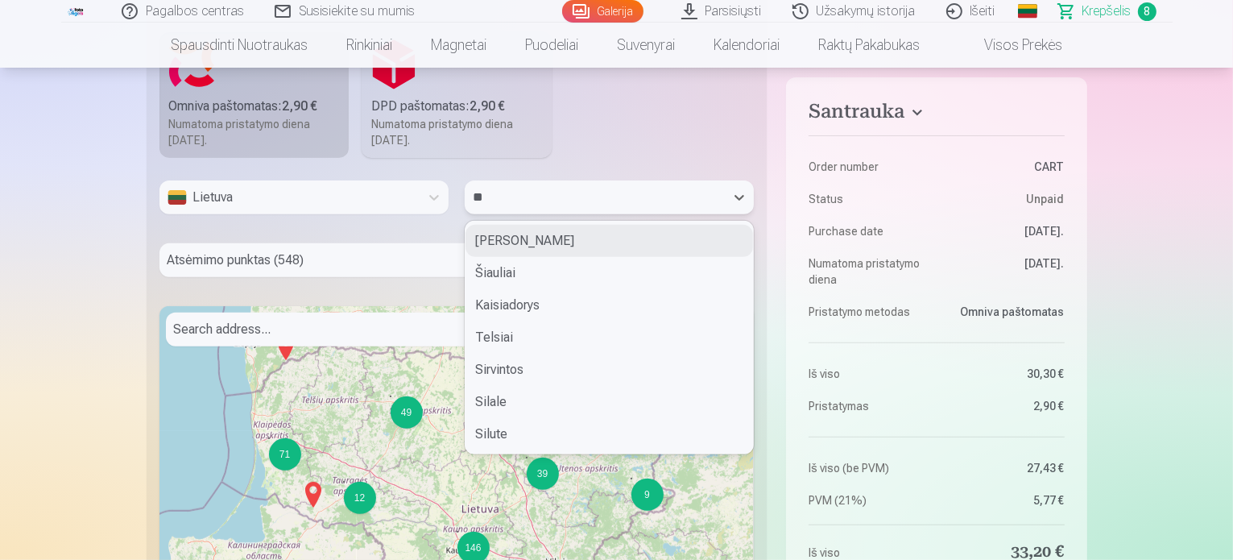
type input "***"
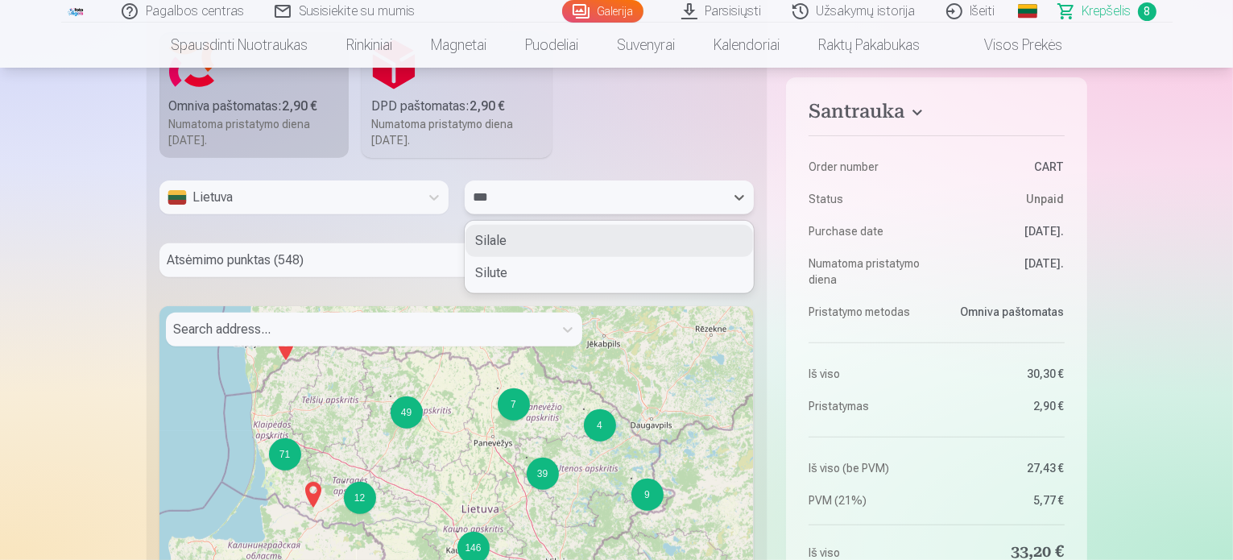
click at [512, 238] on div "Silale" at bounding box center [610, 241] width 288 height 32
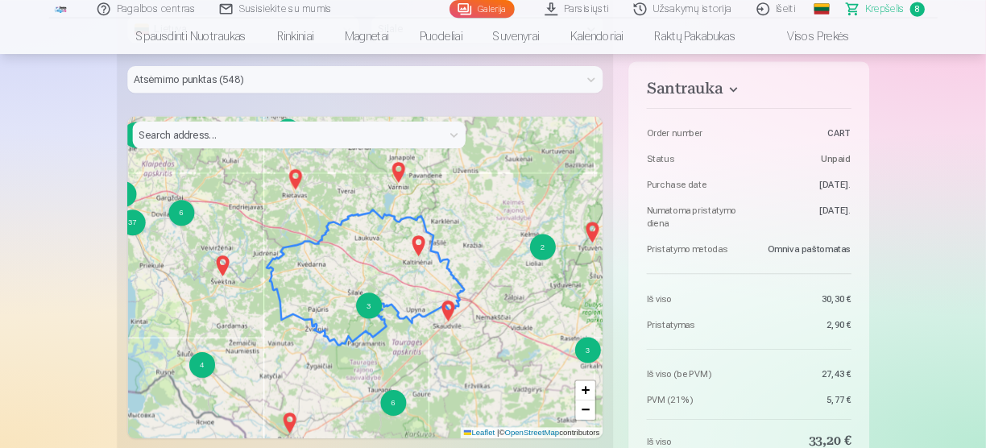
scroll to position [725, 0]
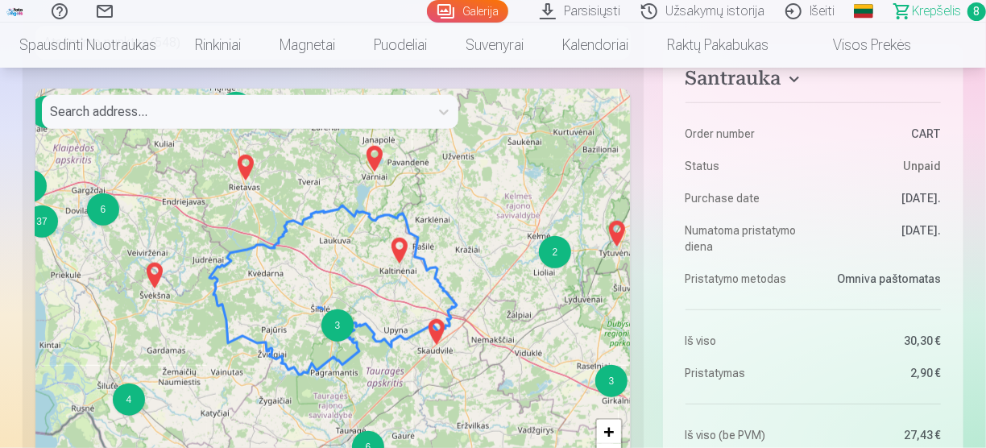
click at [337, 332] on div "3" at bounding box center [337, 325] width 32 height 32
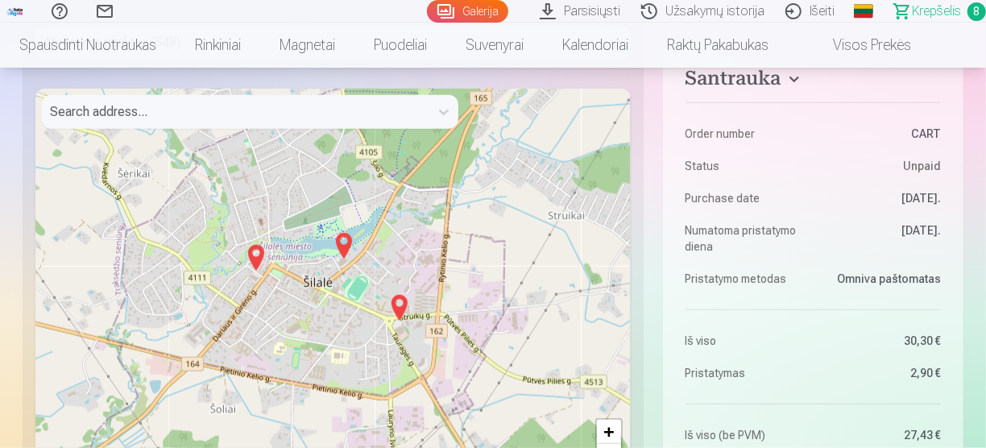
click at [258, 255] on img at bounding box center [256, 257] width 26 height 39
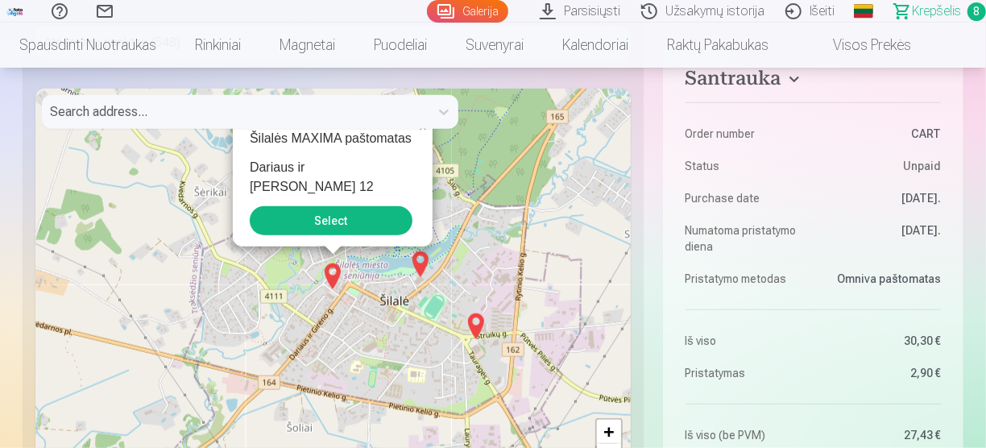
click at [333, 220] on button "Select" at bounding box center [331, 220] width 163 height 29
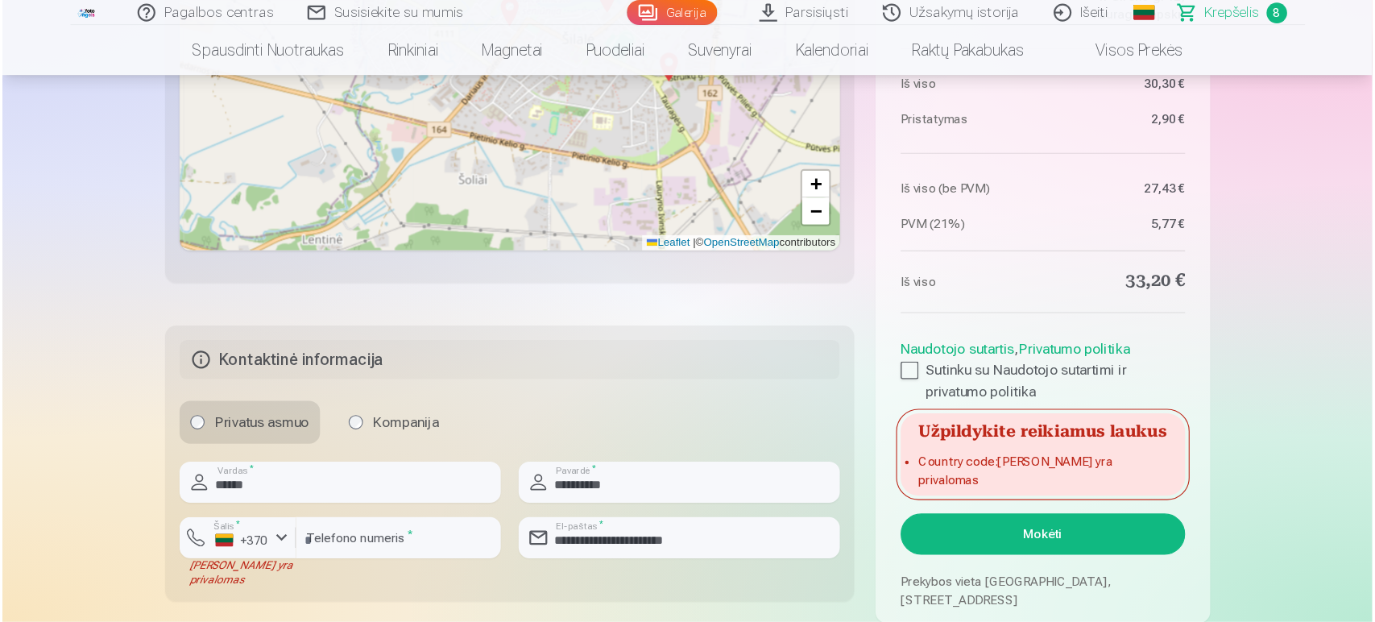
scroll to position [1047, 0]
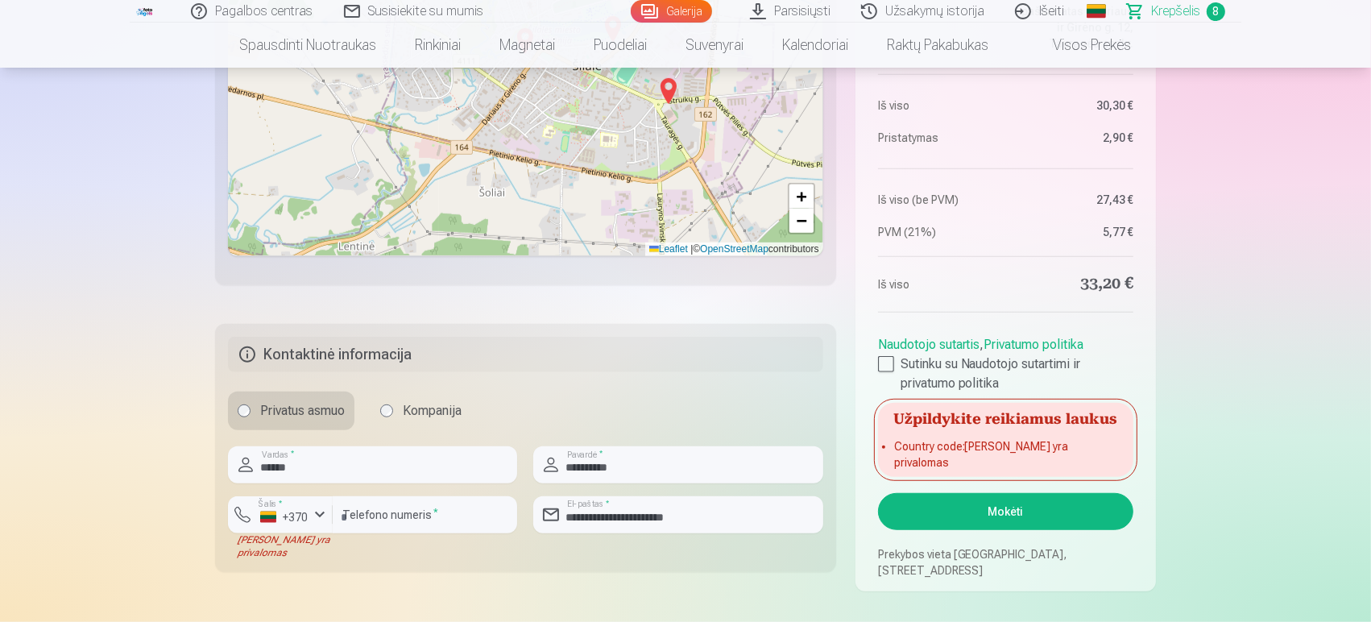
click at [1044, 515] on button "Mokėti" at bounding box center [1005, 511] width 255 height 37
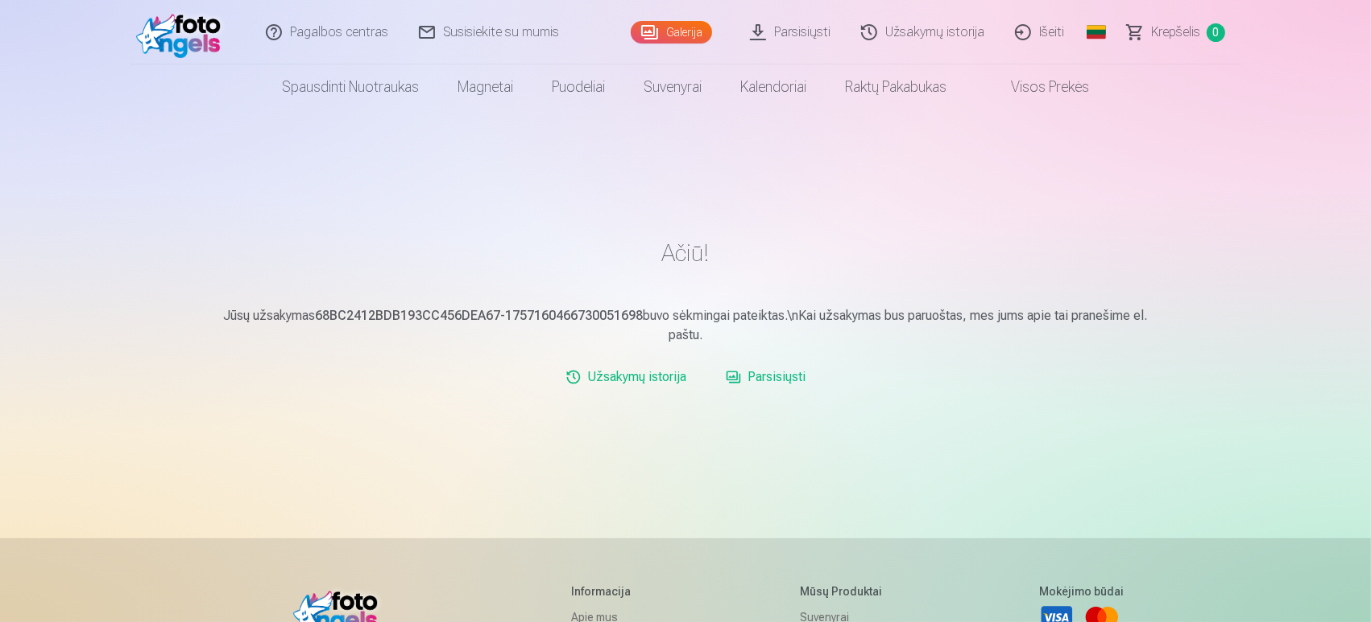
click at [1046, 30] on link "Išeiti" at bounding box center [1040, 32] width 80 height 64
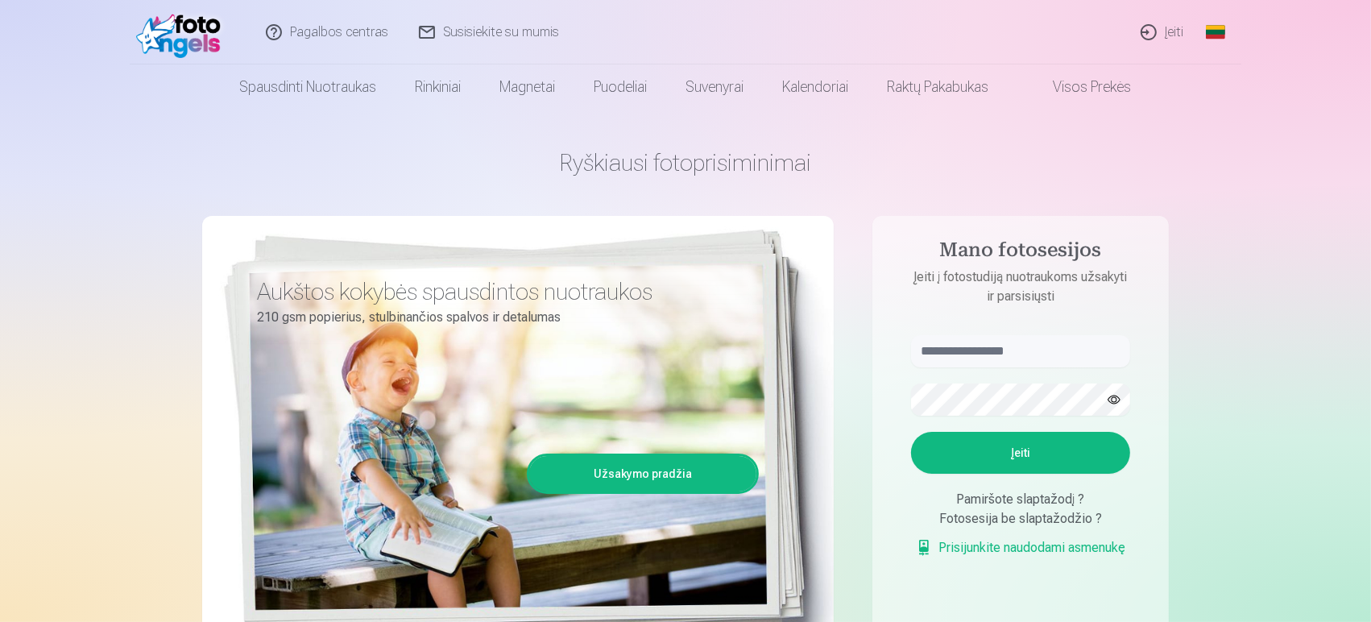
click at [1178, 34] on link "Įeiti" at bounding box center [1162, 32] width 73 height 64
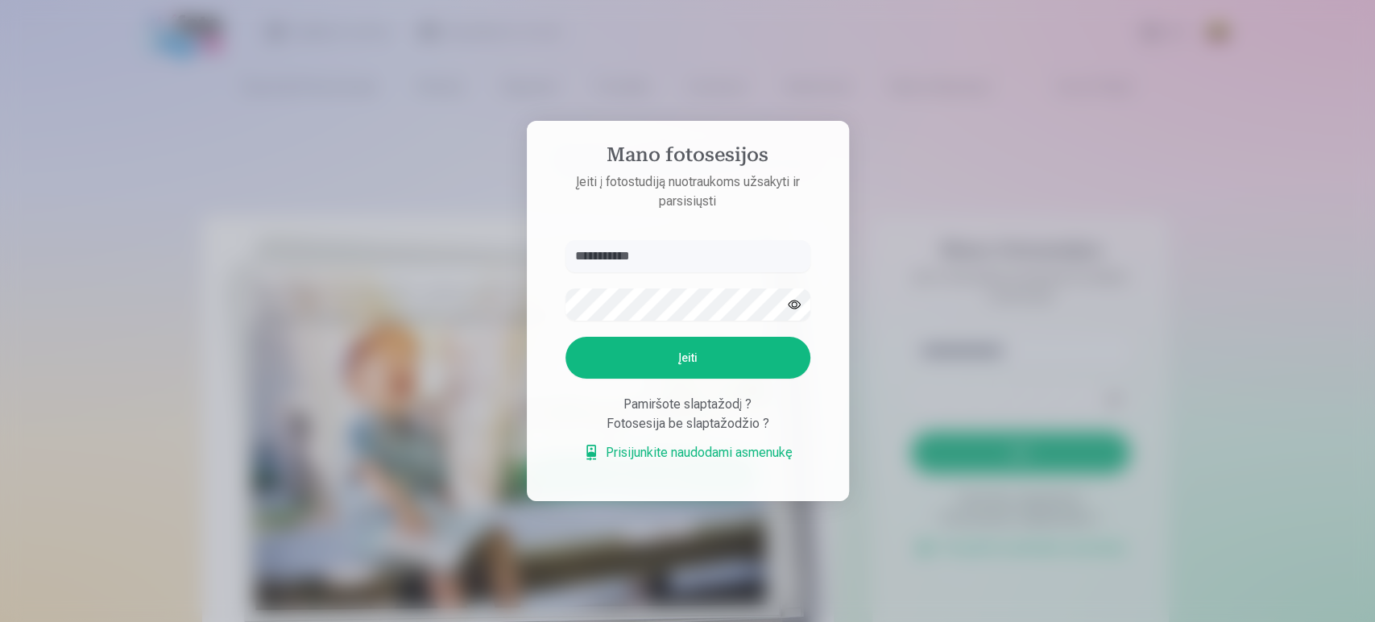
type input "**********"
click at [670, 350] on button "Įeiti" at bounding box center [687, 358] width 245 height 42
